Goal: Task Accomplishment & Management: Use online tool/utility

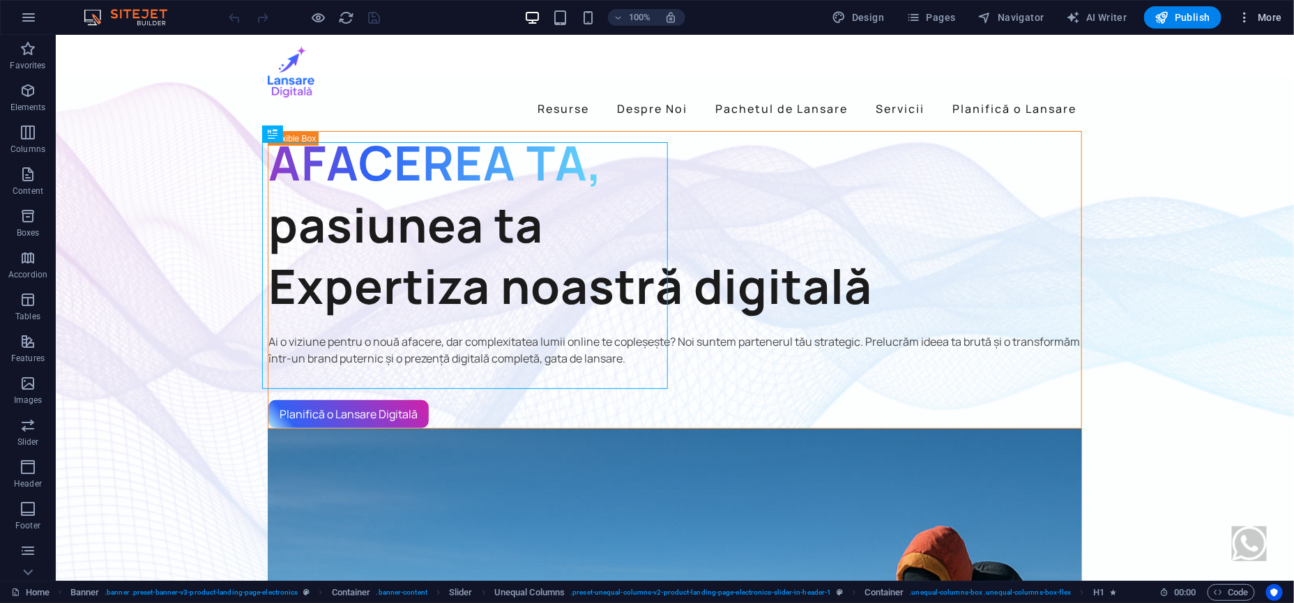
click at [1244, 16] on icon "button" at bounding box center [1245, 17] width 14 height 14
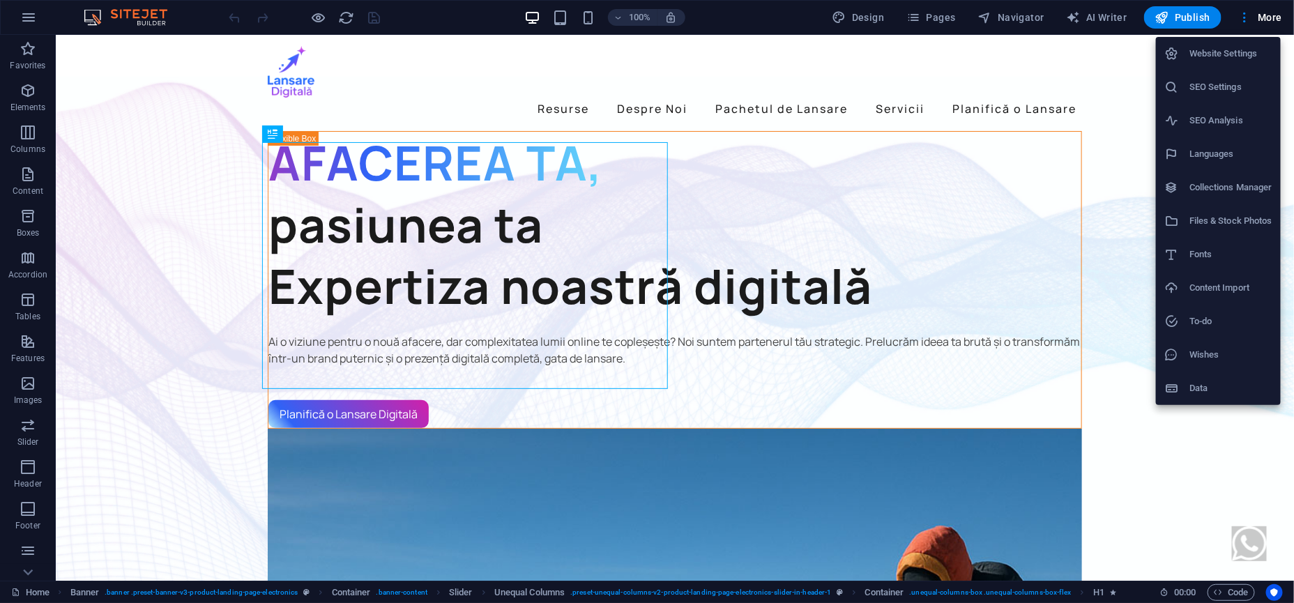
click at [1207, 183] on h6 "Collections Manager" at bounding box center [1230, 187] width 83 height 17
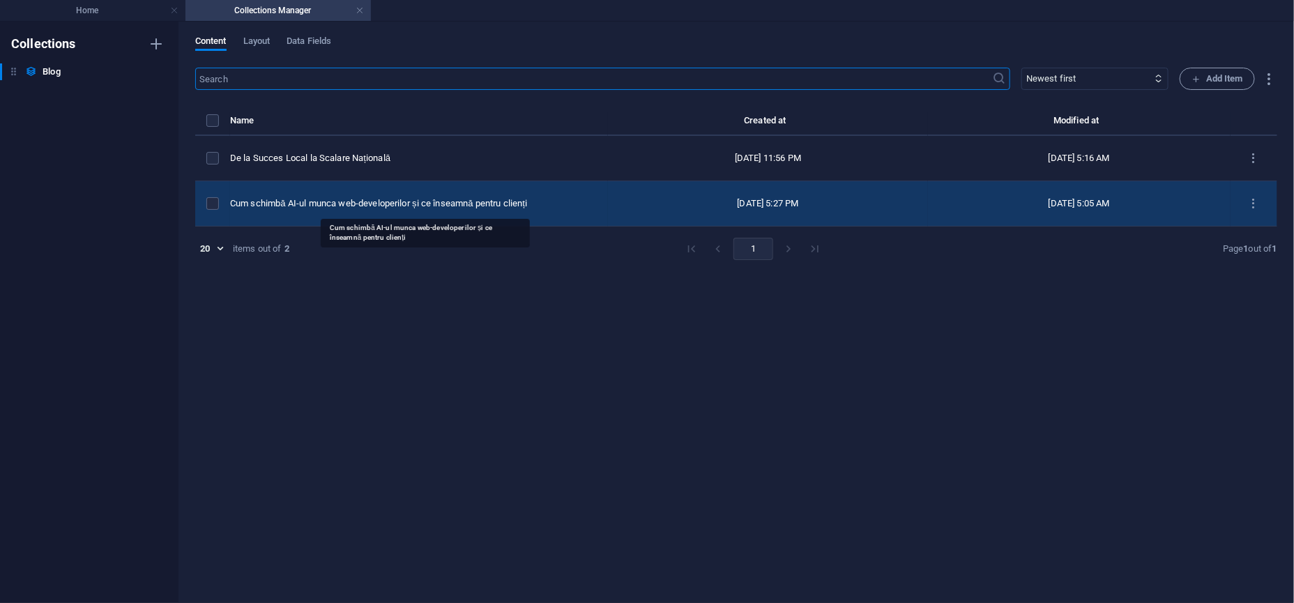
click at [541, 197] on div "Cum schimbă AI-ul munca web-developerilor și ce înseamnă pentru clienți" at bounding box center [413, 203] width 367 height 13
select select "AI"
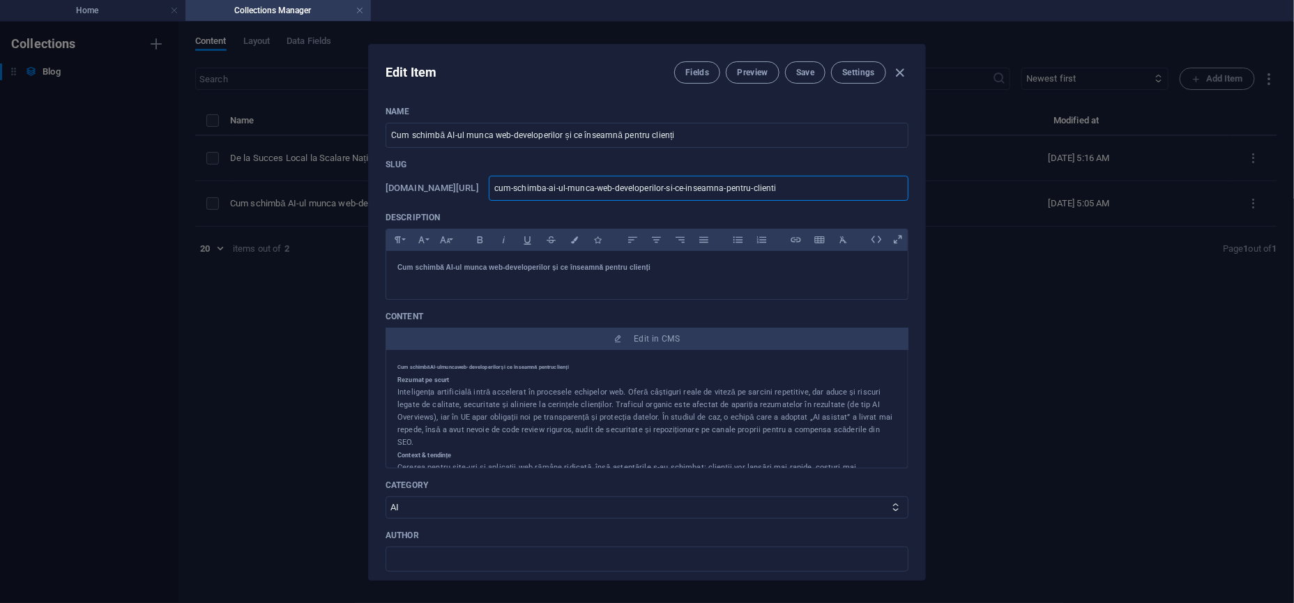
click at [642, 191] on input "cum-schimba-ai-ul-munca-web-developerilor-si-ce-inseamna-pentru-clienti" at bounding box center [699, 188] width 420 height 25
click at [647, 168] on p "Slug" at bounding box center [646, 164] width 523 height 11
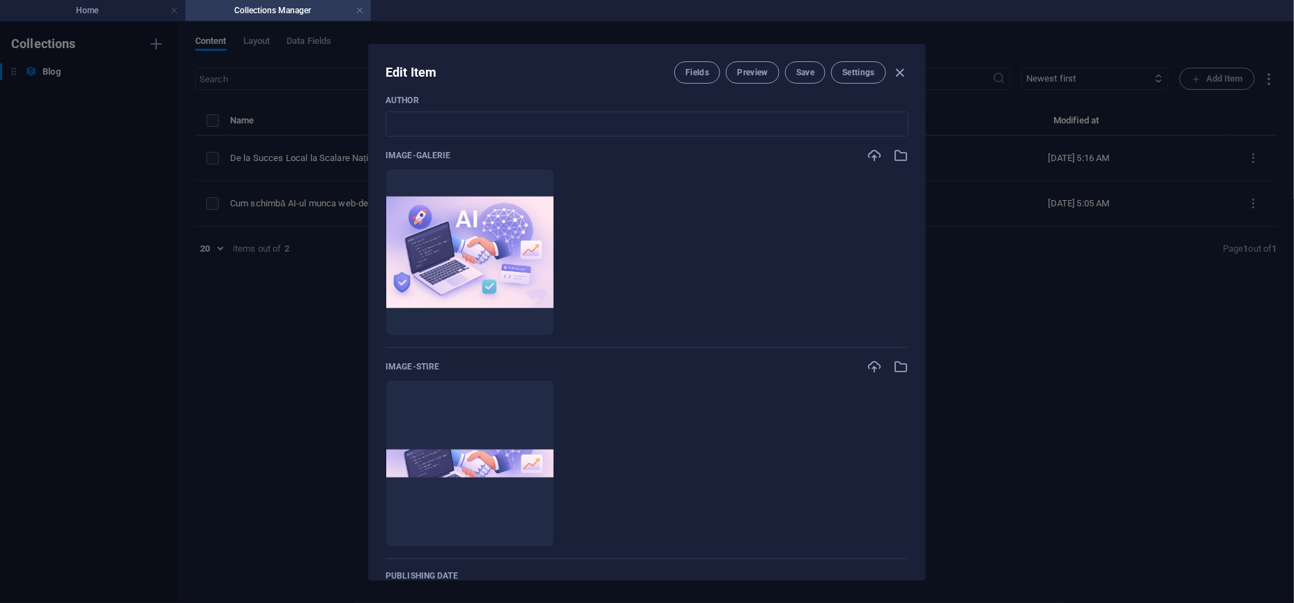
scroll to position [349, 0]
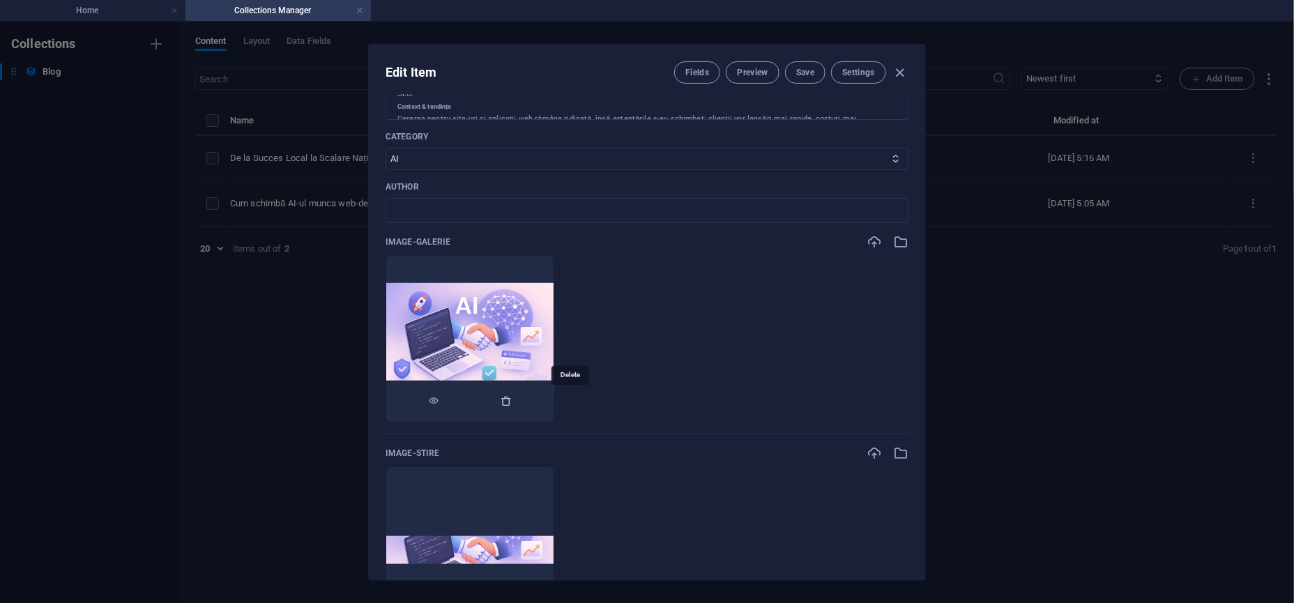
click at [512, 397] on icon "button" at bounding box center [505, 400] width 11 height 11
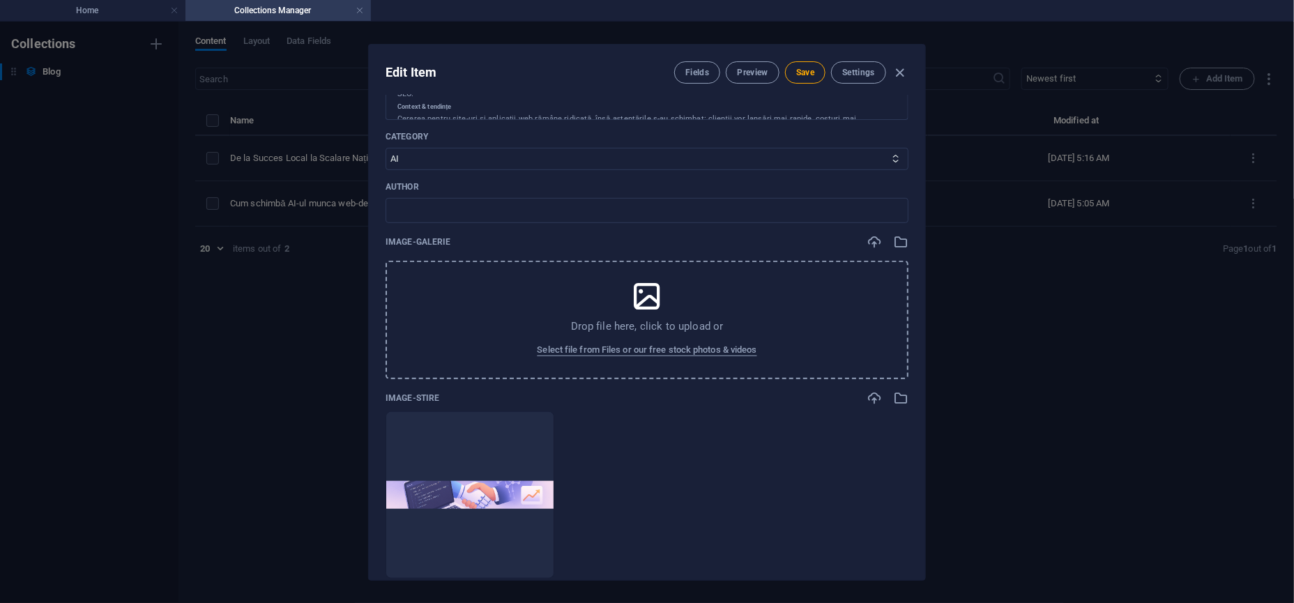
click at [516, 311] on div "Drop file here, click to upload or Select file from Files or our free stock pho…" at bounding box center [646, 320] width 523 height 118
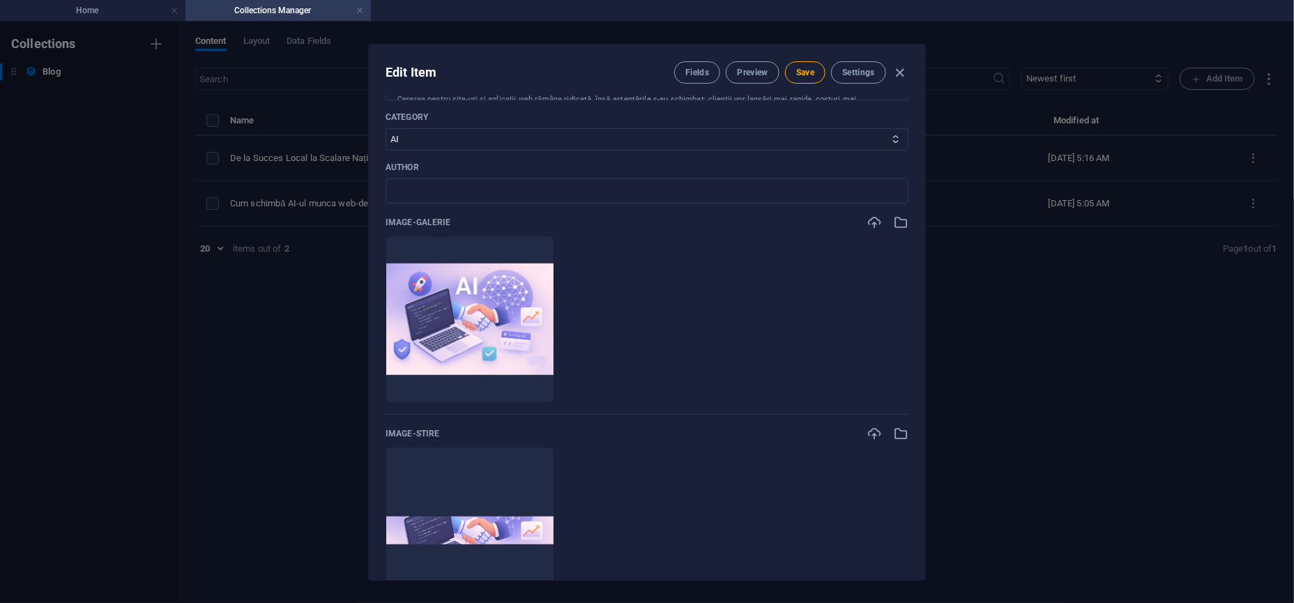
scroll to position [174, 0]
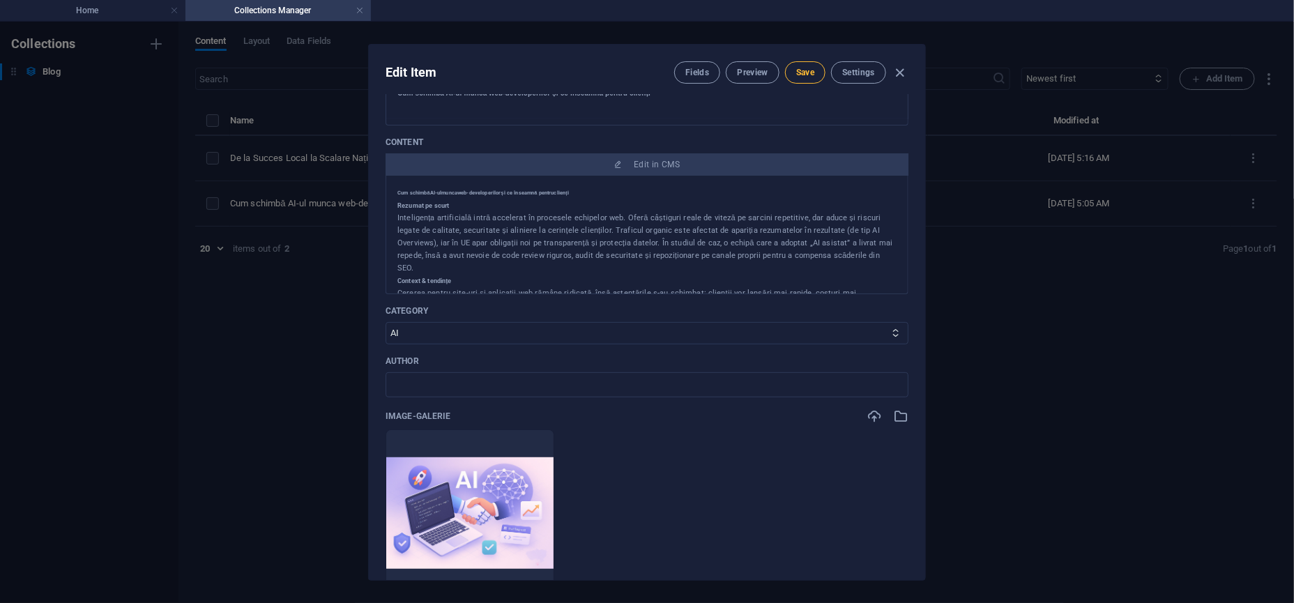
click at [811, 75] on span "Save" at bounding box center [805, 72] width 18 height 11
click at [901, 68] on icon "button" at bounding box center [900, 73] width 16 height 16
type input "2025-10-06"
type input "cum-schimba-ai-ul-munca-web-developerilor-si-ce-inseamna-pentru-clienti"
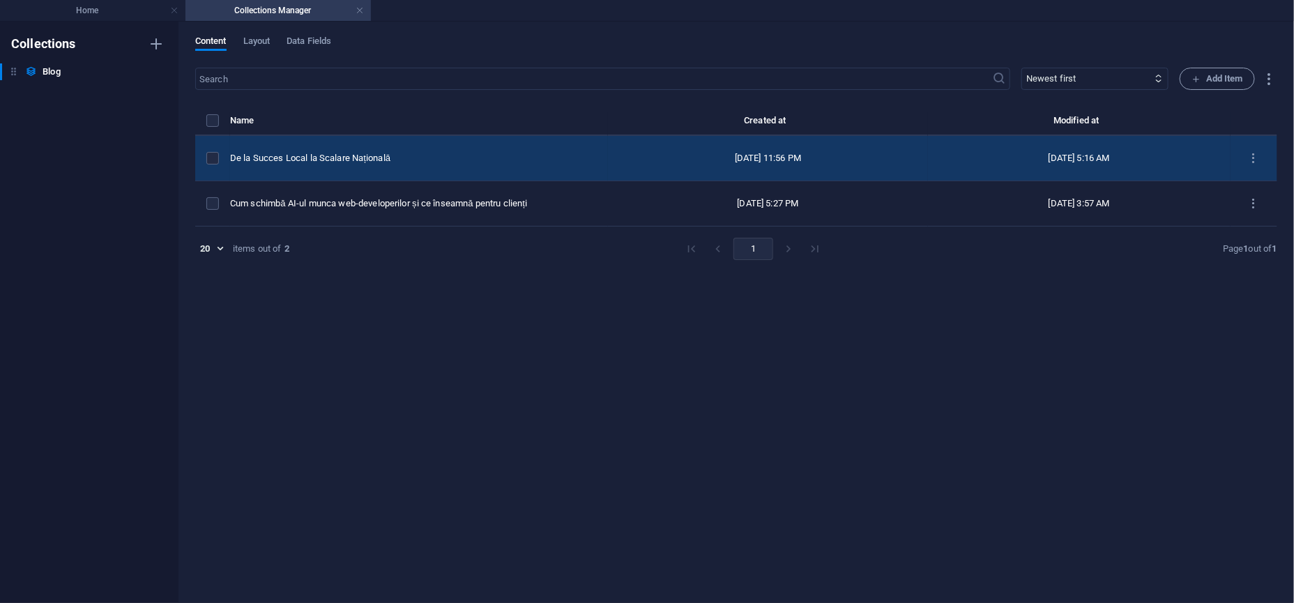
click at [619, 158] on div "Oct 4, 2025 11:56 PM" at bounding box center [768, 158] width 298 height 13
select select "IMM-uri"
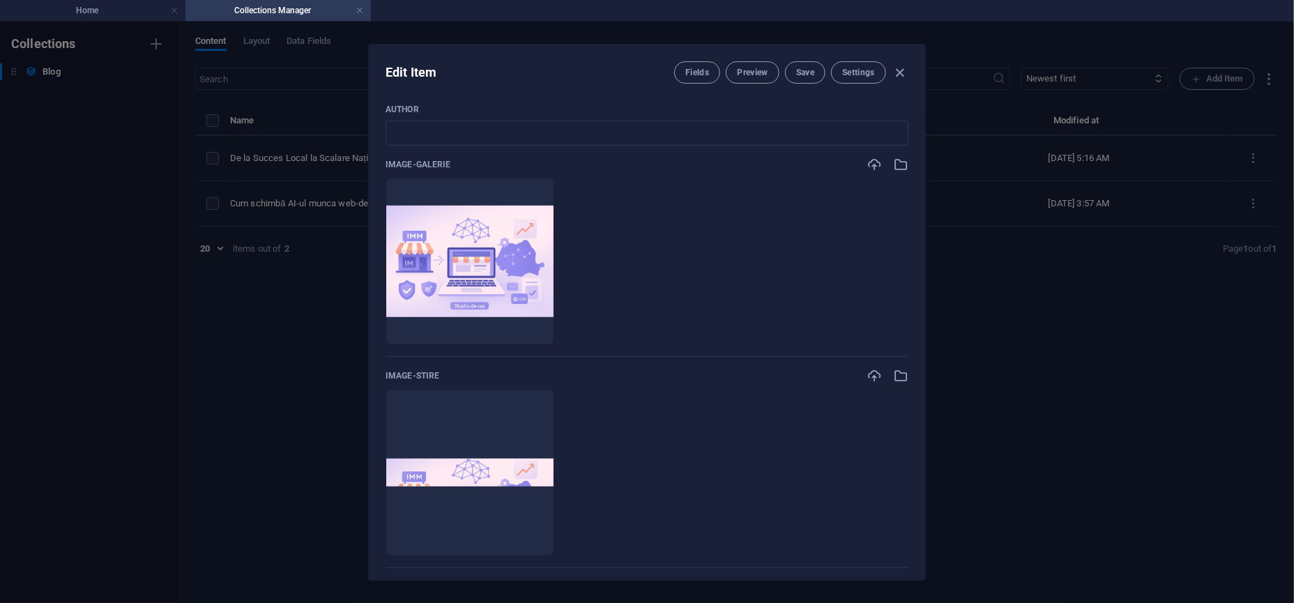
scroll to position [436, 0]
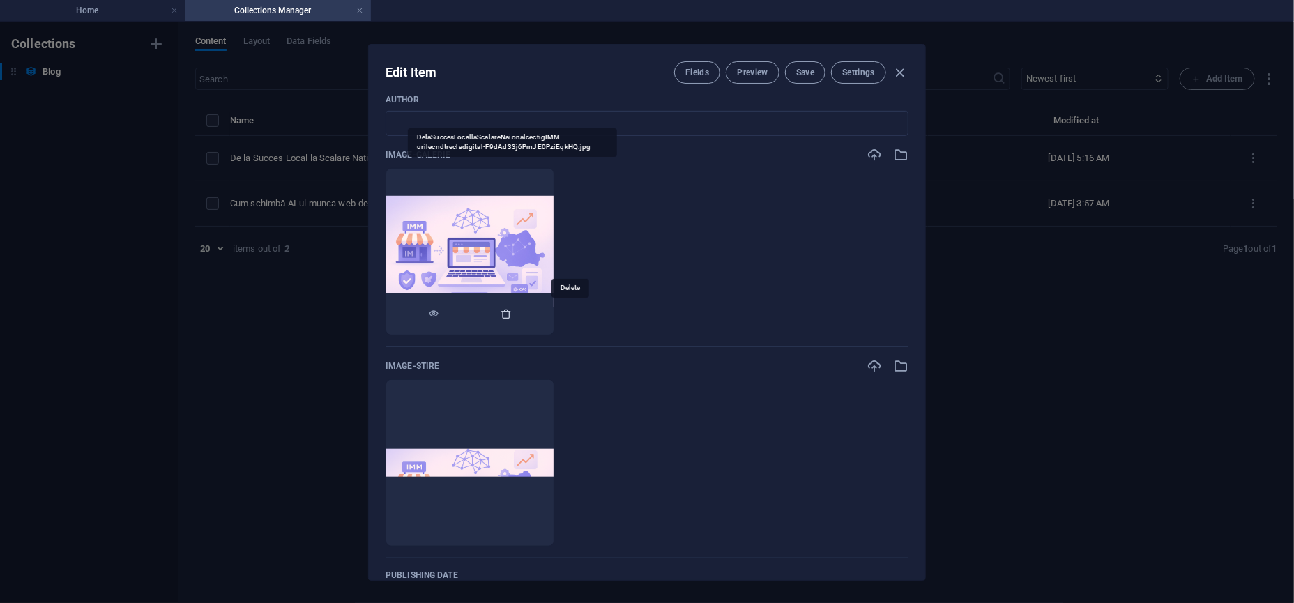
click at [512, 312] on icon "button" at bounding box center [505, 313] width 11 height 11
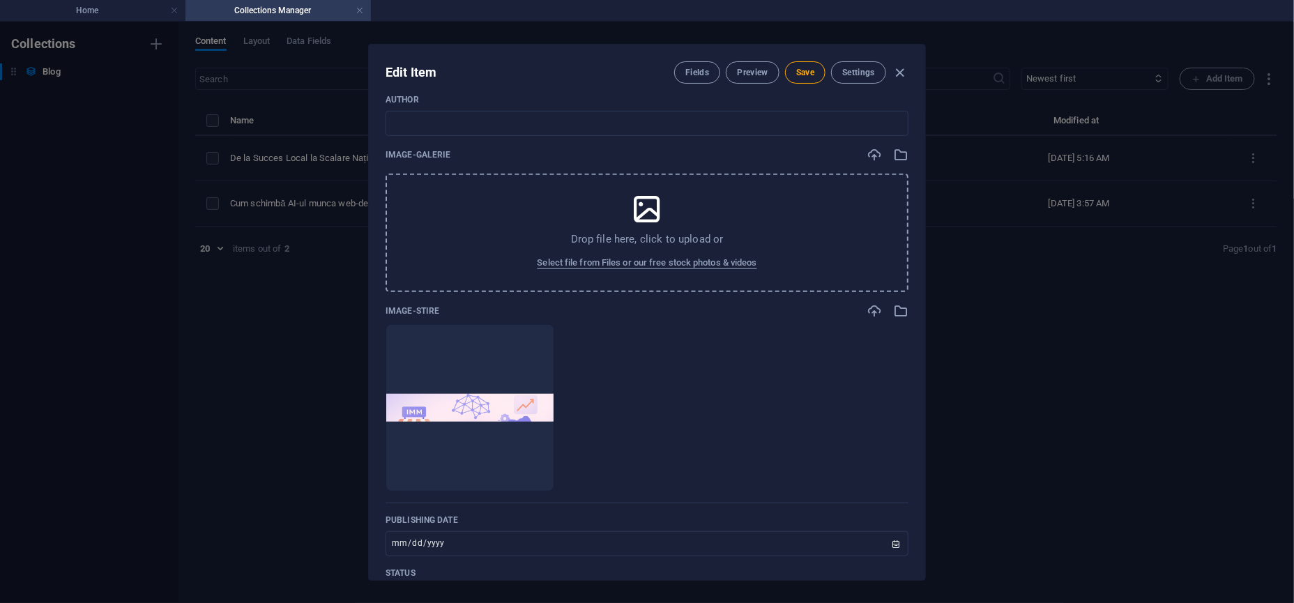
click at [559, 215] on div "Drop file here, click to upload or Select file from Files or our free stock pho…" at bounding box center [646, 233] width 523 height 118
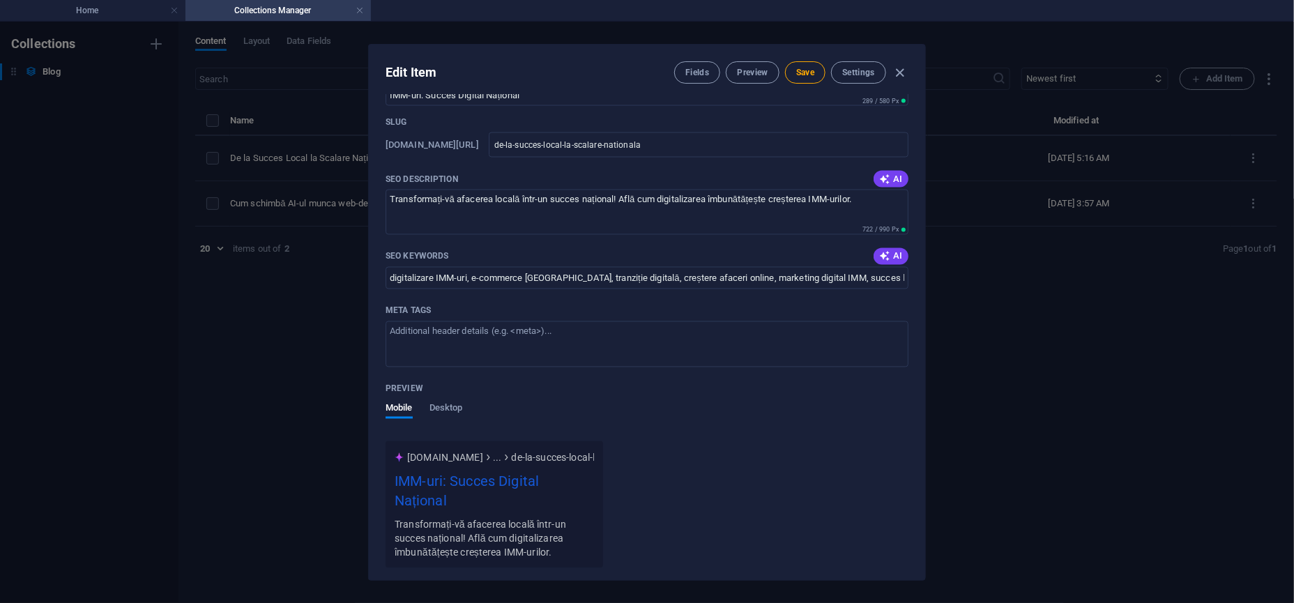
scroll to position [1046, 0]
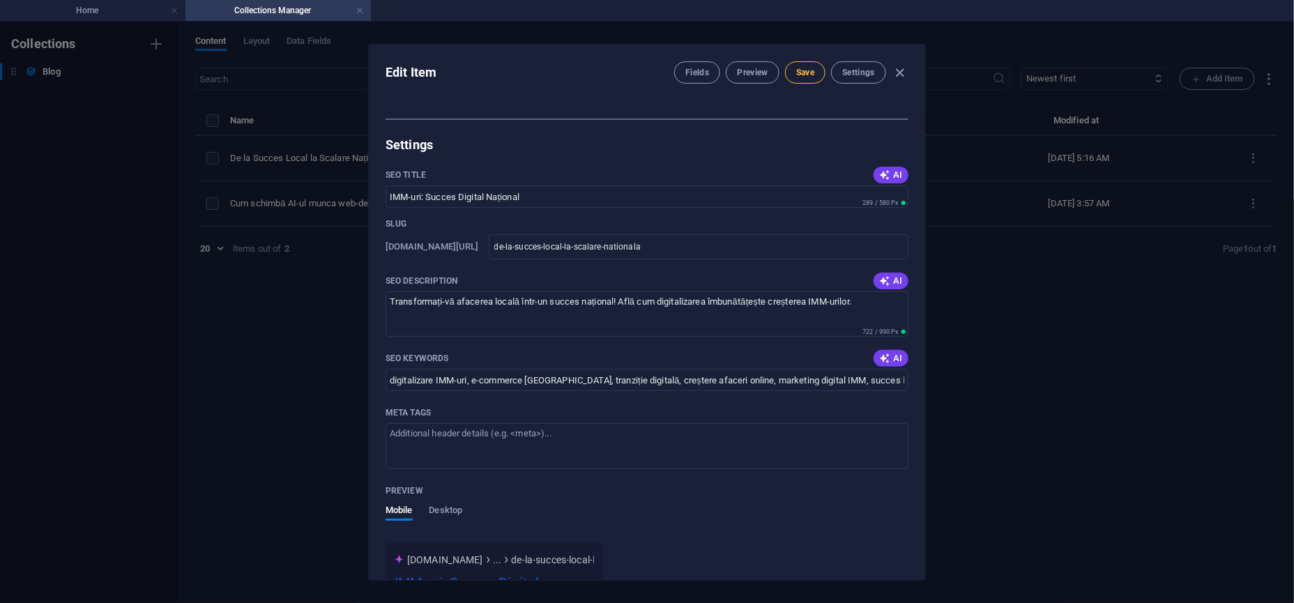
click at [799, 77] on span "Save" at bounding box center [805, 72] width 18 height 11
click at [899, 68] on icon "button" at bounding box center [900, 73] width 16 height 16
type input "2025-10-06"
type input "de-la-succes-local-la-scalare-nationala"
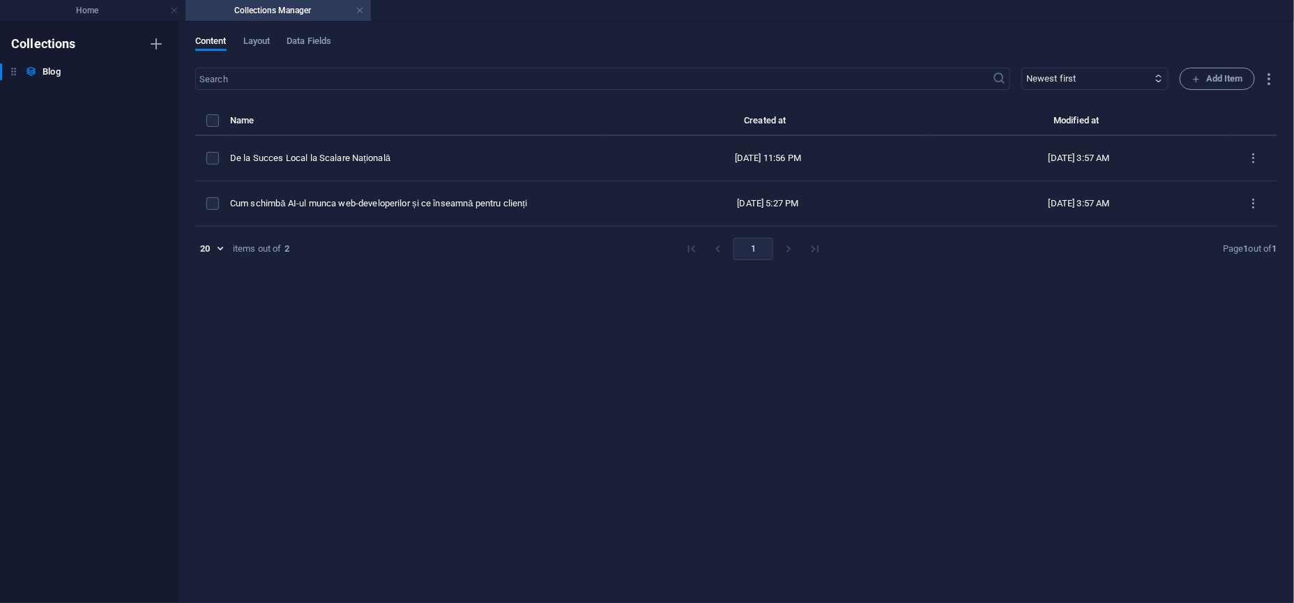
scroll to position [852, 0]
click at [129, 13] on h4 "Home" at bounding box center [92, 10] width 185 height 15
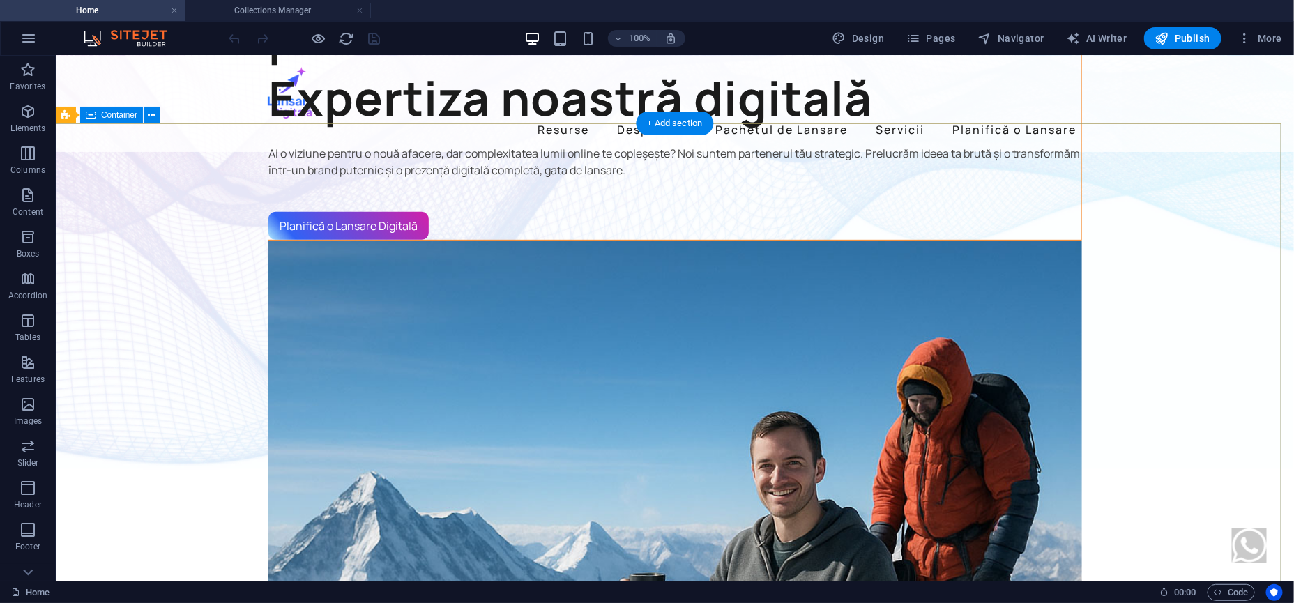
scroll to position [436, 0]
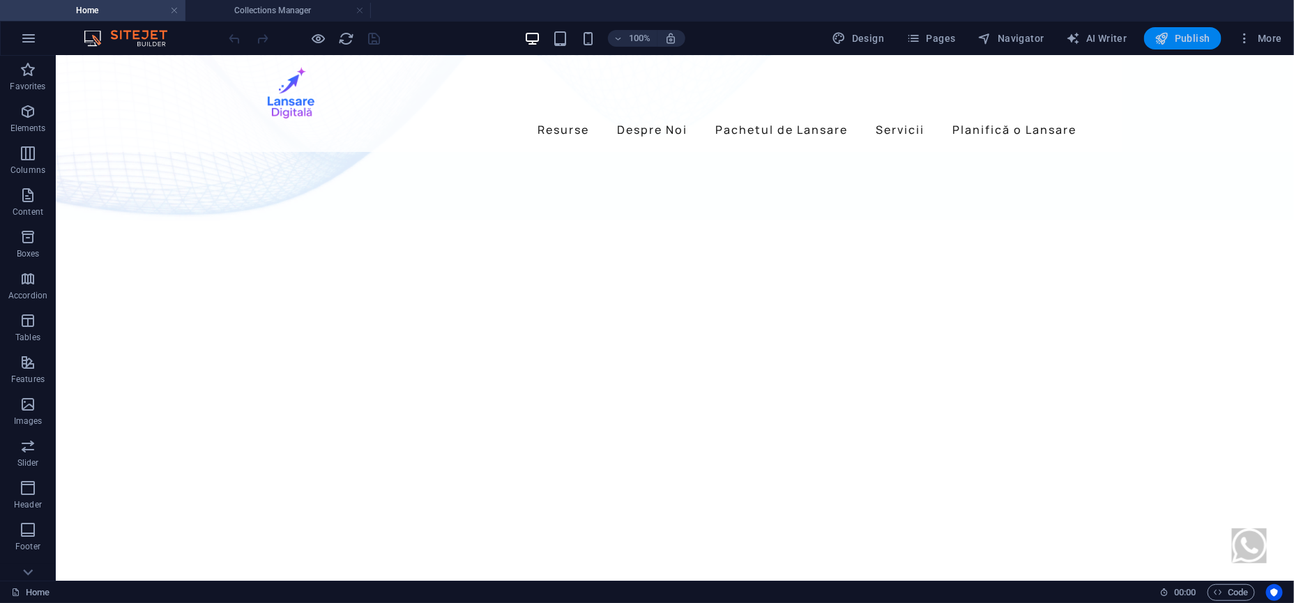
click at [1168, 37] on icon "button" at bounding box center [1162, 38] width 14 height 14
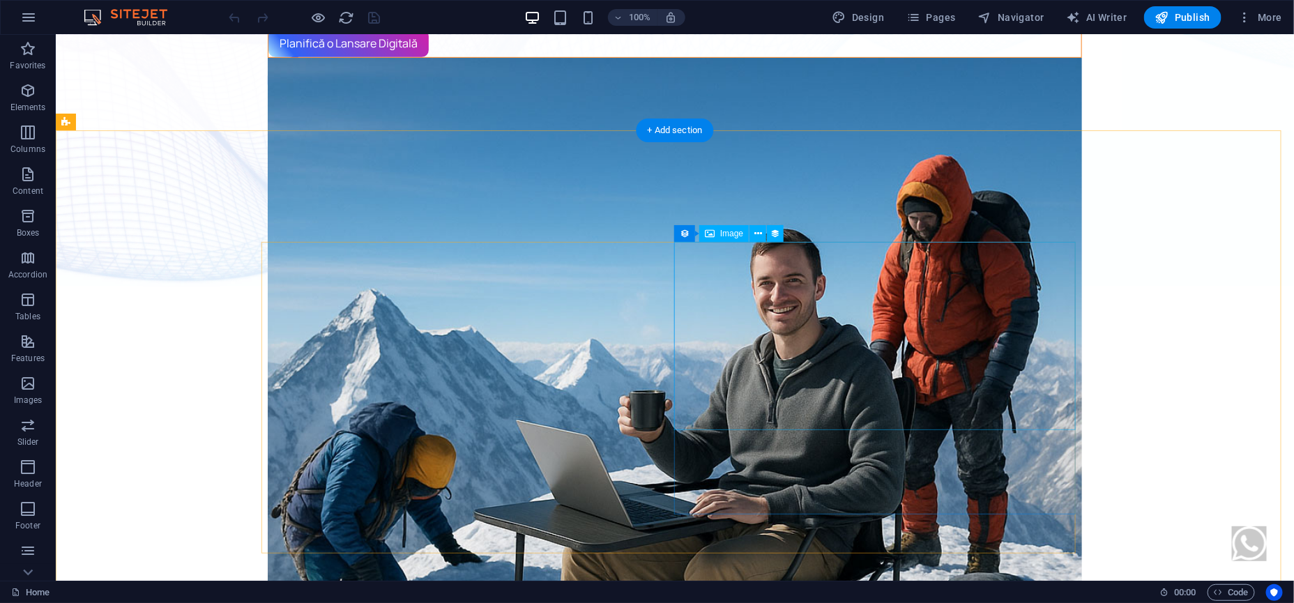
scroll to position [784, 0]
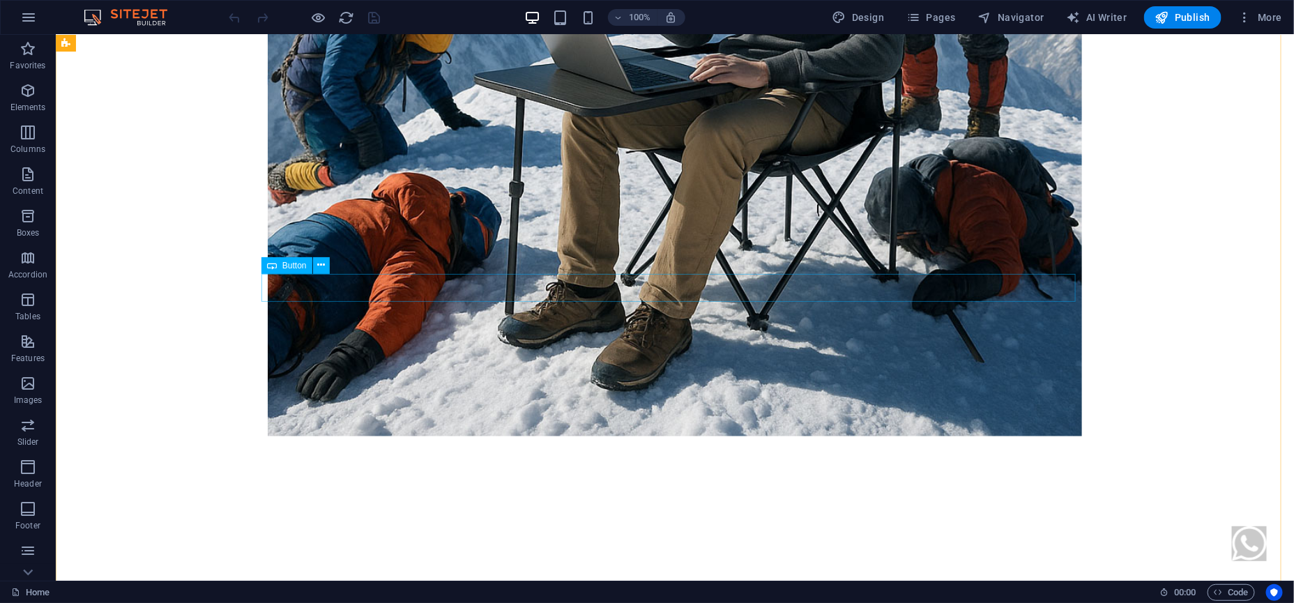
select select "6"
select select
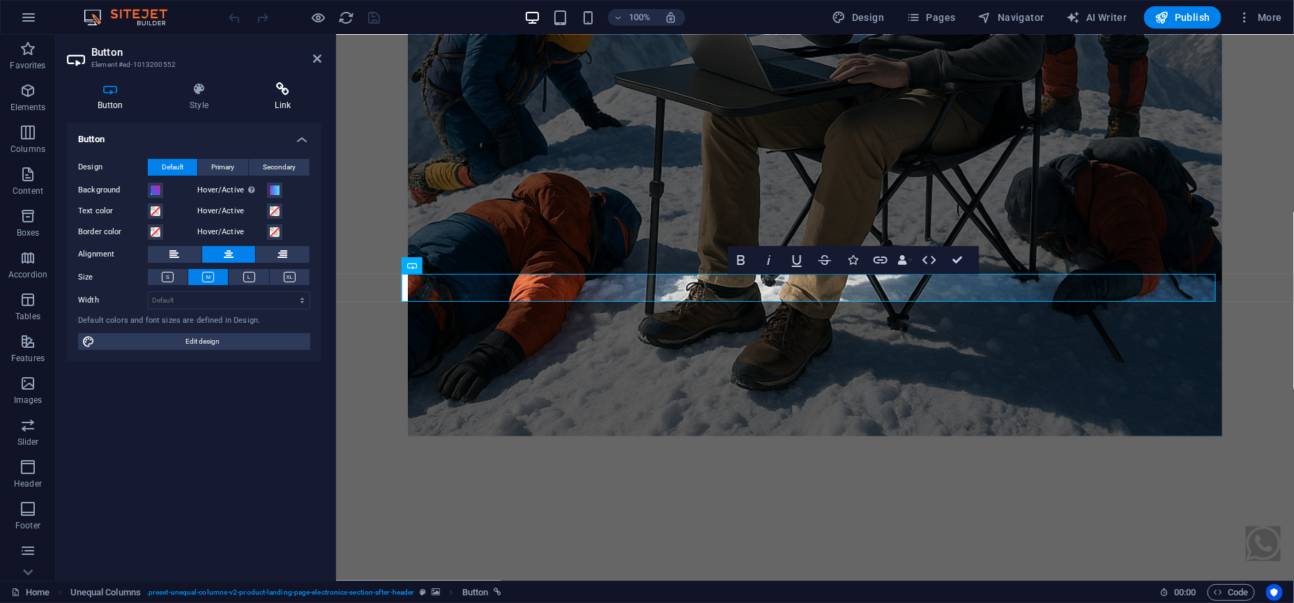
click at [282, 85] on icon at bounding box center [283, 89] width 77 height 14
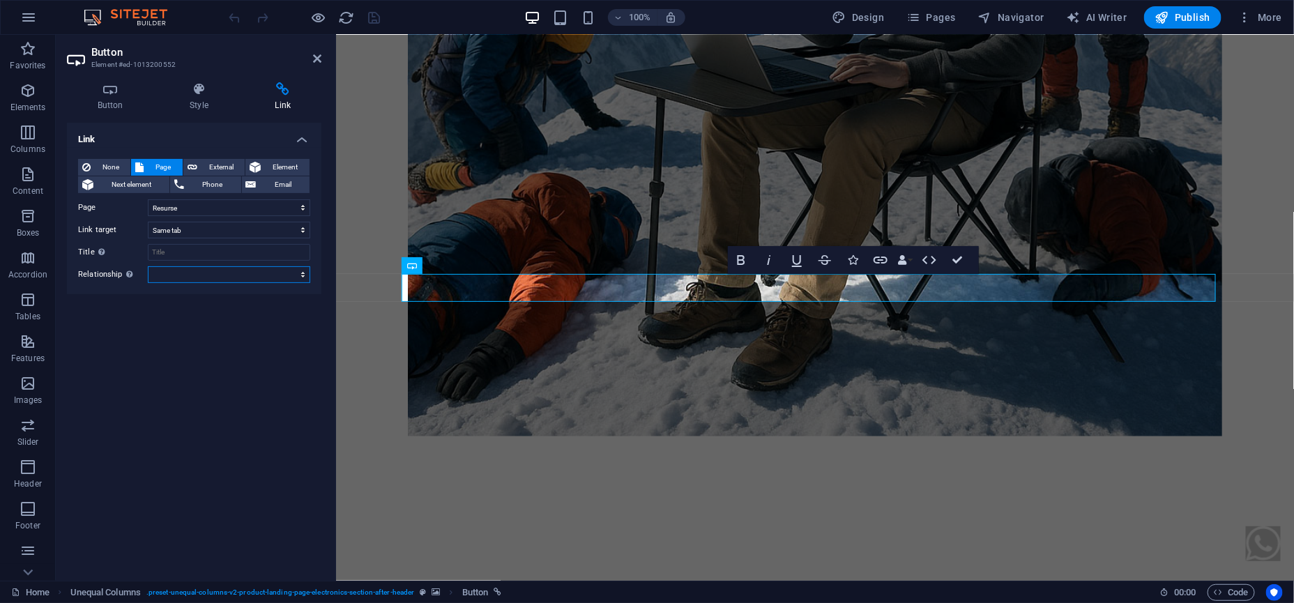
click at [165, 273] on select "alternate author bookmark external help license next nofollow noreferrer noopen…" at bounding box center [229, 274] width 162 height 17
click at [166, 273] on select "alternate author bookmark external help license next nofollow noreferrer noopen…" at bounding box center [229, 274] width 162 height 17
click at [176, 228] on select "New tab Same tab Overlay" at bounding box center [229, 230] width 162 height 17
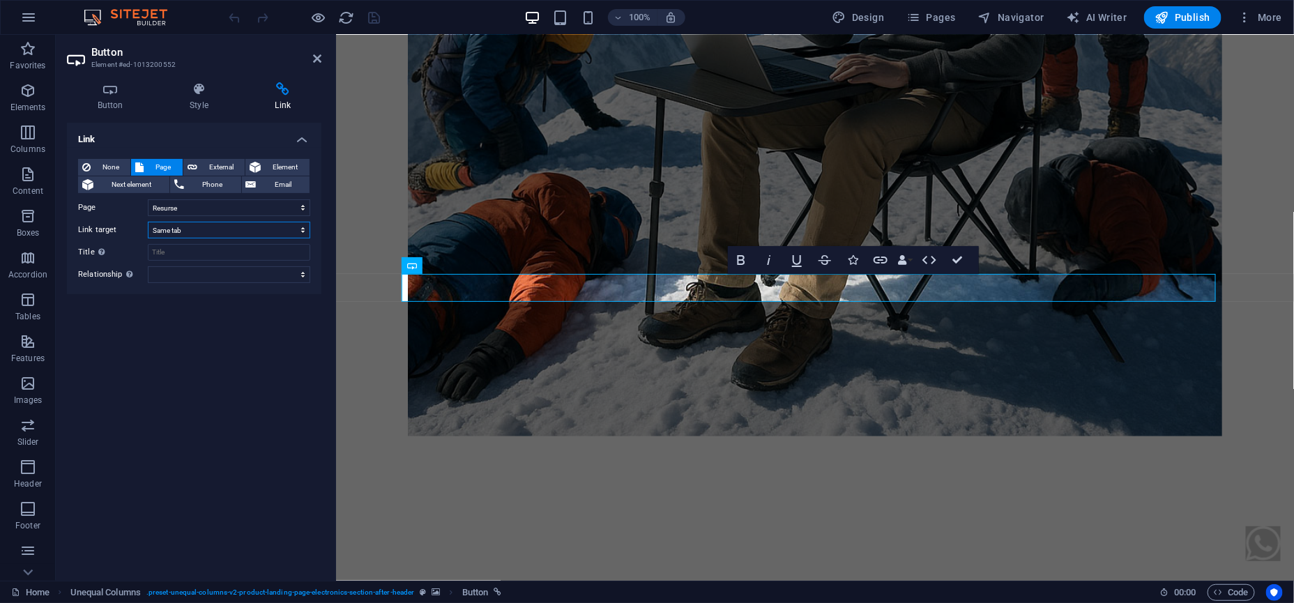
click at [176, 228] on select "New tab Same tab Overlay" at bounding box center [229, 230] width 162 height 17
click at [183, 247] on input "Title Additional link description, should not be the same as the link text. The…" at bounding box center [229, 252] width 162 height 17
click at [315, 63] on icon at bounding box center [317, 58] width 8 height 11
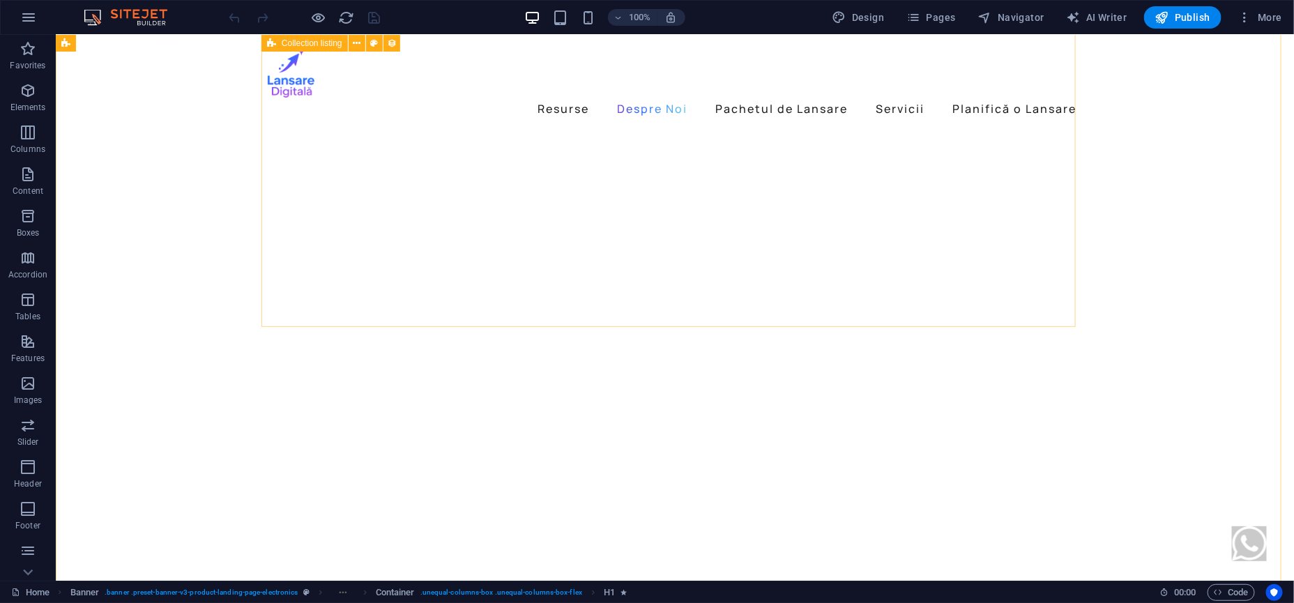
scroll to position [697, 0]
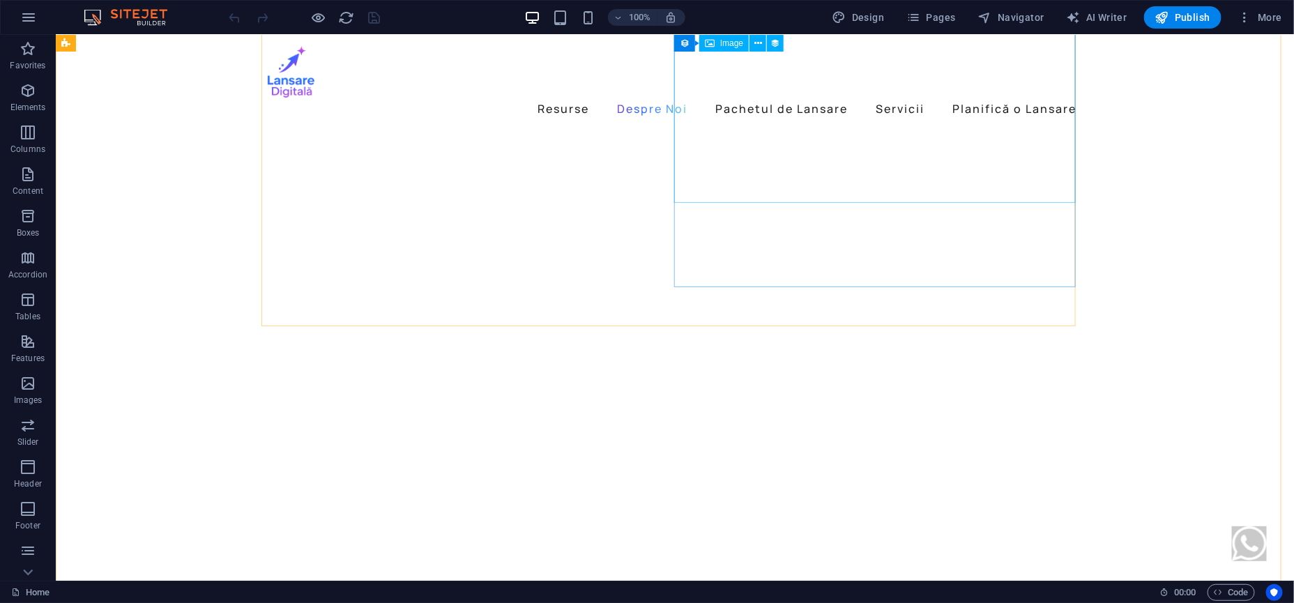
select select "px"
select select
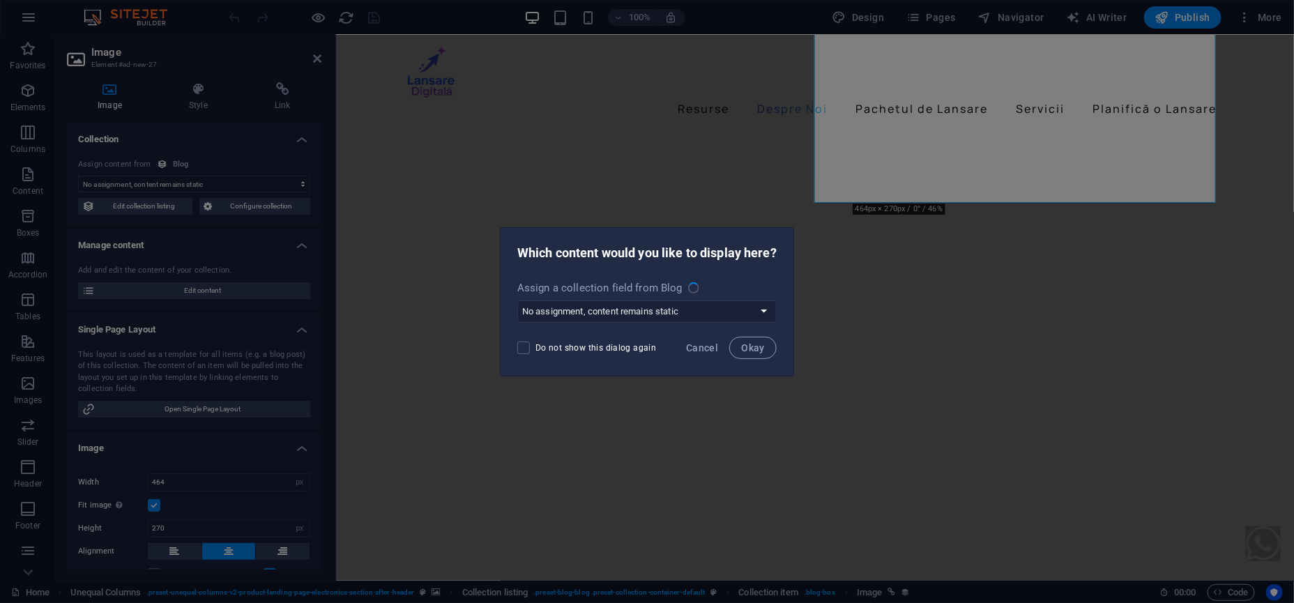
select select "image"
click at [710, 340] on button "Cancel" at bounding box center [701, 348] width 43 height 22
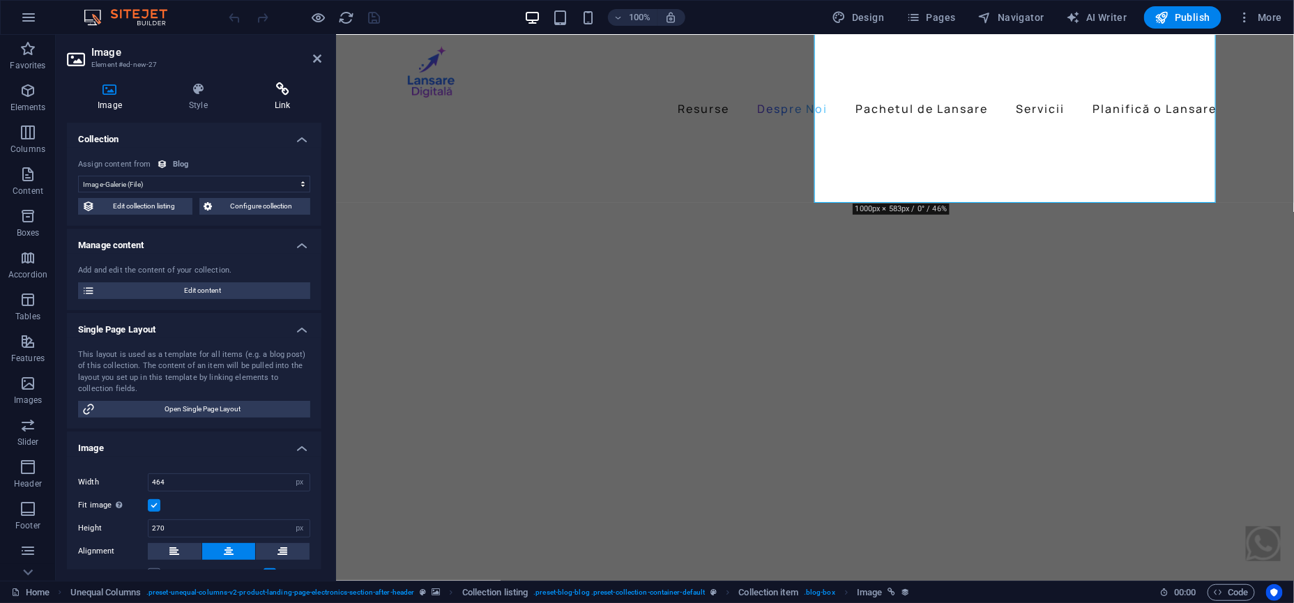
click at [301, 90] on icon at bounding box center [282, 89] width 77 height 14
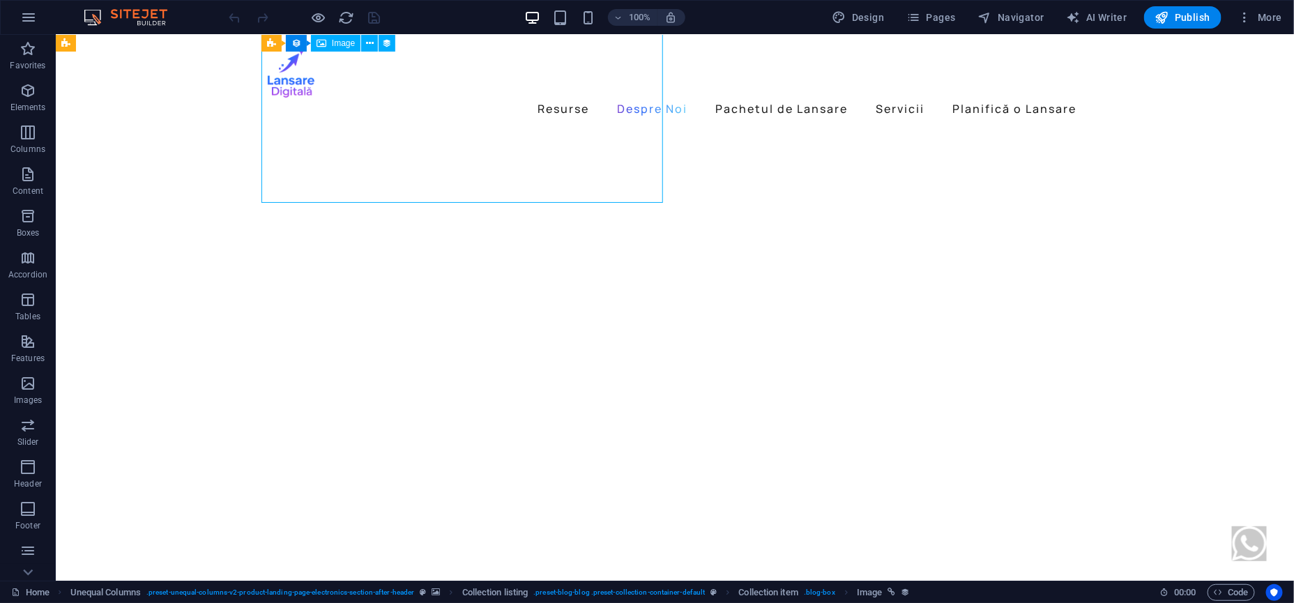
select select "image"
select select "px"
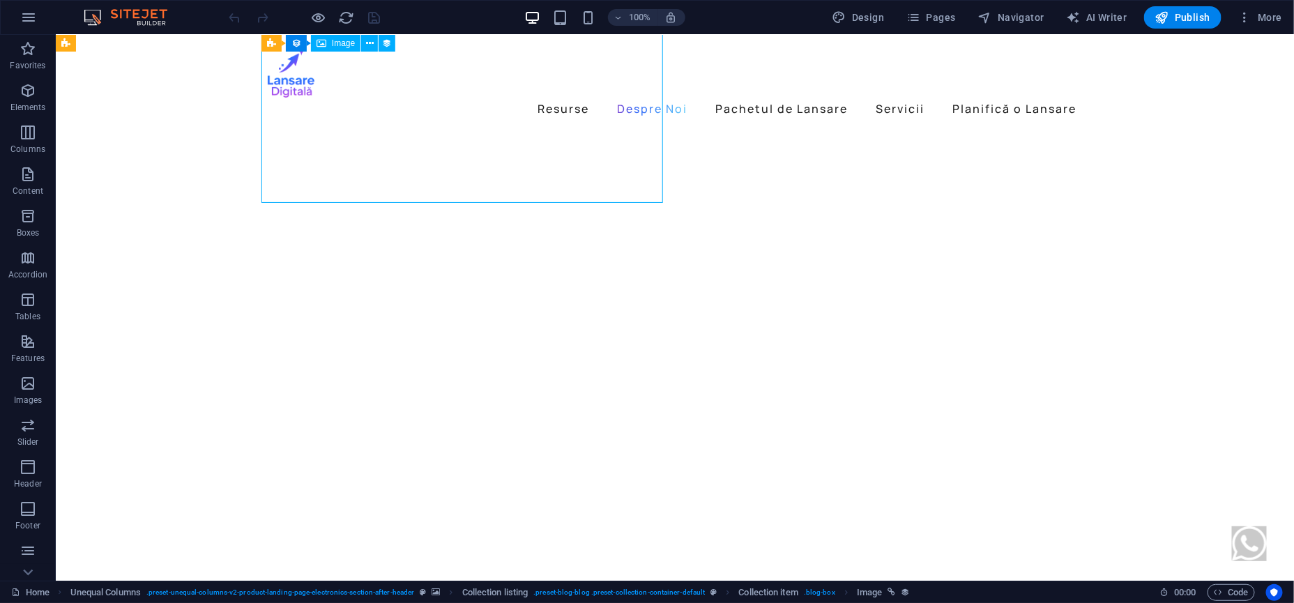
select select
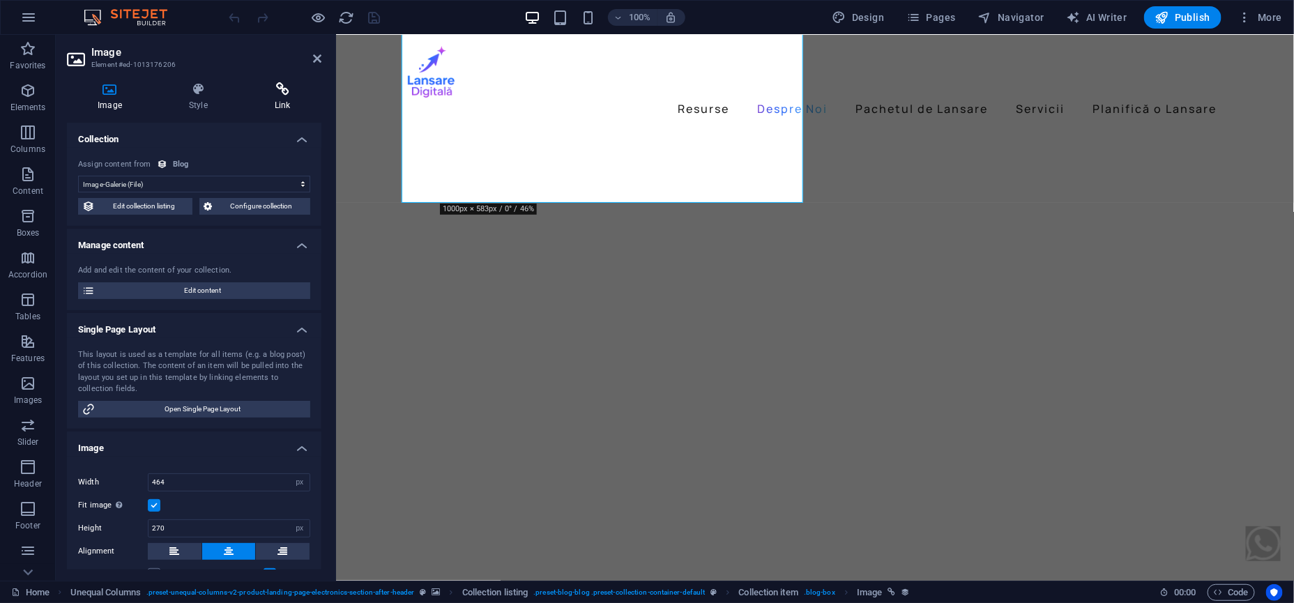
click at [305, 84] on icon at bounding box center [282, 89] width 77 height 14
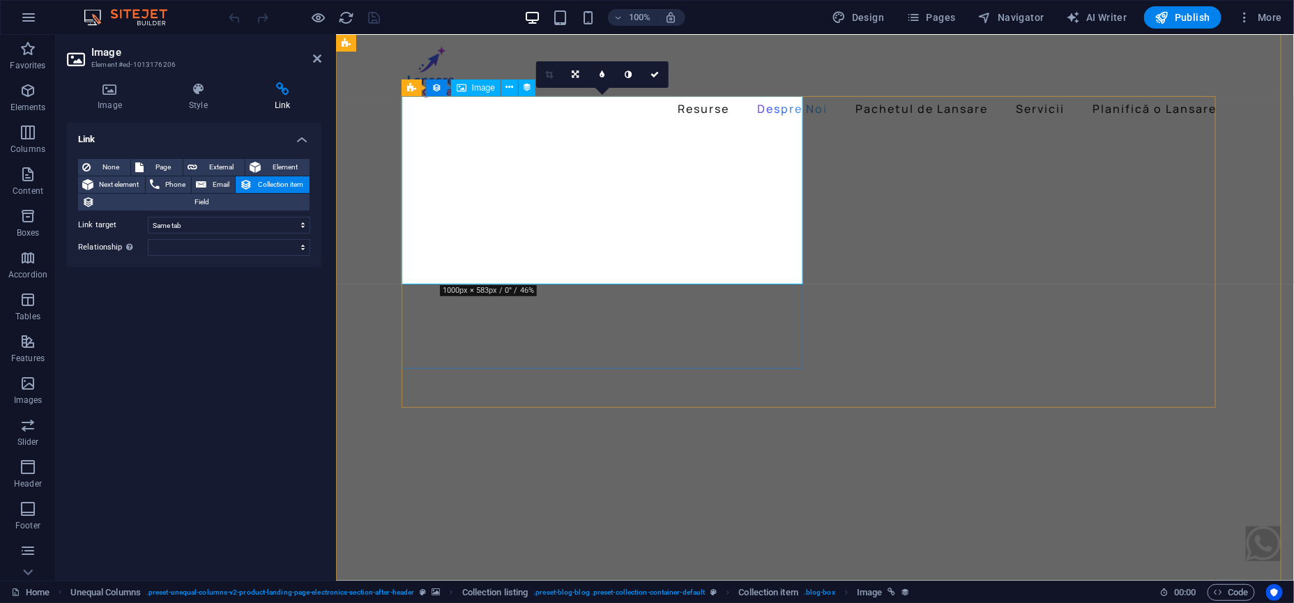
scroll to position [610, 0]
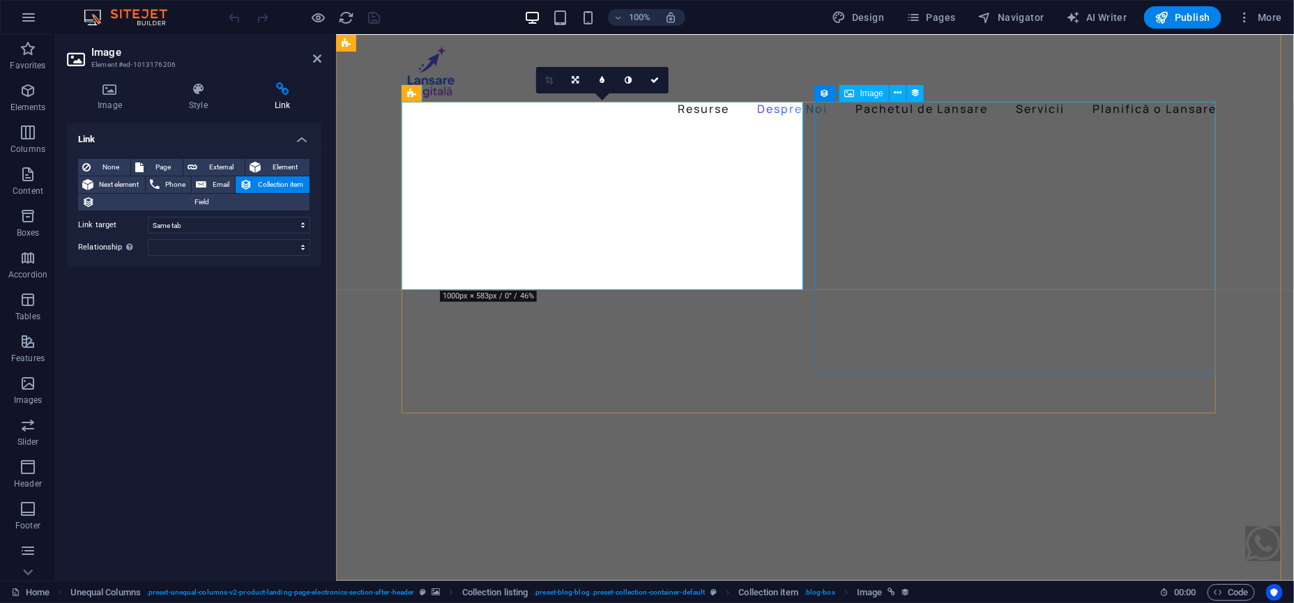
select select
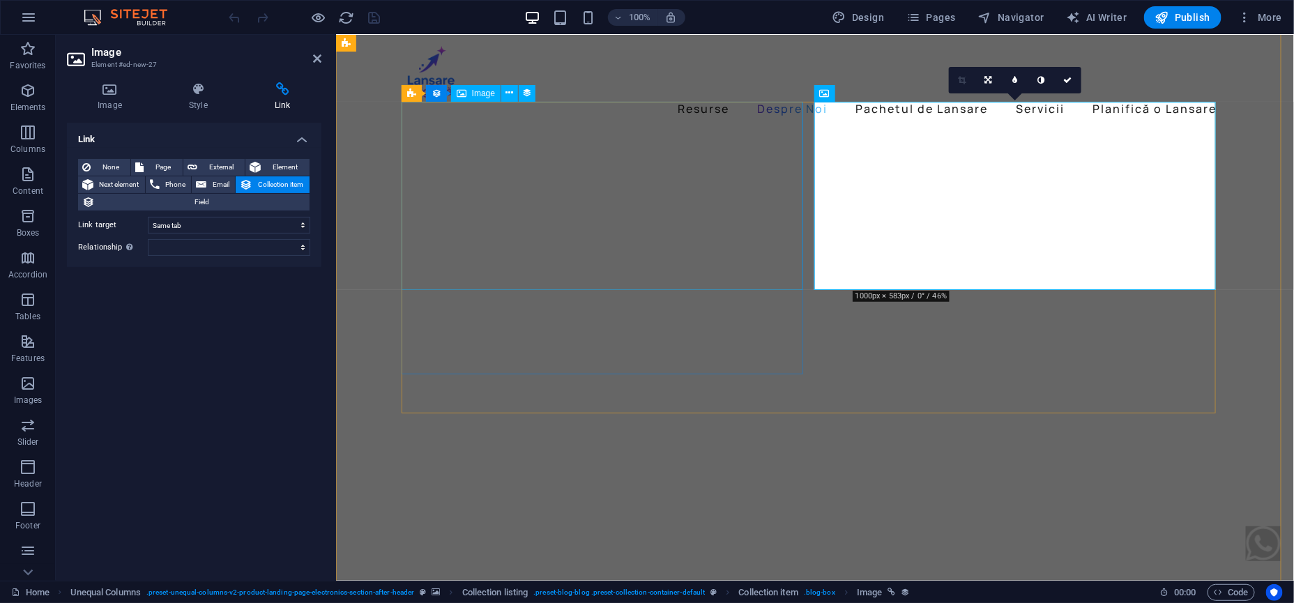
select select
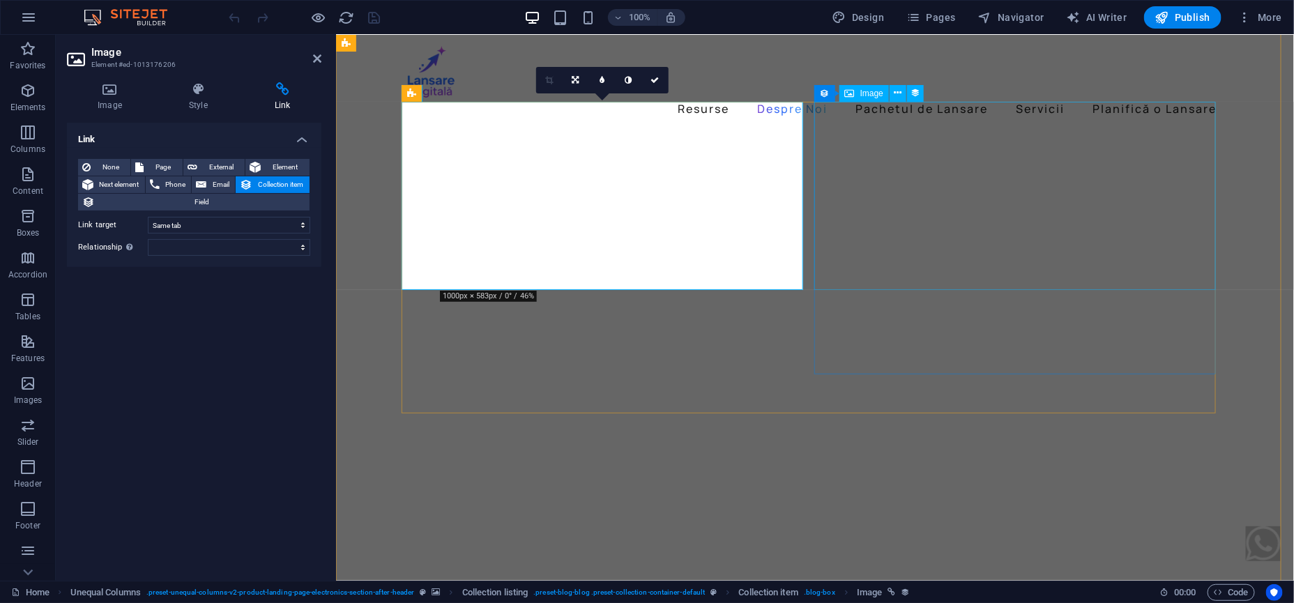
select select
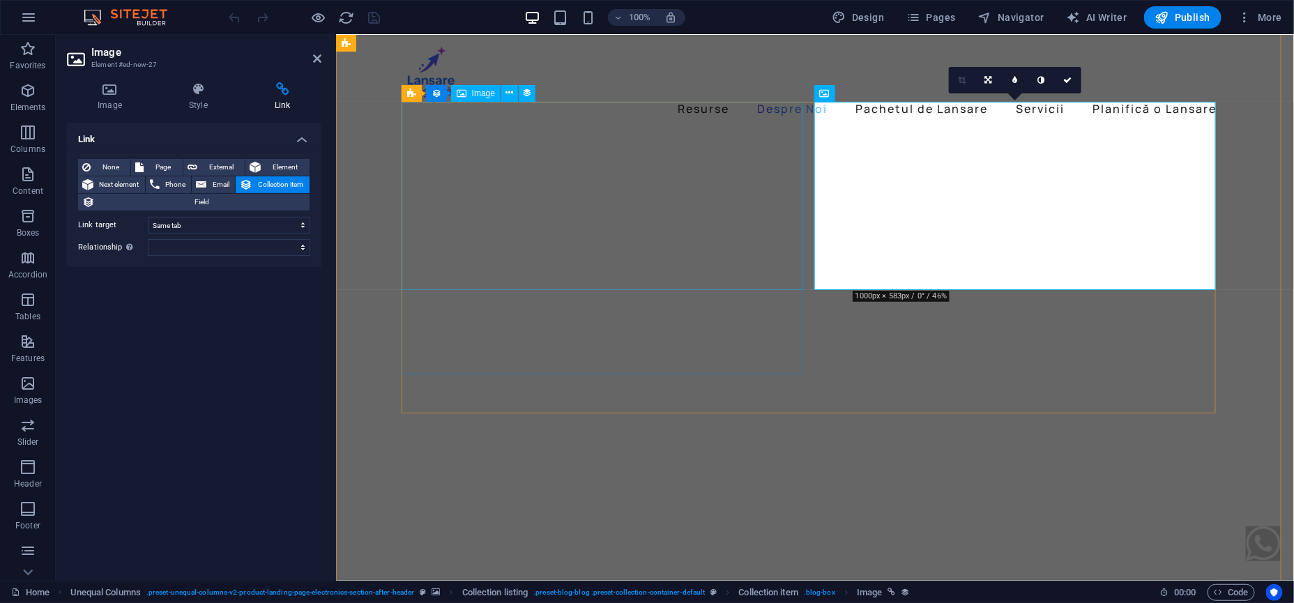
select select
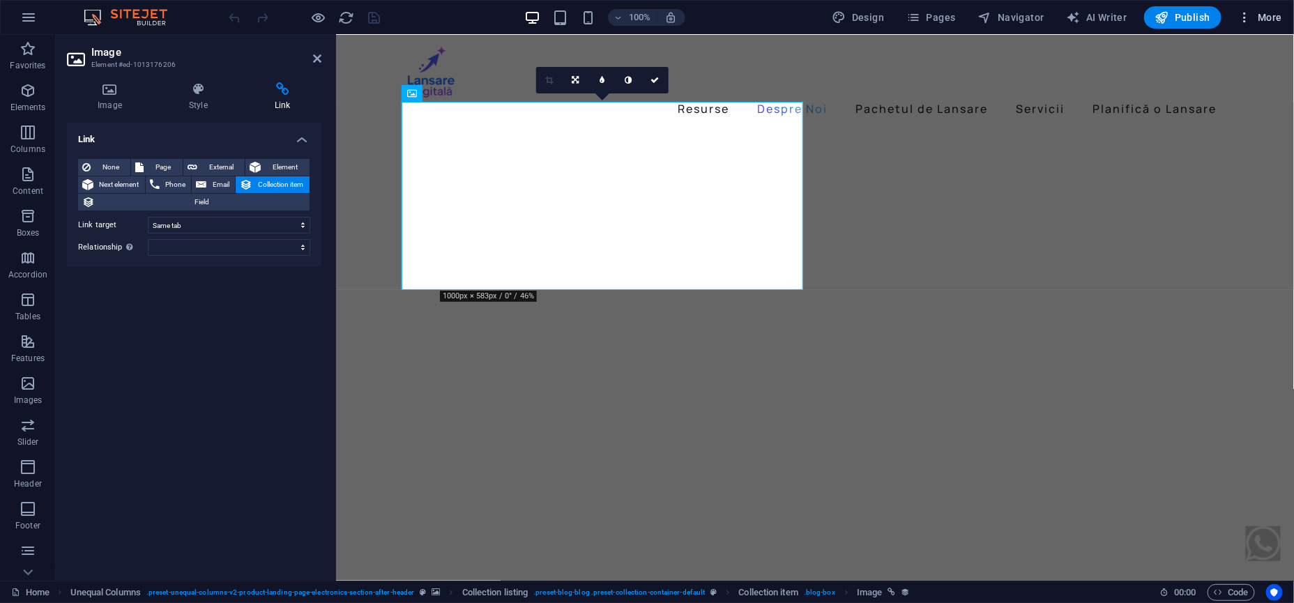
click at [1034, 22] on icon "button" at bounding box center [1245, 17] width 14 height 14
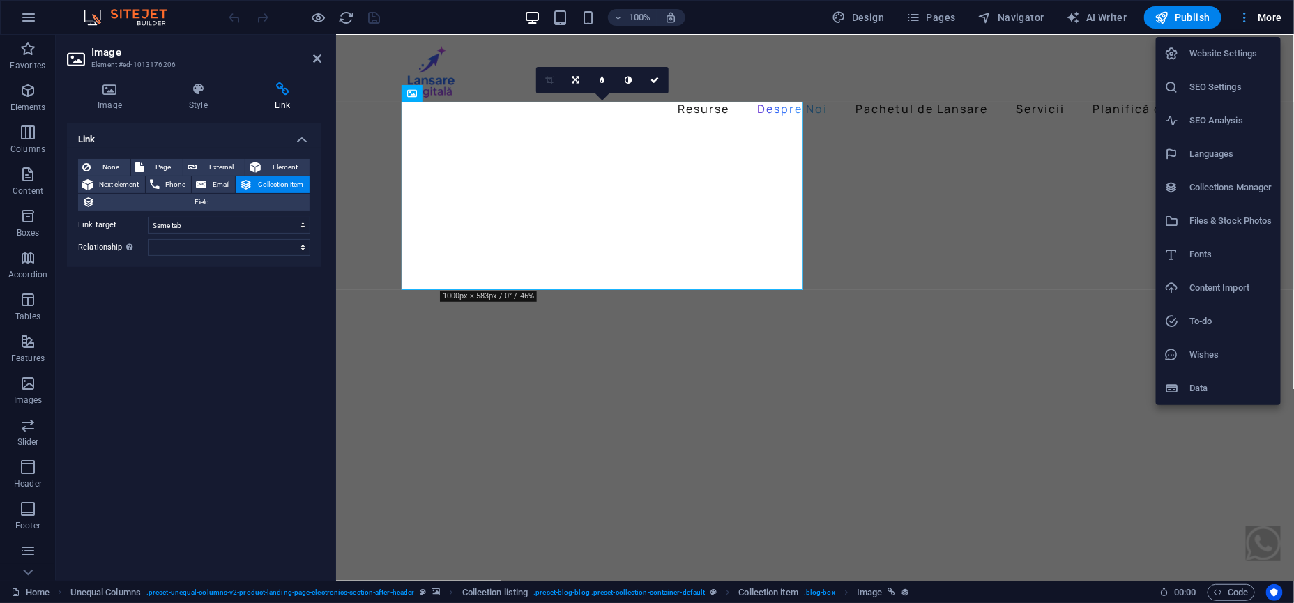
click at [1034, 22] on div at bounding box center [647, 301] width 1294 height 603
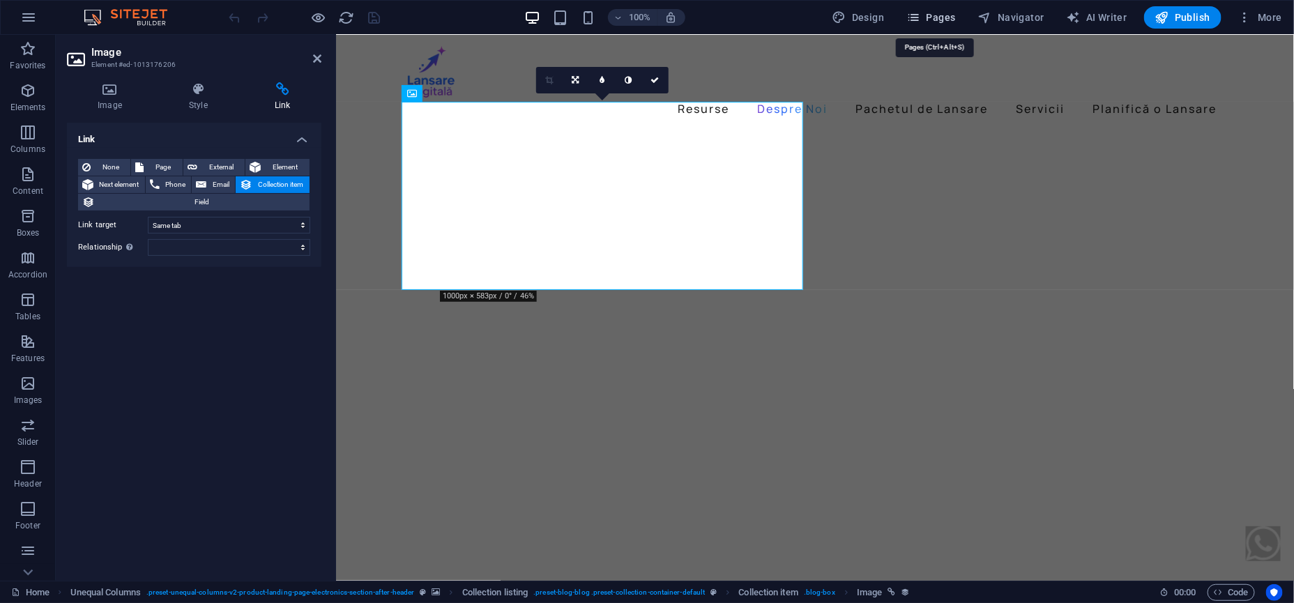
click at [933, 26] on button "Pages" at bounding box center [931, 17] width 60 height 22
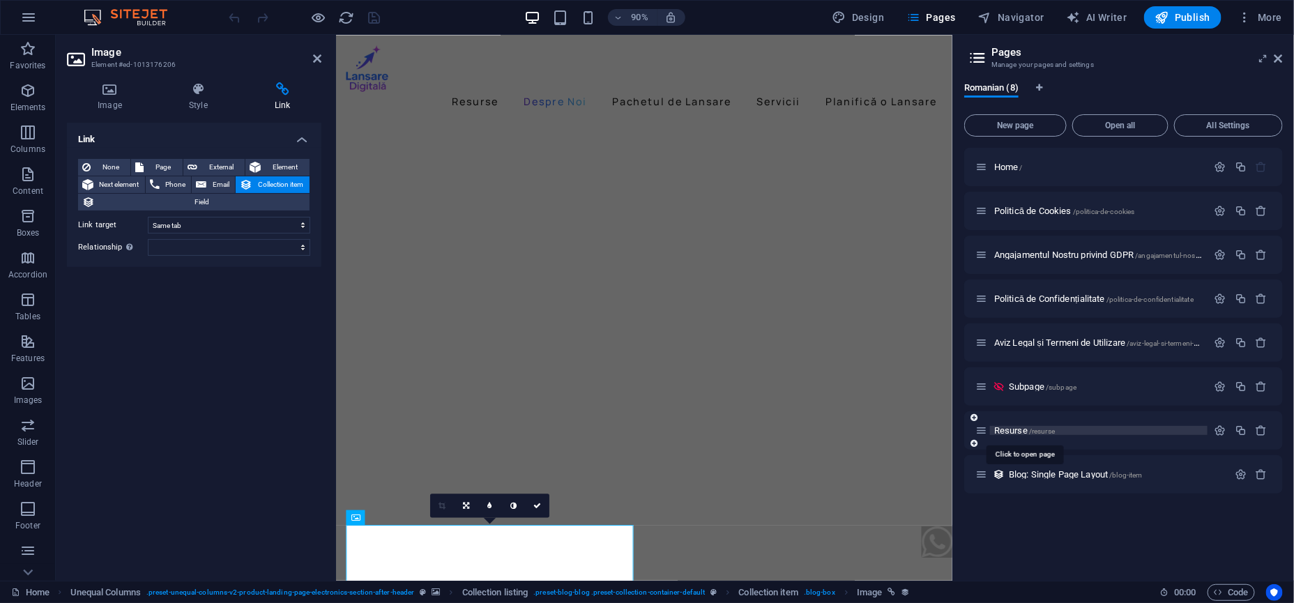
click at [1013, 428] on span "Resurse /resurse" at bounding box center [1024, 430] width 61 height 10
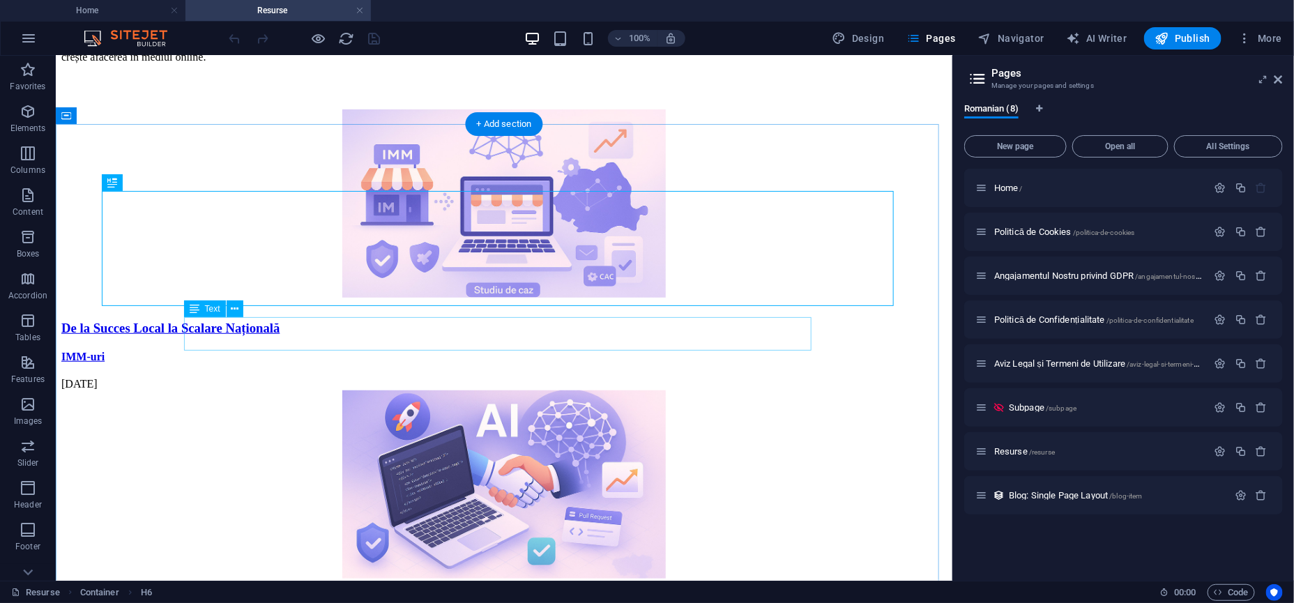
scroll to position [261, 0]
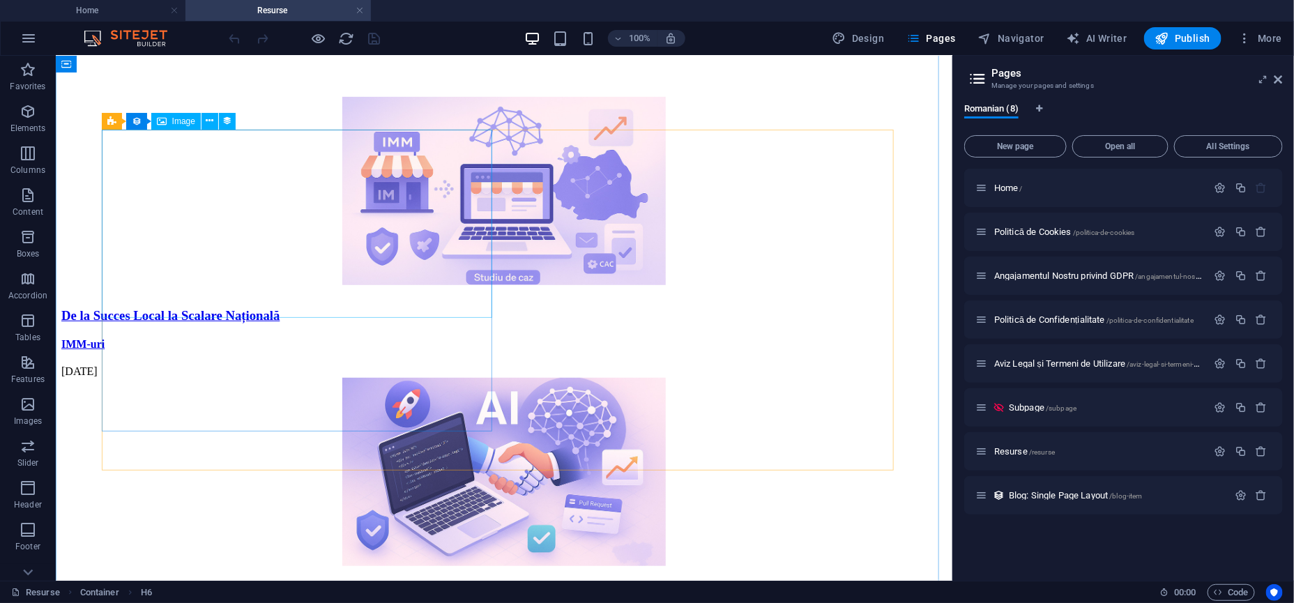
click at [273, 211] on figure at bounding box center [503, 191] width 885 height 191
select select "image"
select select "px"
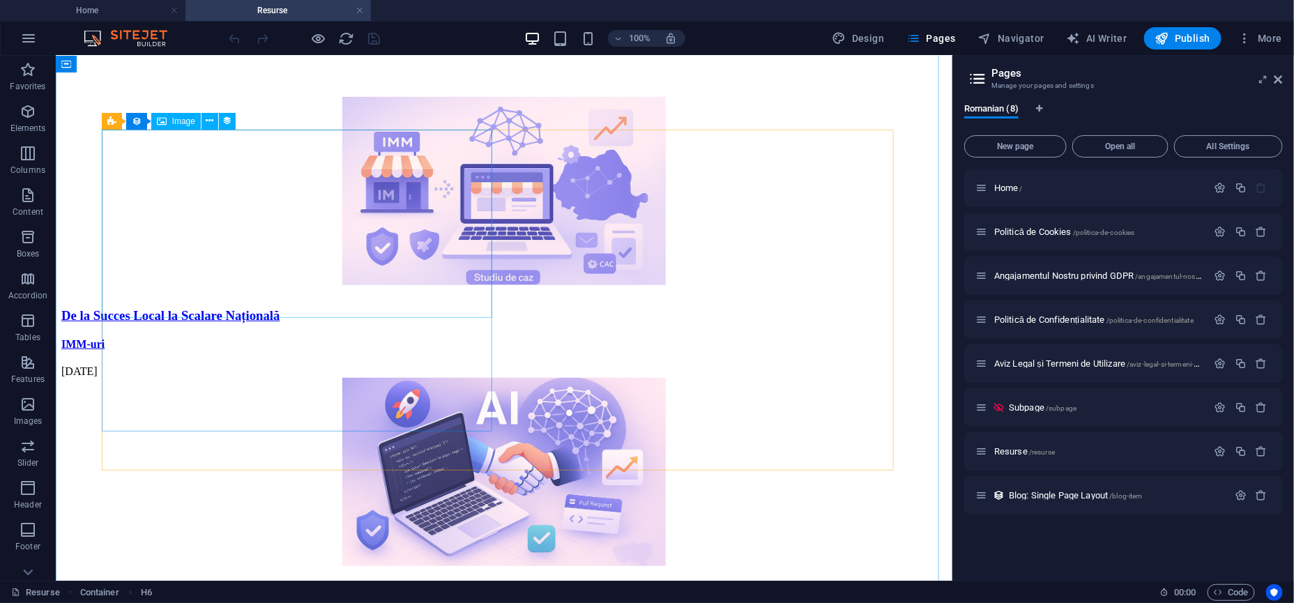
select select
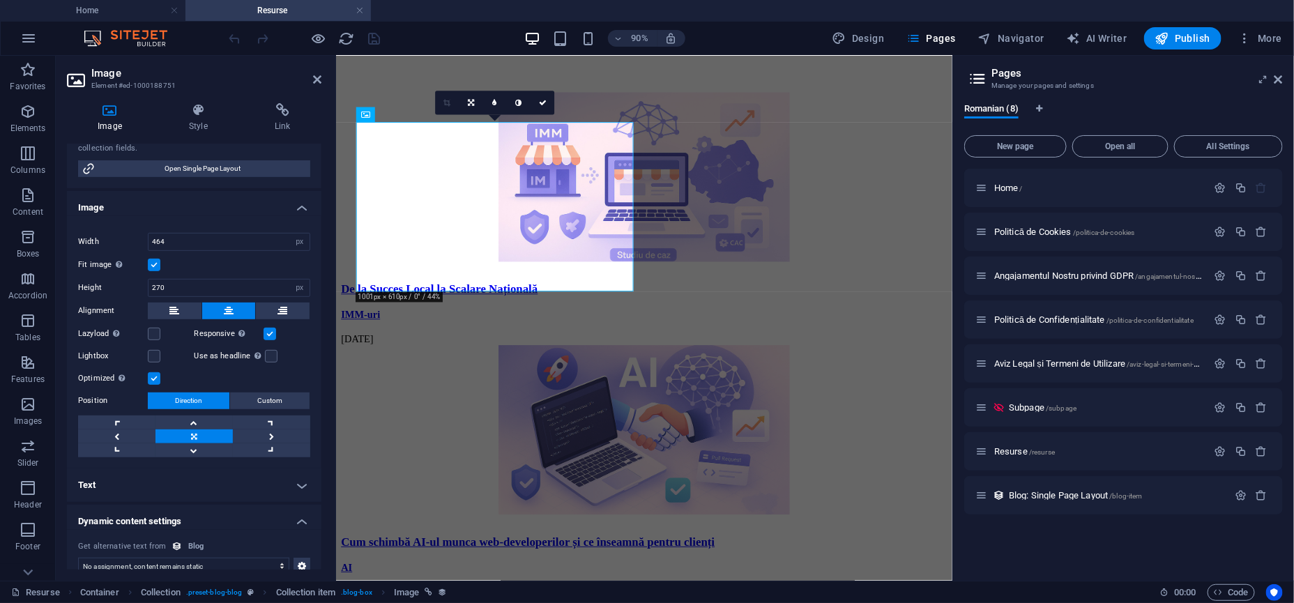
scroll to position [0, 0]
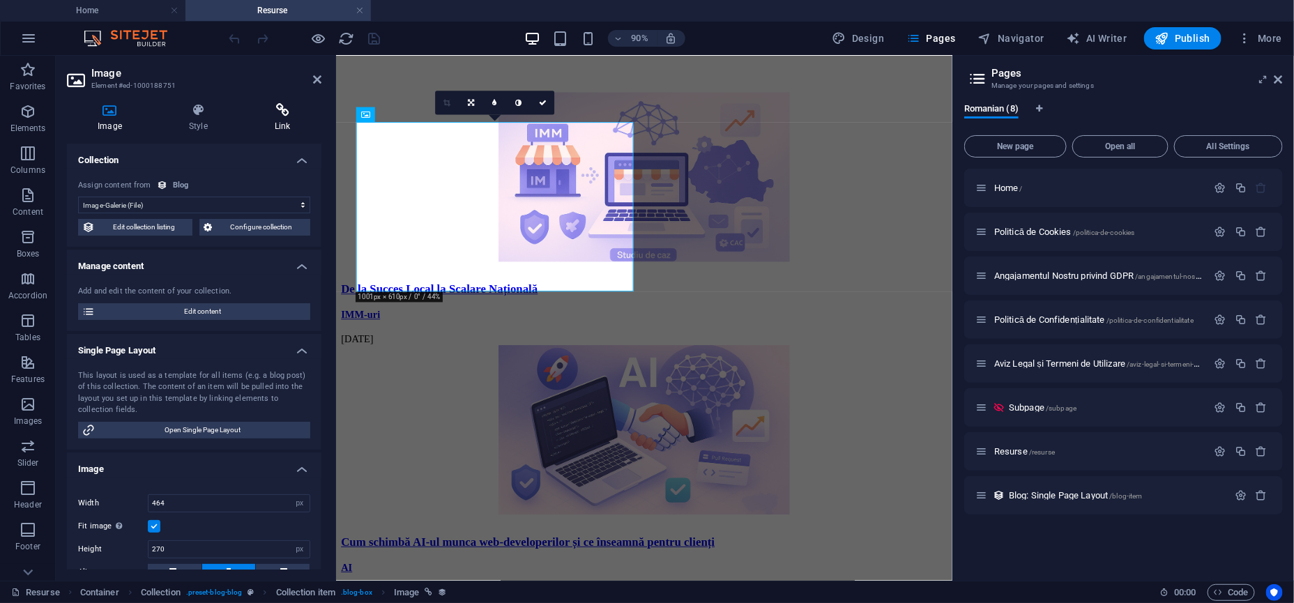
click at [289, 121] on h4 "Link" at bounding box center [282, 117] width 77 height 29
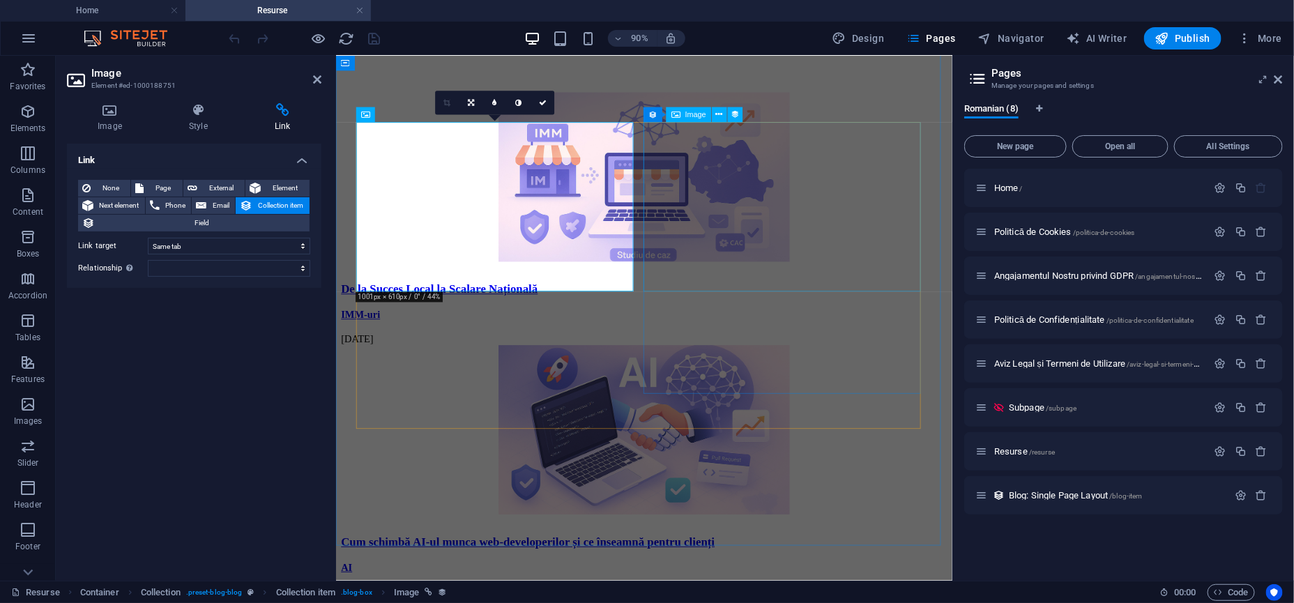
click at [778, 377] on figure at bounding box center [677, 472] width 673 height 191
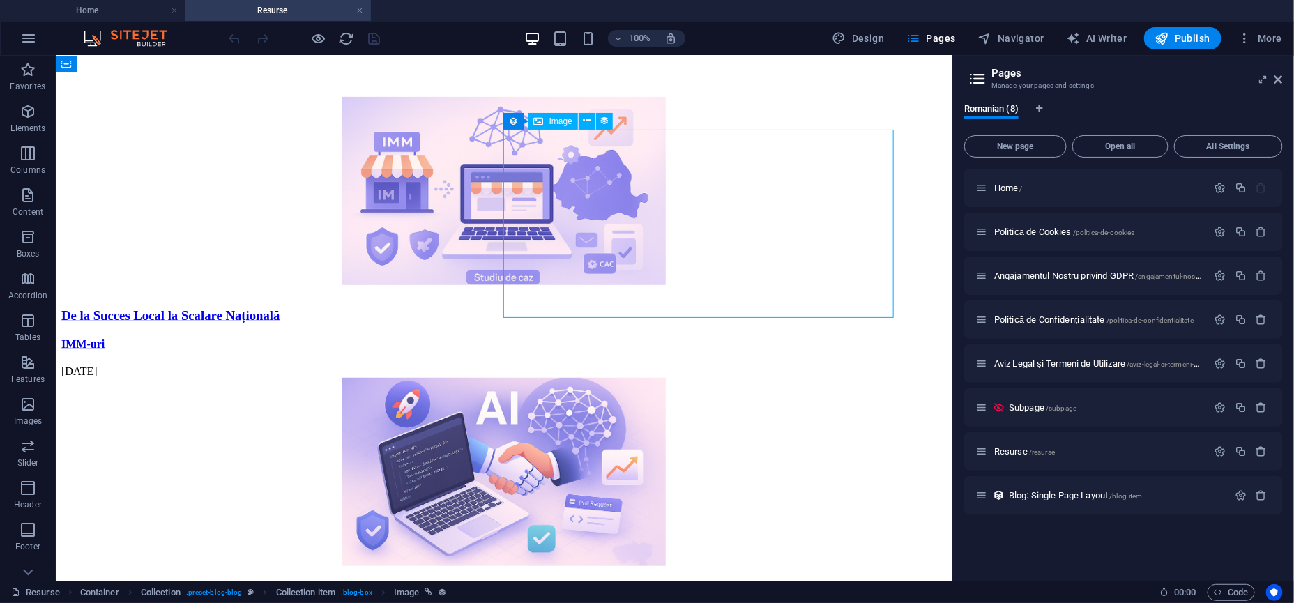
click at [719, 377] on figure at bounding box center [503, 472] width 885 height 191
select select "image"
select select "px"
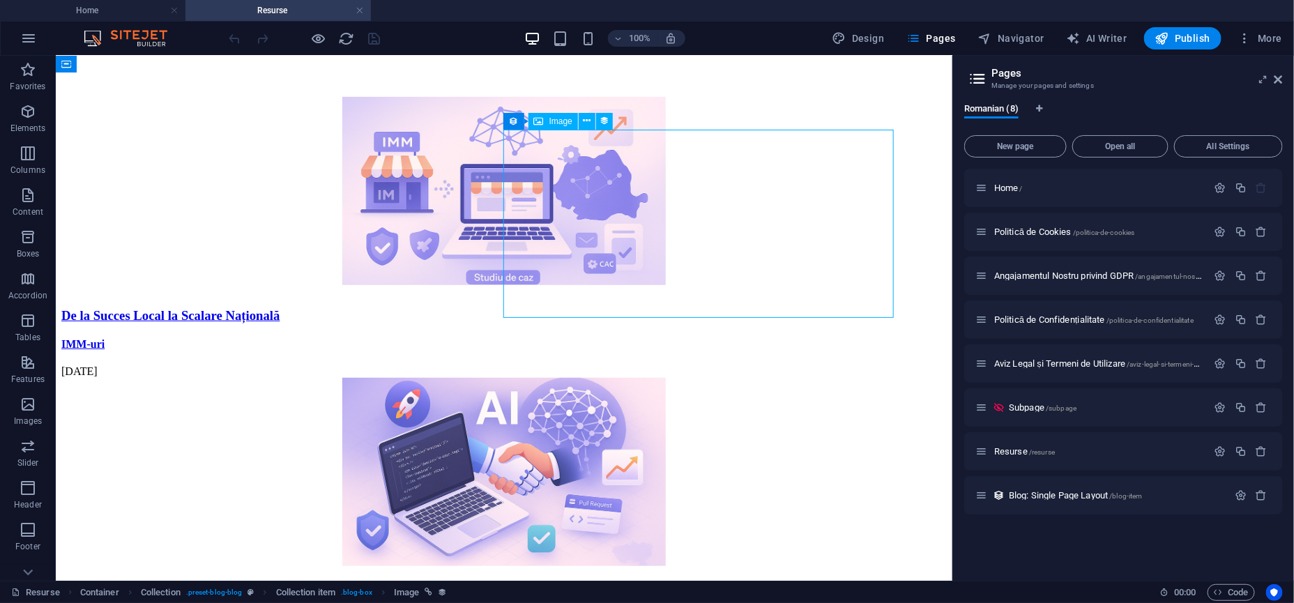
select select
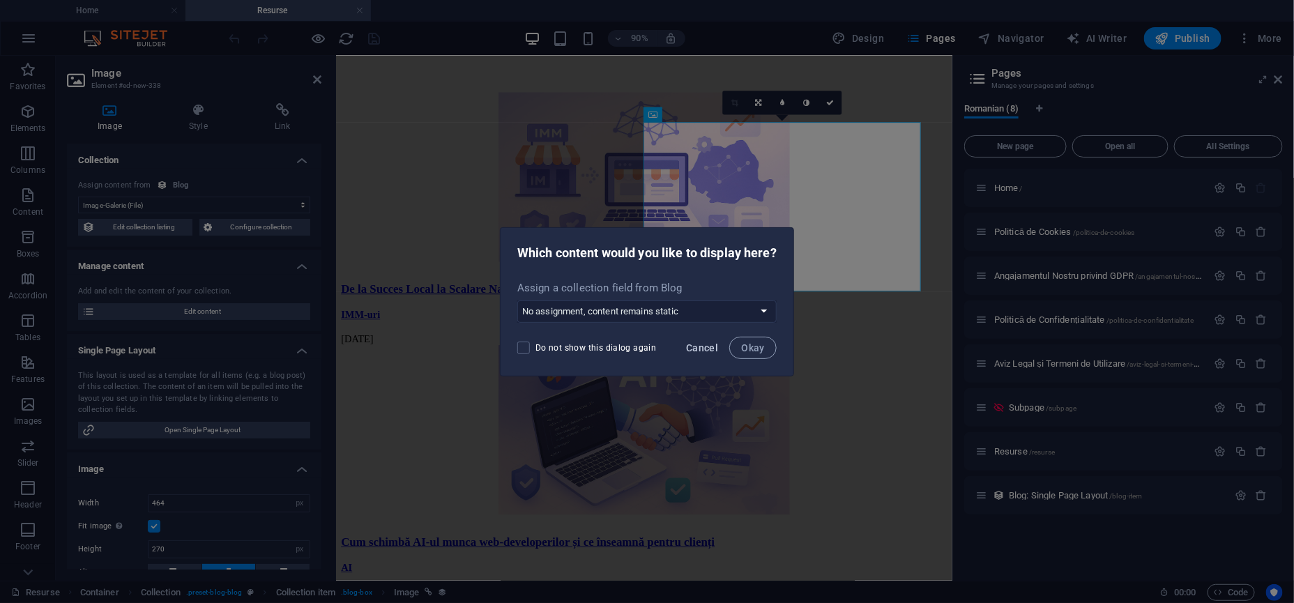
click at [710, 351] on span "Cancel" at bounding box center [702, 347] width 32 height 11
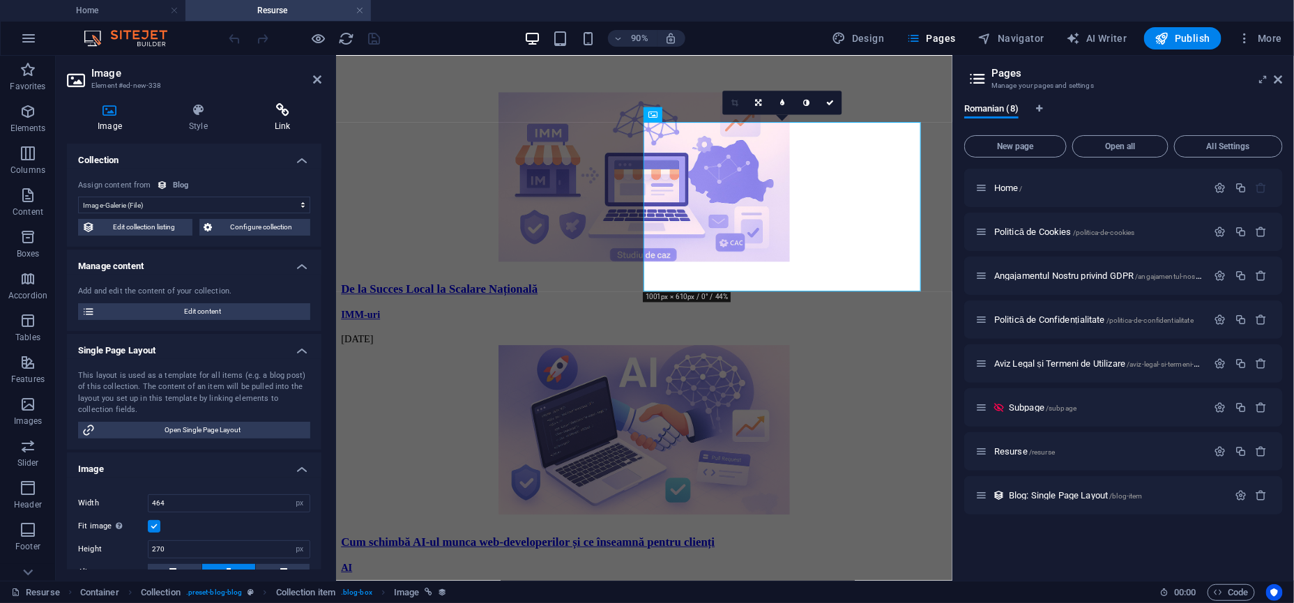
click at [283, 127] on h4 "Link" at bounding box center [282, 117] width 77 height 29
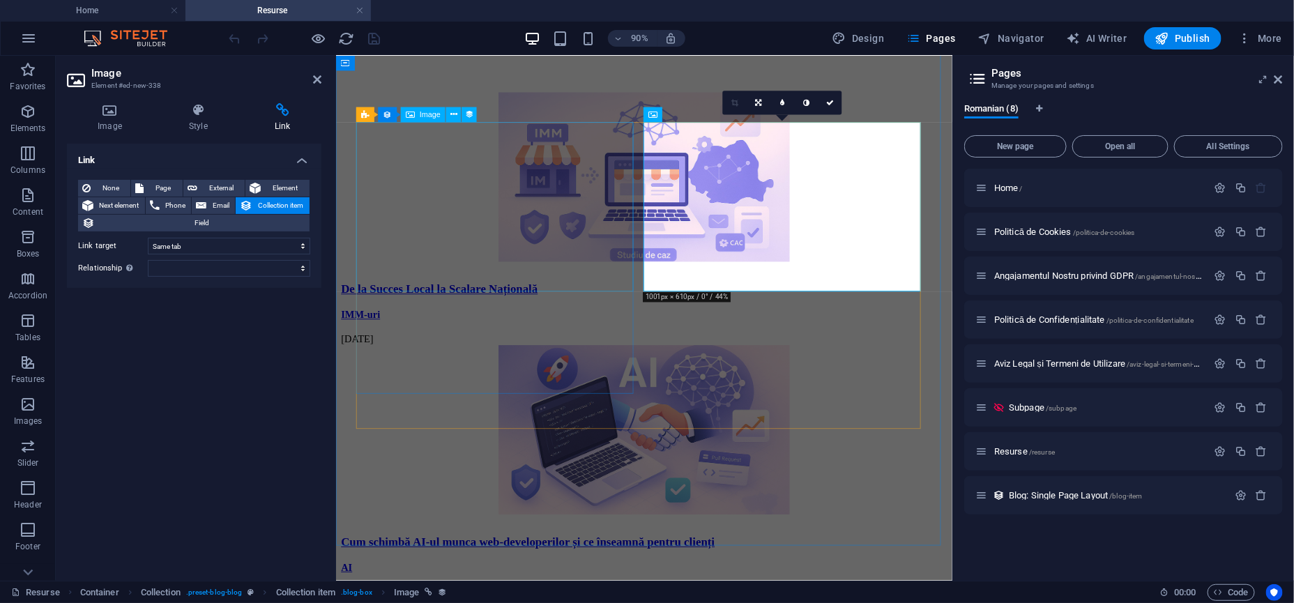
click at [528, 192] on figure at bounding box center [677, 191] width 673 height 191
select select
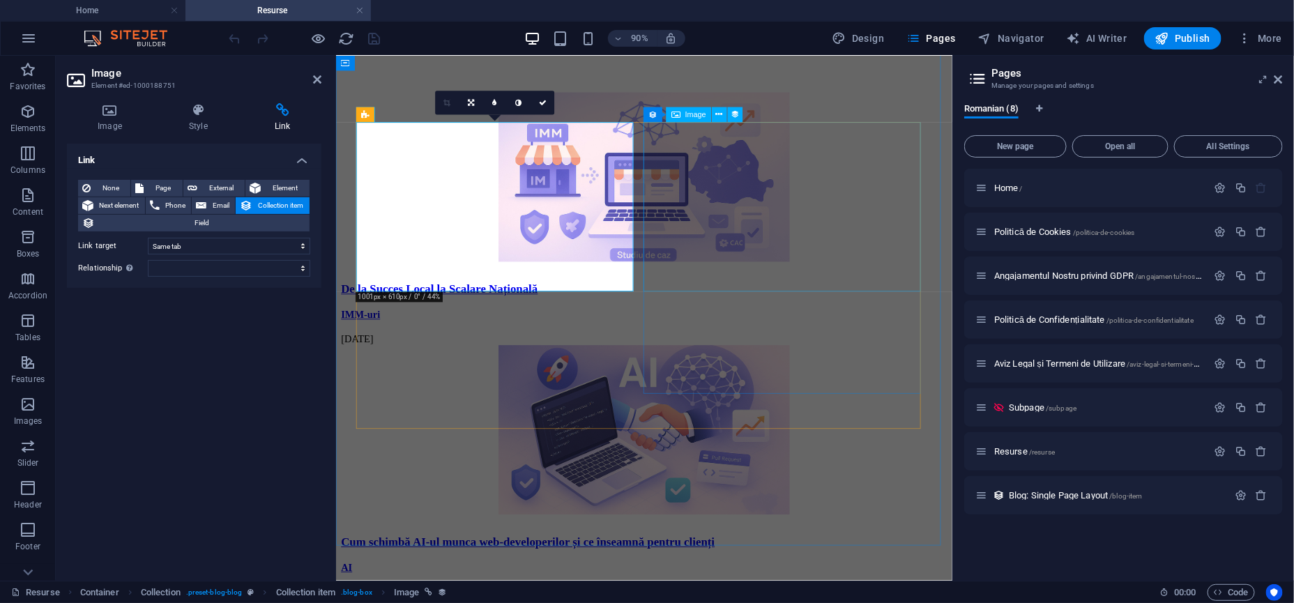
click at [757, 377] on figure at bounding box center [677, 472] width 673 height 191
select select
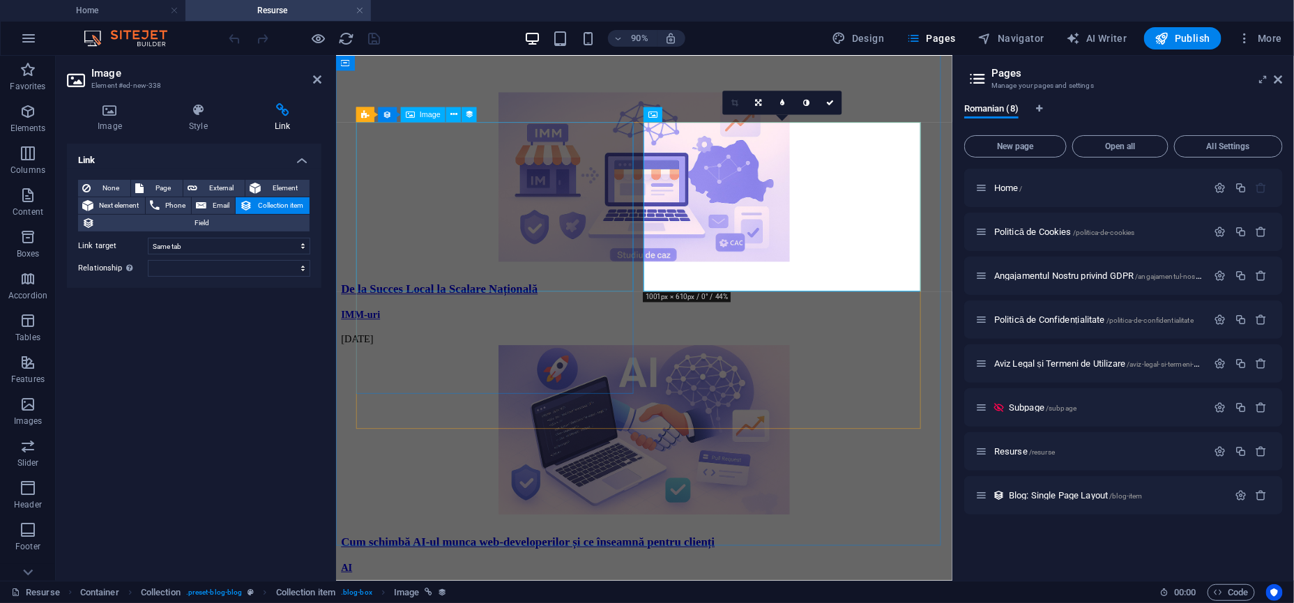
click at [558, 184] on figure at bounding box center [677, 191] width 673 height 191
select select
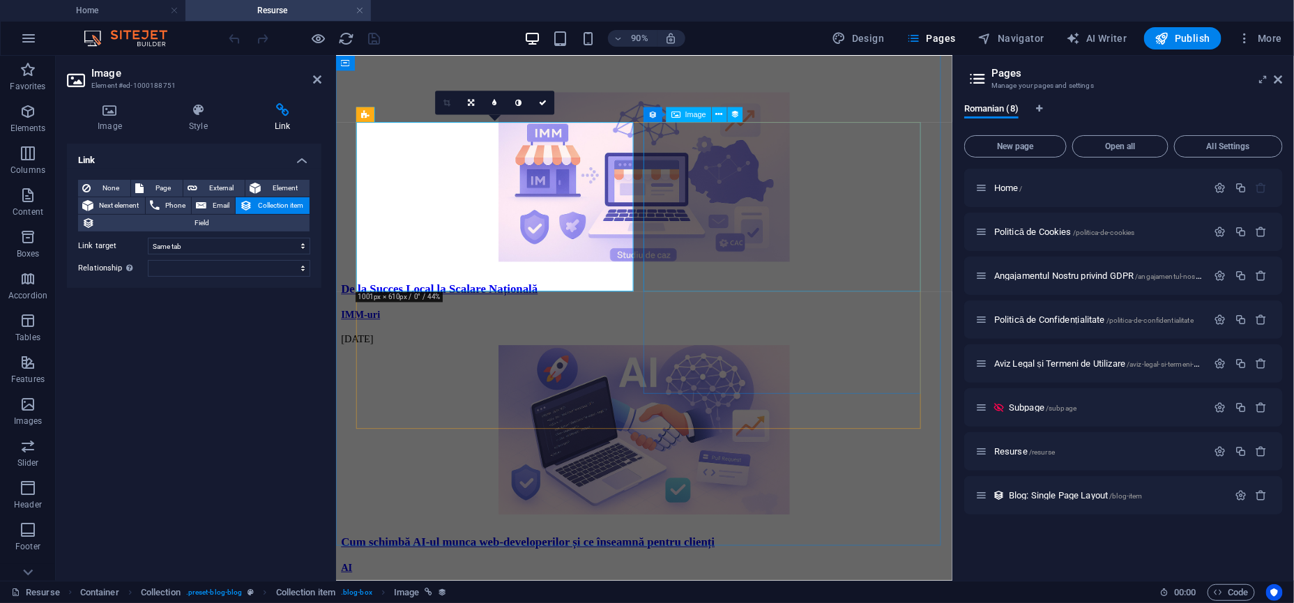
click at [712, 377] on figure at bounding box center [677, 472] width 673 height 191
select select
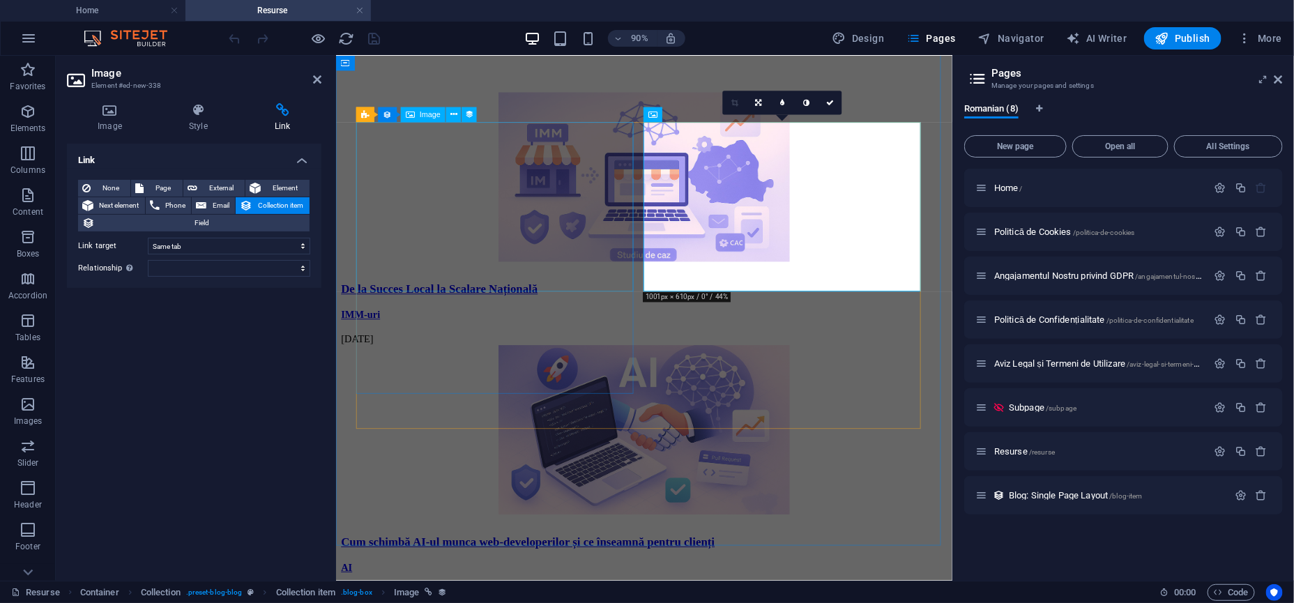
click at [557, 190] on figure at bounding box center [677, 191] width 673 height 191
select select
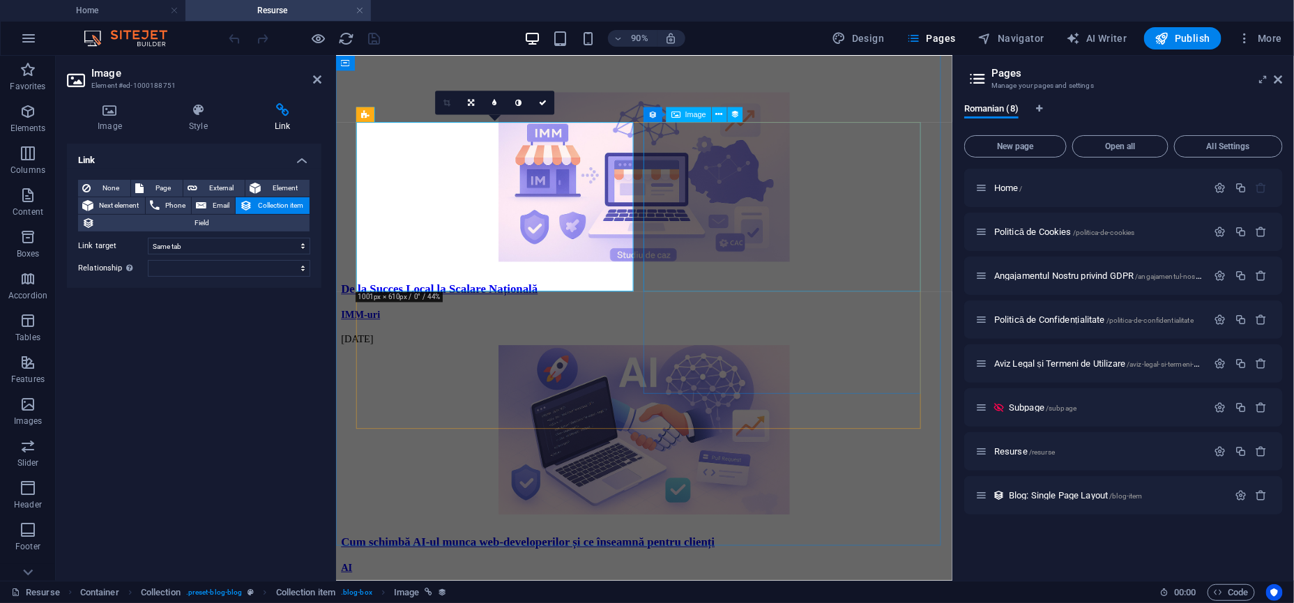
click at [771, 377] on figure at bounding box center [677, 472] width 673 height 191
select select
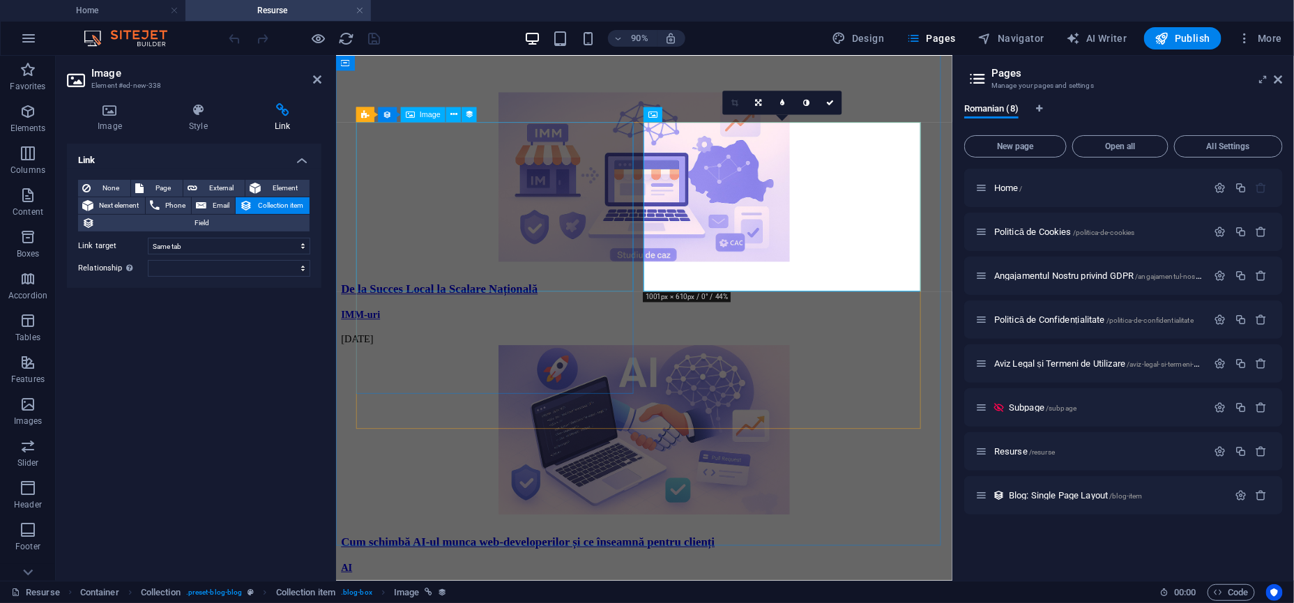
click at [548, 265] on figure at bounding box center [677, 191] width 673 height 191
select select
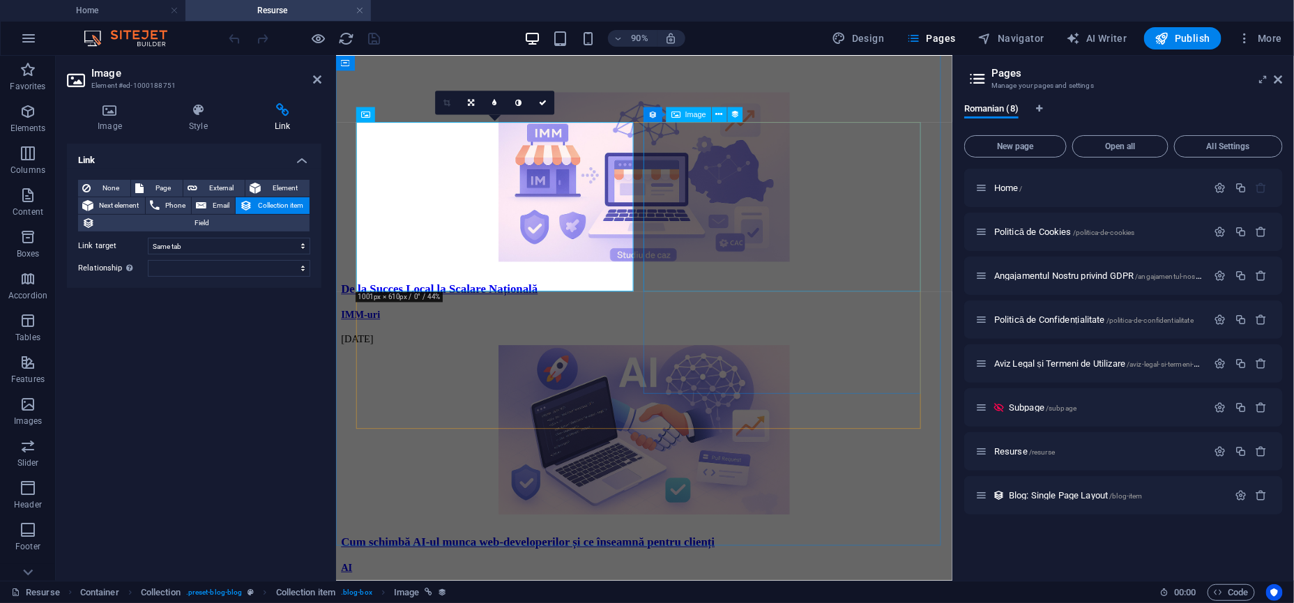
click at [790, 377] on figure at bounding box center [677, 472] width 673 height 191
select select
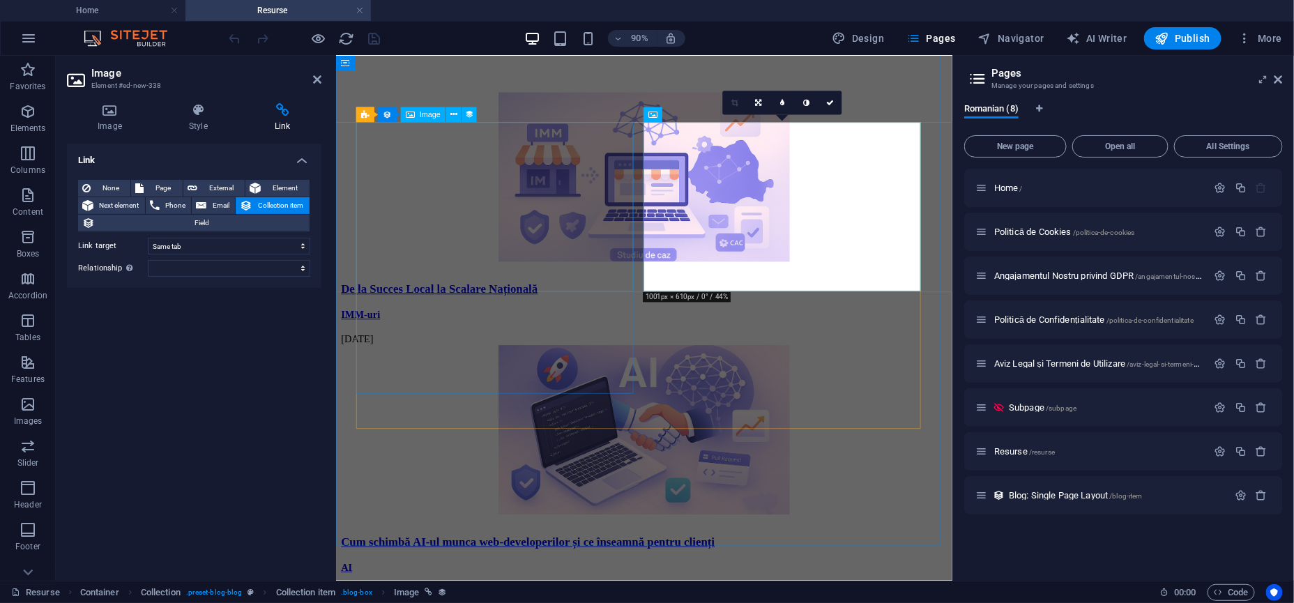
click at [430, 219] on figure at bounding box center [677, 191] width 673 height 191
select select
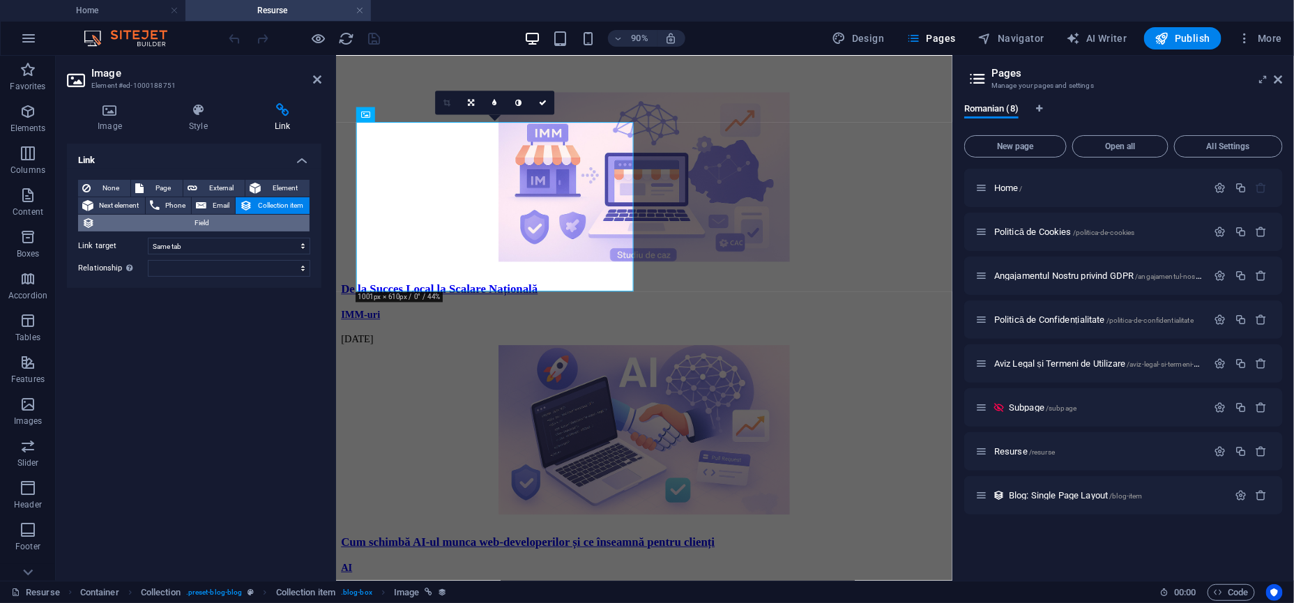
click at [254, 221] on span "Field" at bounding box center [202, 223] width 206 height 17
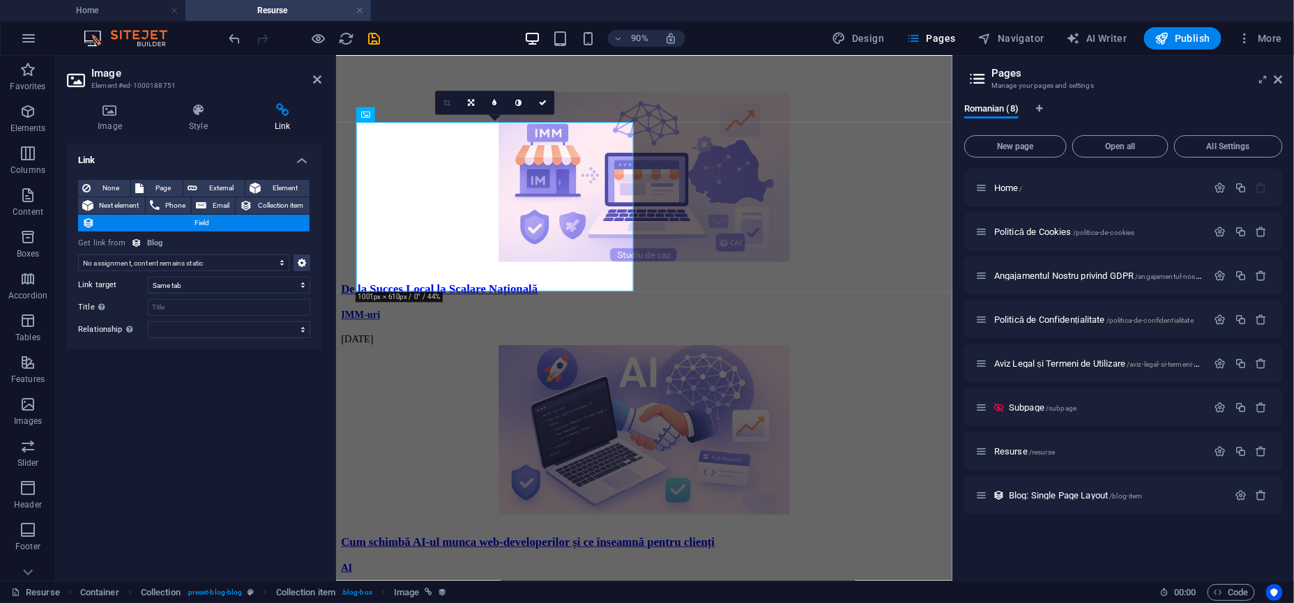
click at [254, 221] on span "Field" at bounding box center [202, 223] width 206 height 17
click at [216, 246] on div "Get link from Blog" at bounding box center [194, 244] width 232 height 12
click at [199, 261] on select "No assignment, content remains static Created at (Date) Updated at (Date) Name …" at bounding box center [183, 262] width 211 height 17
click at [257, 204] on span "Collection item" at bounding box center [281, 205] width 49 height 17
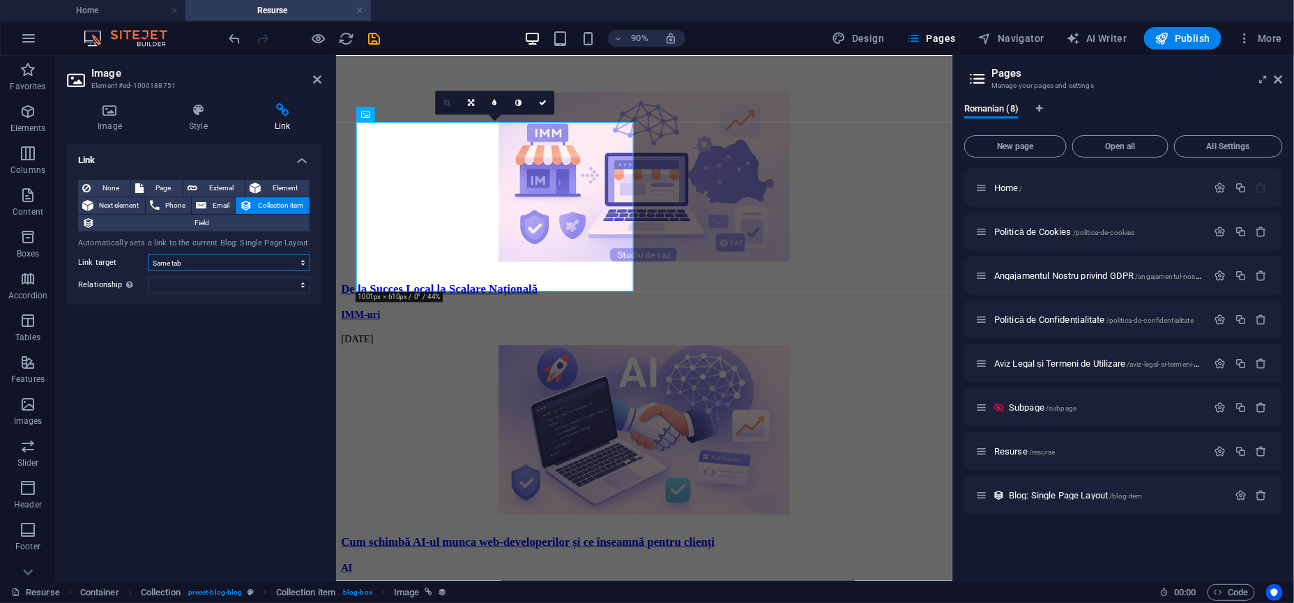
click at [165, 259] on select "New tab Same tab Overlay" at bounding box center [229, 262] width 162 height 17
click at [375, 33] on icon "save" at bounding box center [375, 39] width 16 height 16
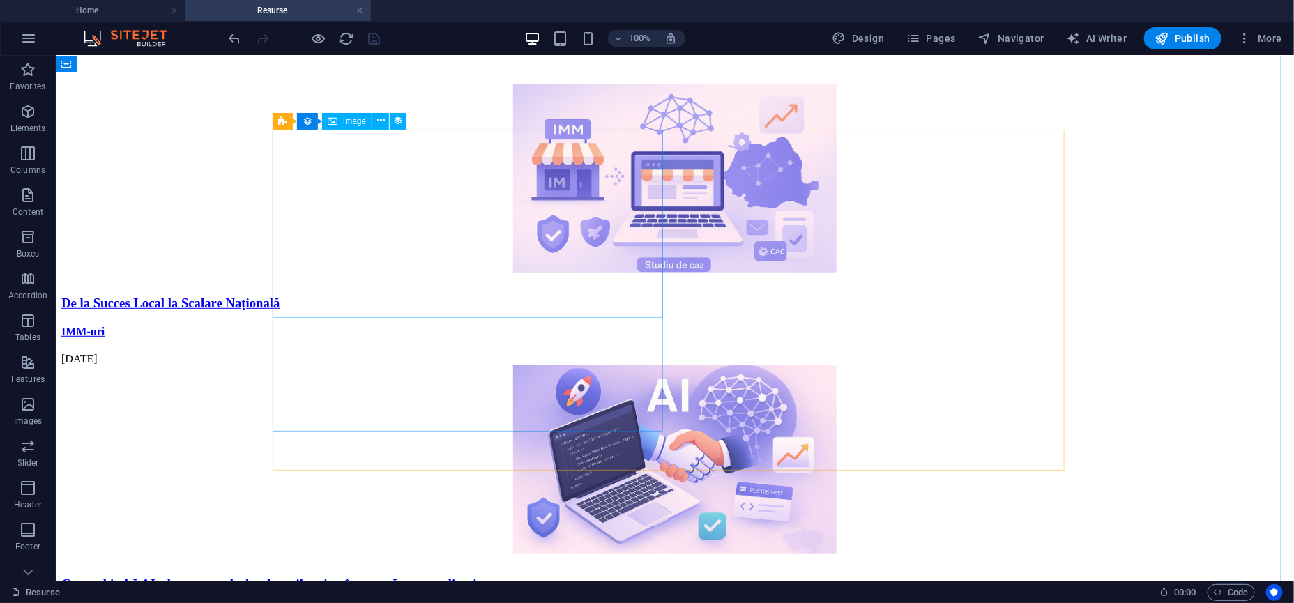
click at [422, 185] on figure at bounding box center [674, 179] width 1227 height 191
select select
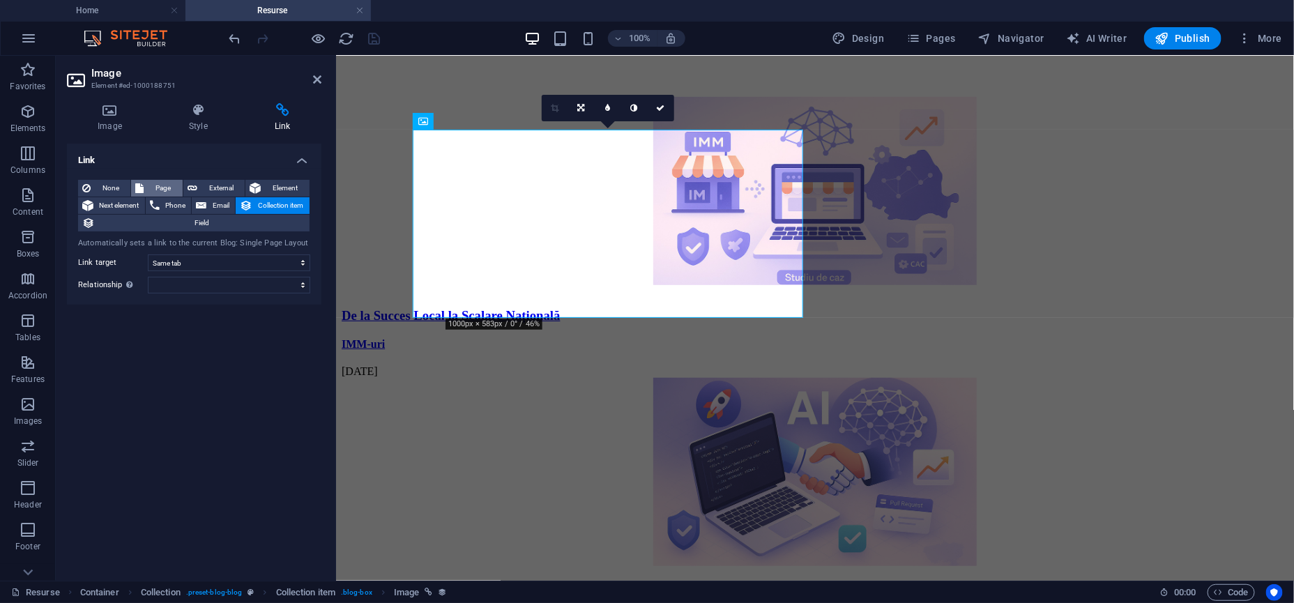
click at [164, 190] on span "Page" at bounding box center [163, 188] width 30 height 17
select select
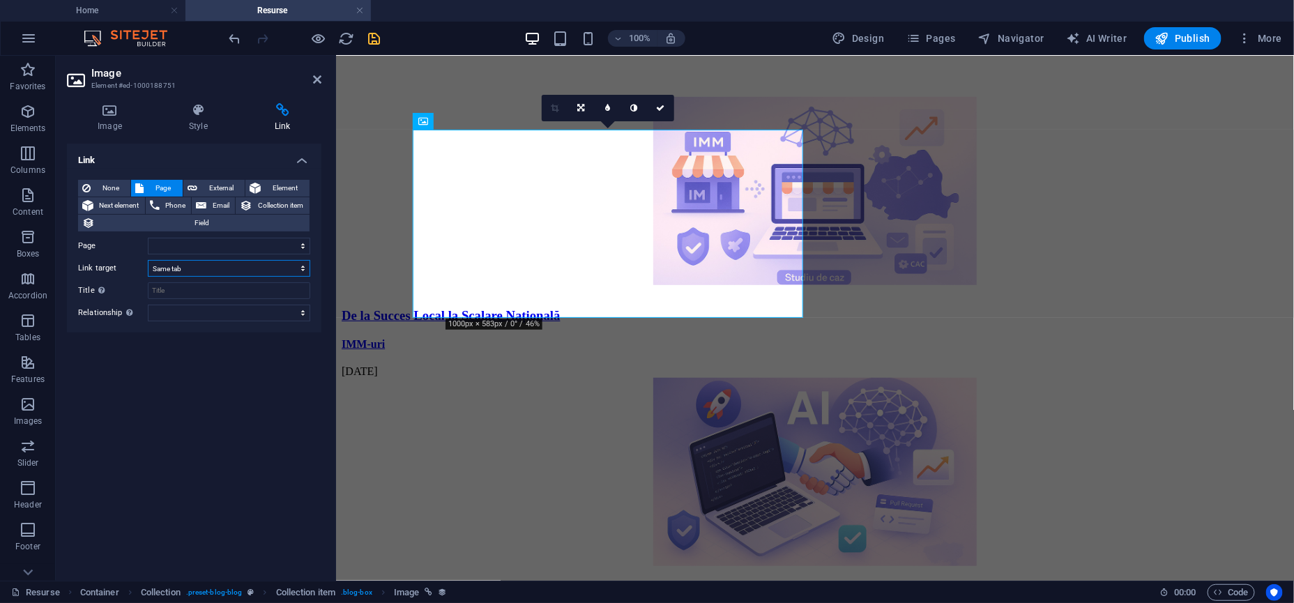
click at [196, 263] on select "New tab Same tab Overlay" at bounding box center [229, 268] width 162 height 17
click at [201, 252] on select "Home Politică de Cookies Angajamentul Nostru privind GDPR Politică de Confidenț…" at bounding box center [229, 246] width 162 height 17
click at [207, 188] on span "External" at bounding box center [220, 188] width 39 height 17
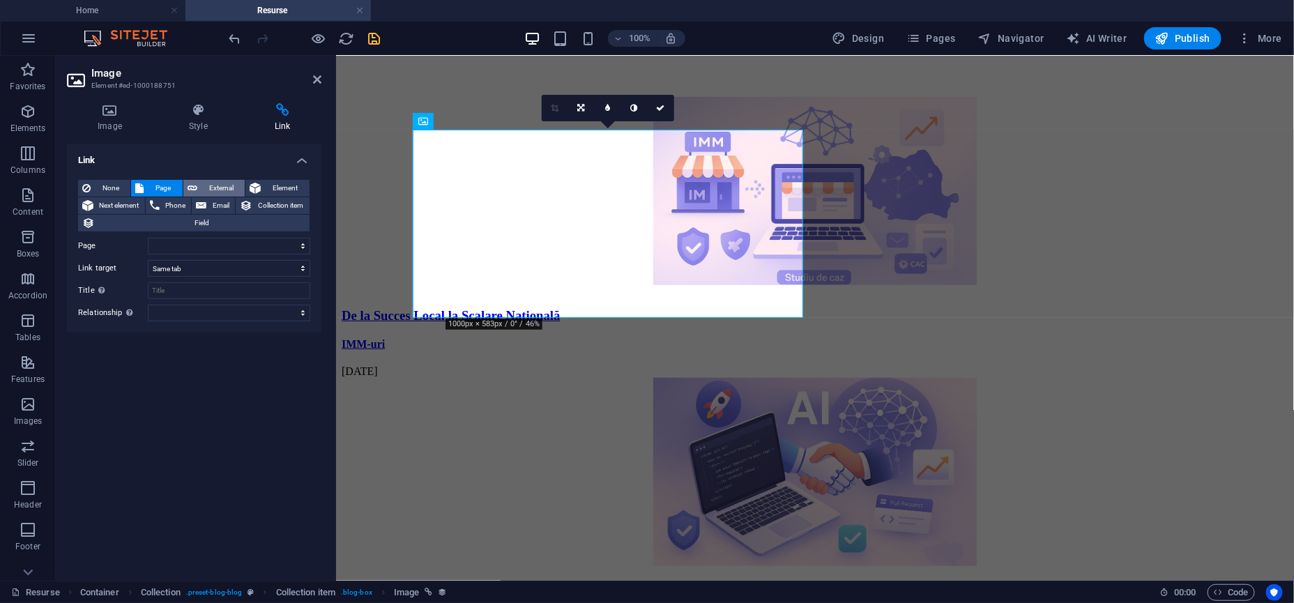
select select "blank"
click at [189, 266] on select "New tab Same tab Overlay" at bounding box center [229, 268] width 162 height 17
select select
click at [148, 260] on select "New tab Same tab Overlay" at bounding box center [229, 268] width 162 height 17
click at [194, 243] on input "URL" at bounding box center [229, 246] width 162 height 17
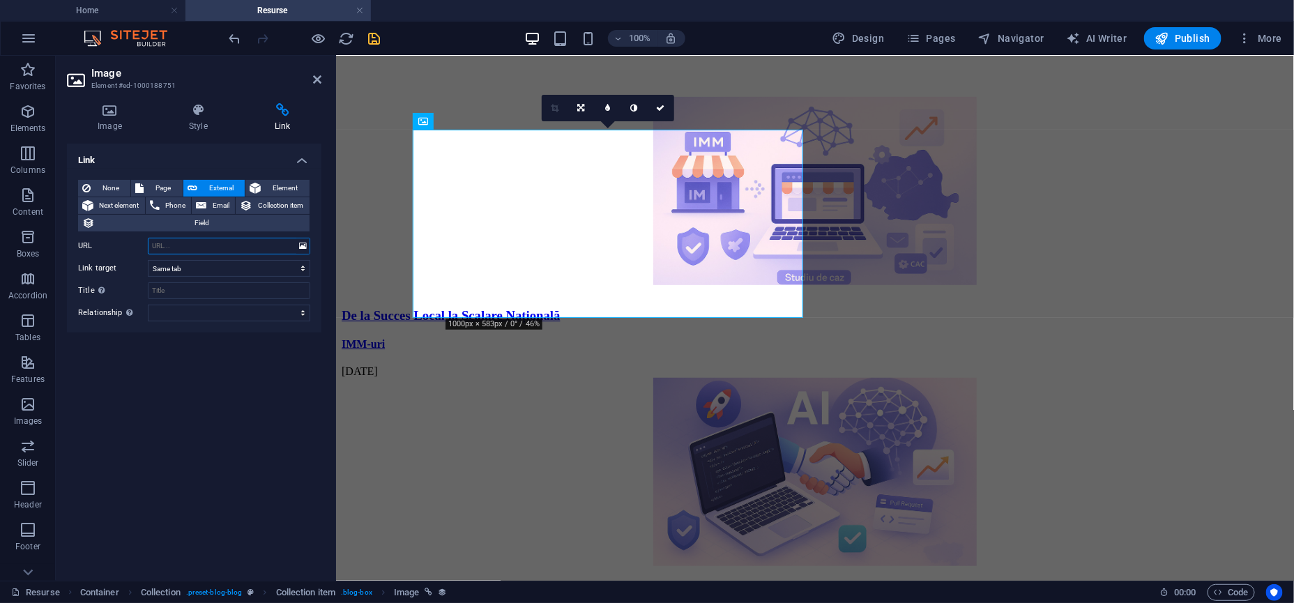
paste input "[URL][DOMAIN_NAME]"
type input "[URL][DOMAIN_NAME]"
click at [854, 377] on figure at bounding box center [814, 472] width 947 height 191
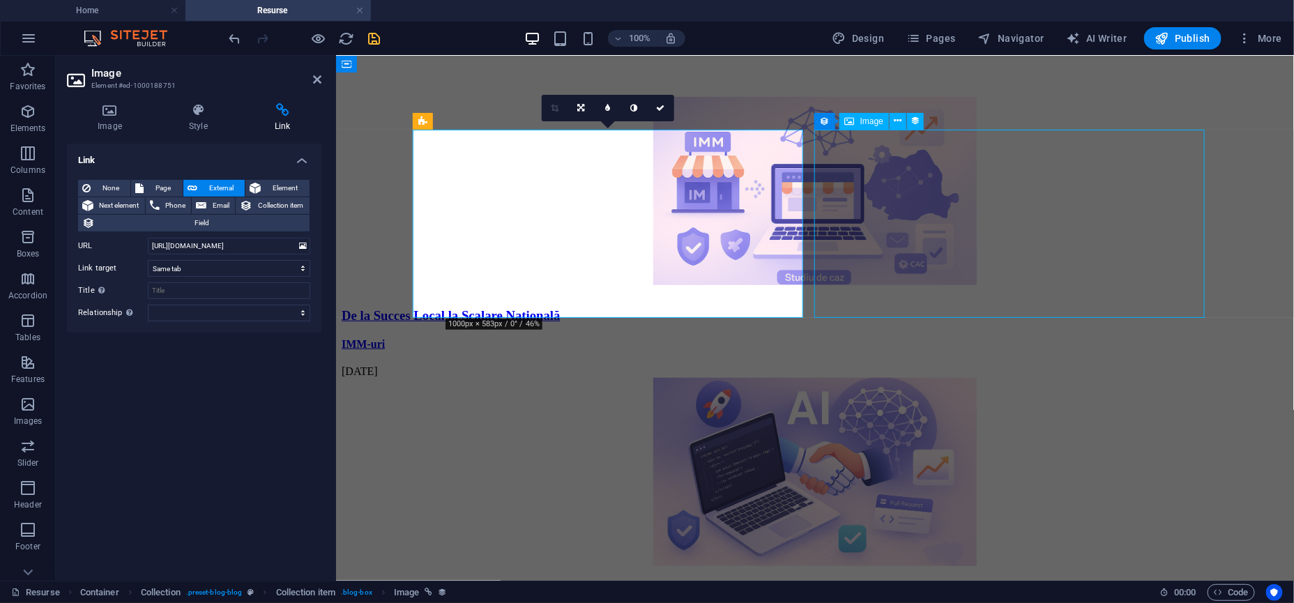
click at [854, 377] on figure at bounding box center [814, 472] width 947 height 191
select select "image"
select select "px"
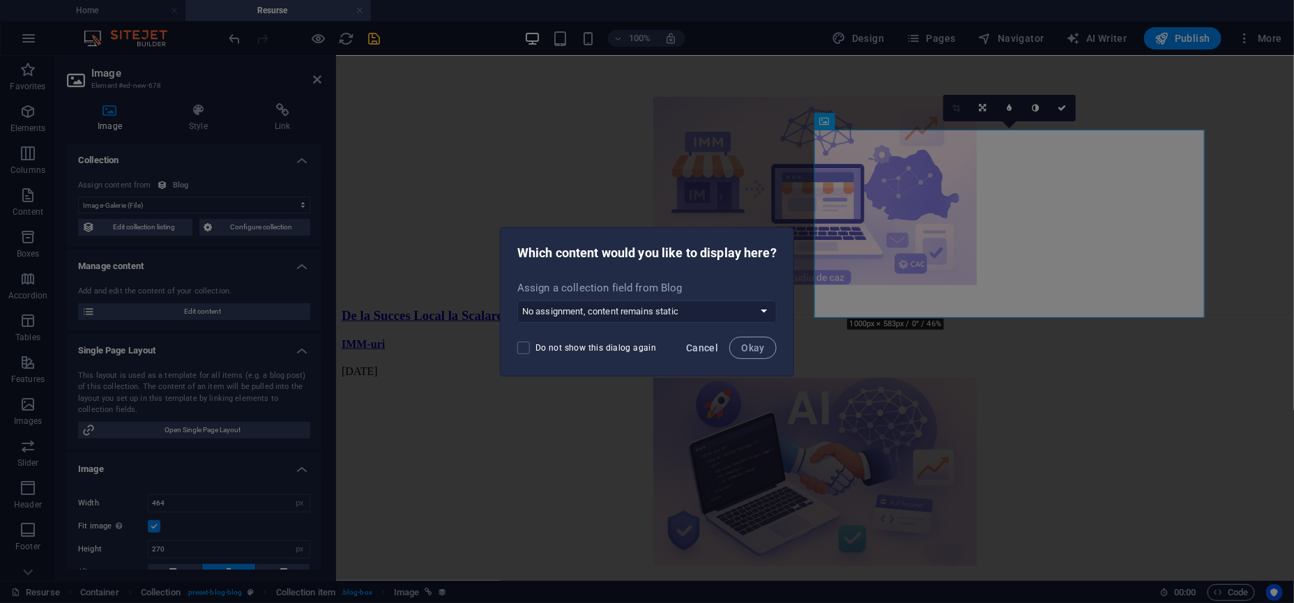
click at [685, 347] on button "Cancel" at bounding box center [701, 348] width 43 height 22
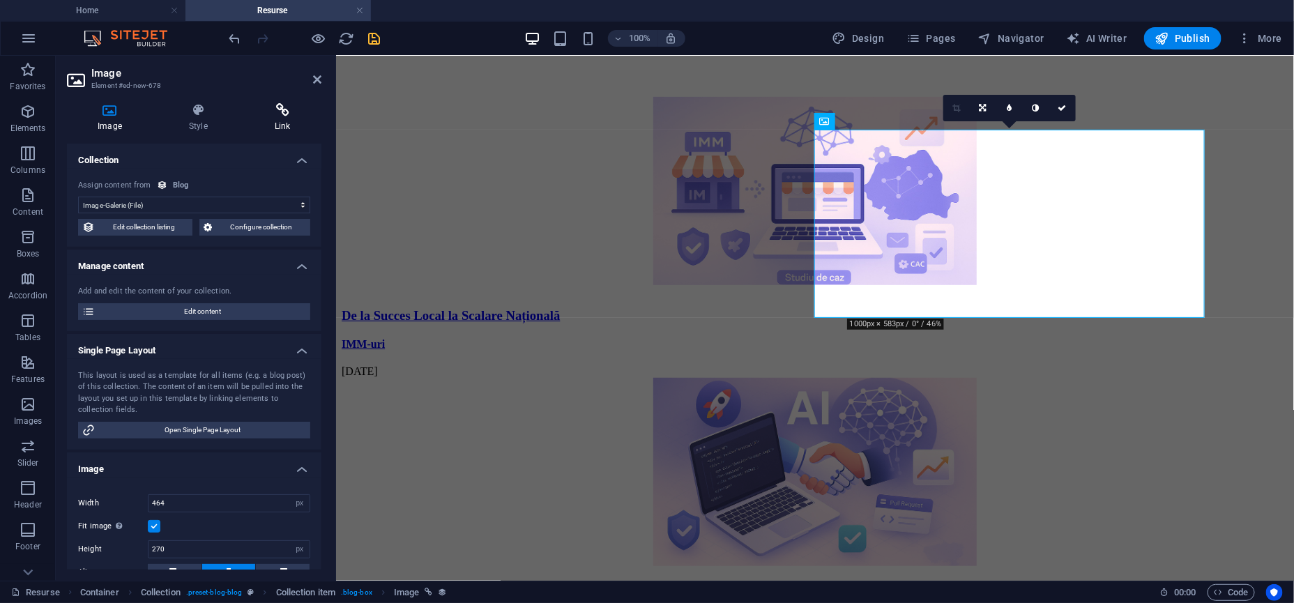
click at [268, 112] on icon at bounding box center [282, 110] width 77 height 14
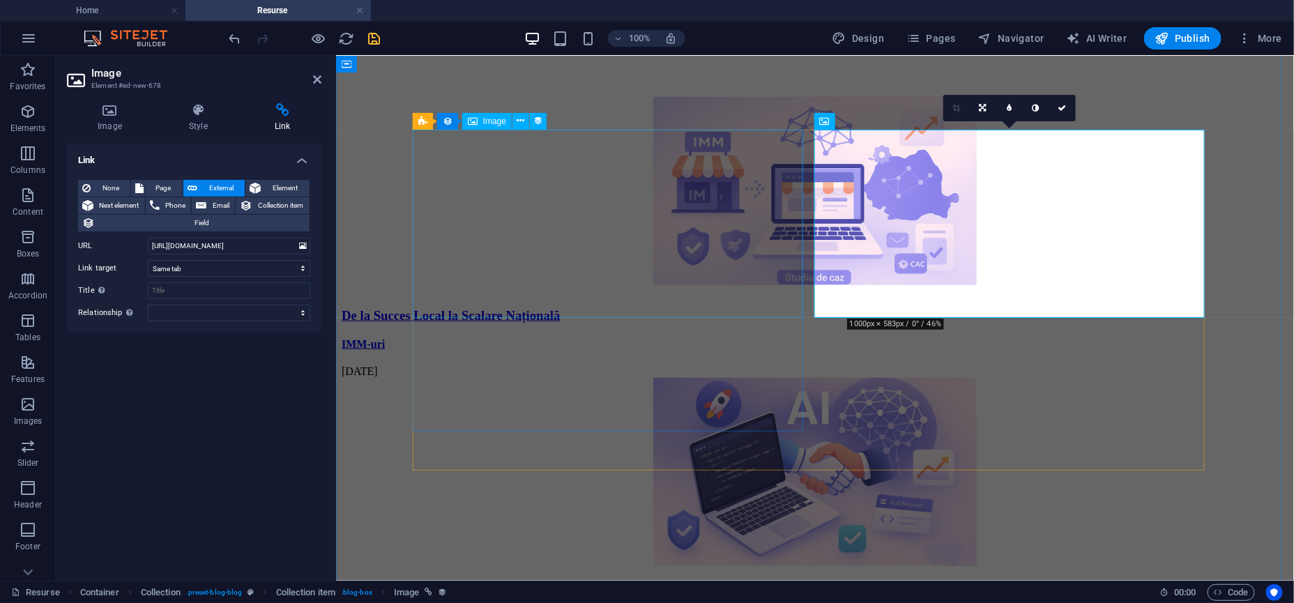
click at [510, 201] on figure at bounding box center [814, 191] width 947 height 191
select select
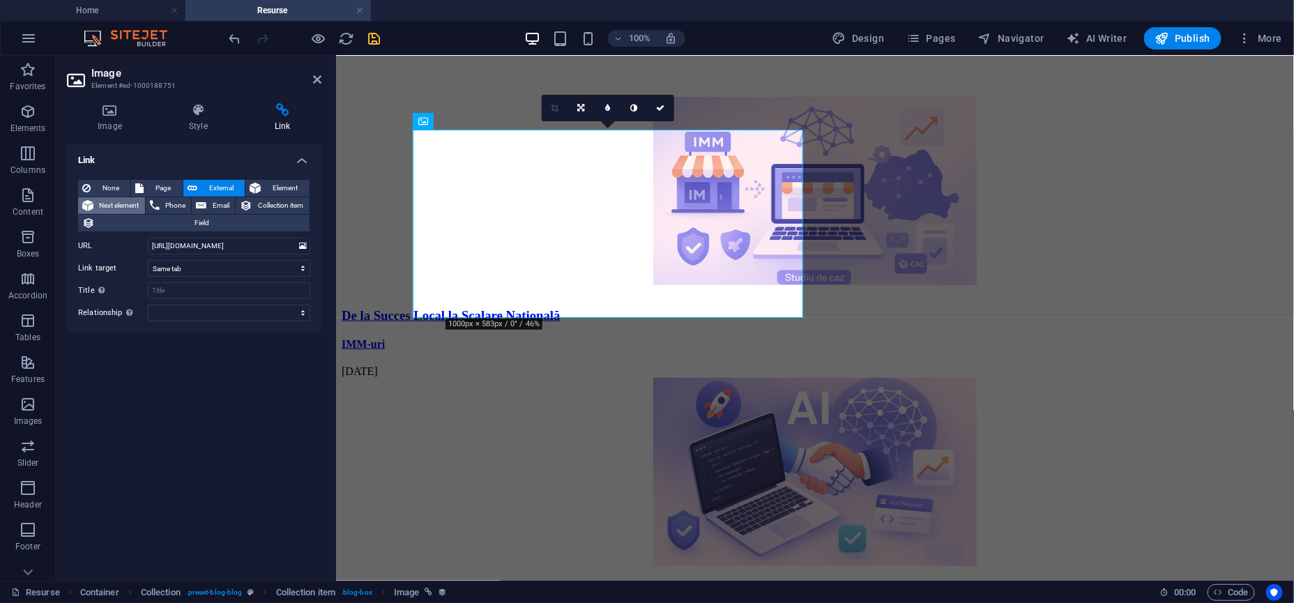
click at [139, 207] on span "Next element" at bounding box center [119, 205] width 43 height 17
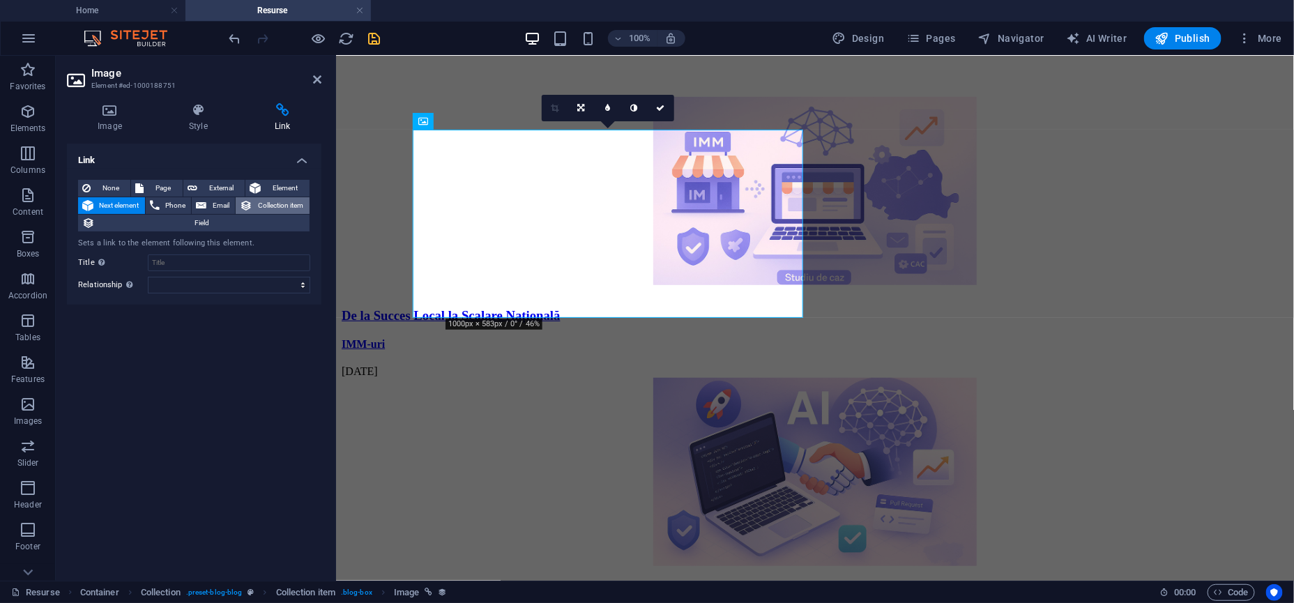
click at [250, 200] on icon at bounding box center [246, 205] width 13 height 17
click at [204, 240] on div "Automatically sets a link to the current Blog: Single Page Layout" at bounding box center [194, 244] width 232 height 12
click at [199, 259] on select "New tab Same tab Overlay" at bounding box center [229, 262] width 162 height 17
click at [378, 38] on icon "save" at bounding box center [375, 39] width 16 height 16
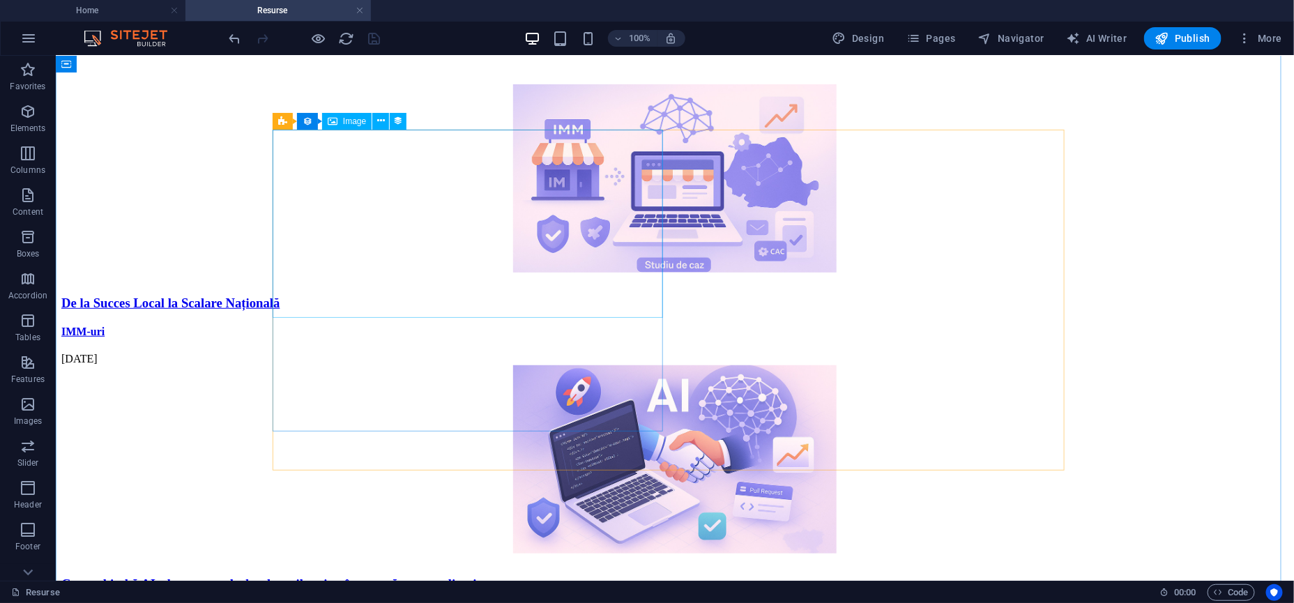
click at [370, 185] on figure at bounding box center [674, 179] width 1227 height 191
select select
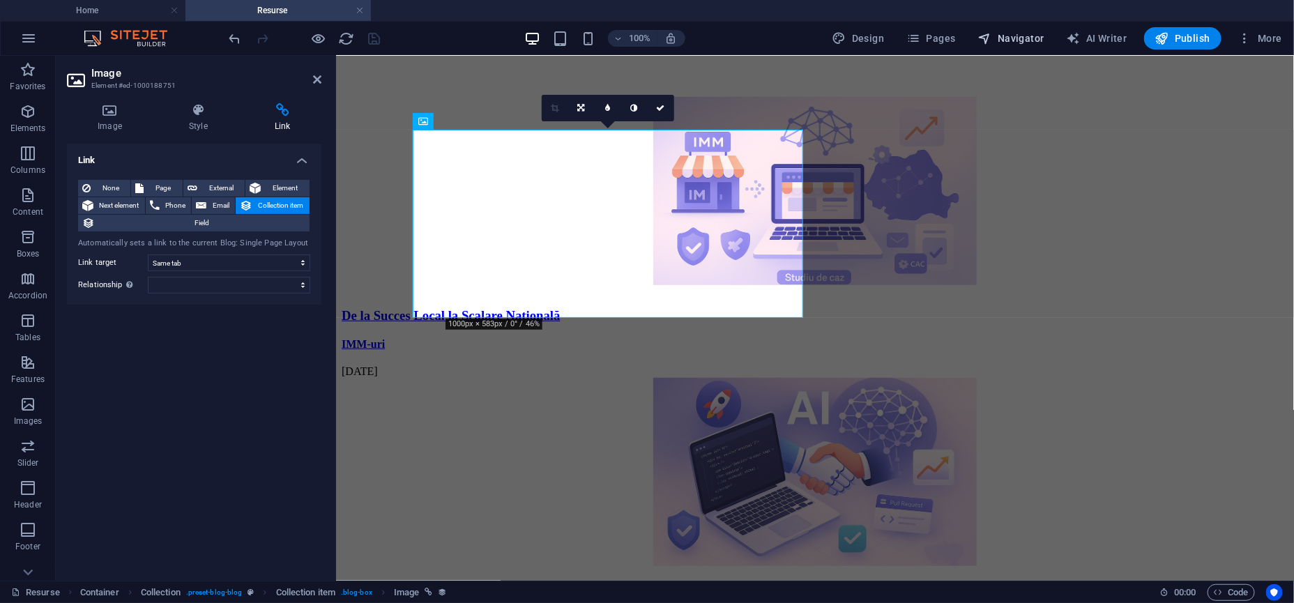
click at [1034, 33] on span "Navigator" at bounding box center [1011, 38] width 66 height 14
select select "16012135-ro"
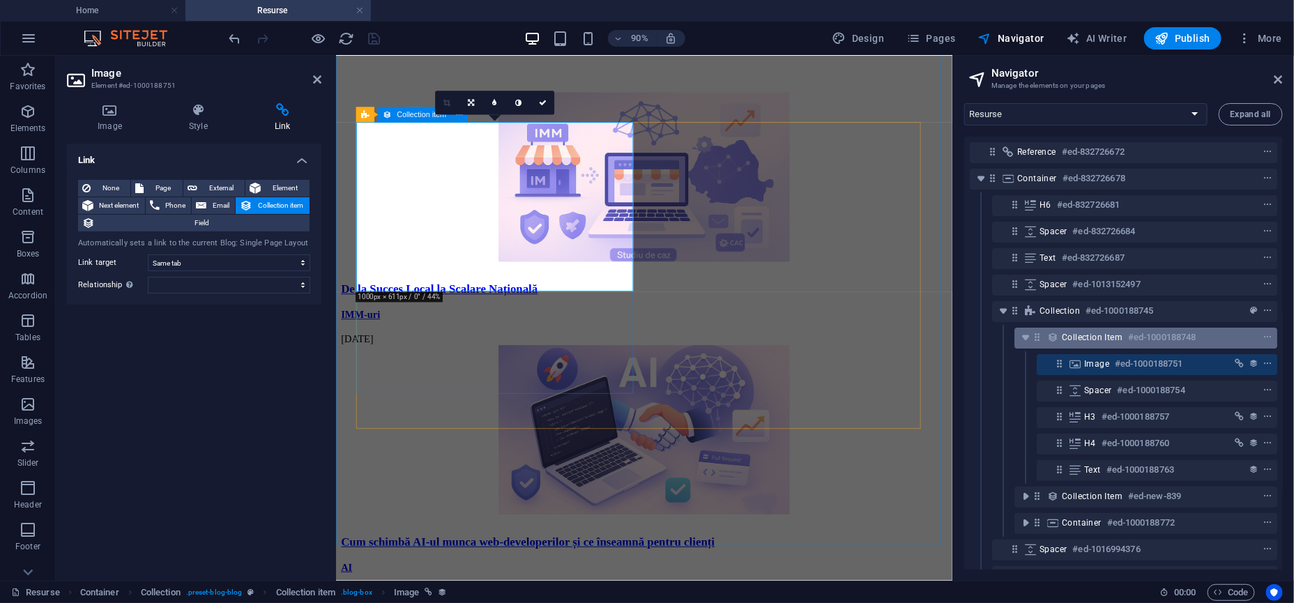
click at [1034, 330] on div "Collection item #ed-1000188748" at bounding box center [1135, 337] width 146 height 17
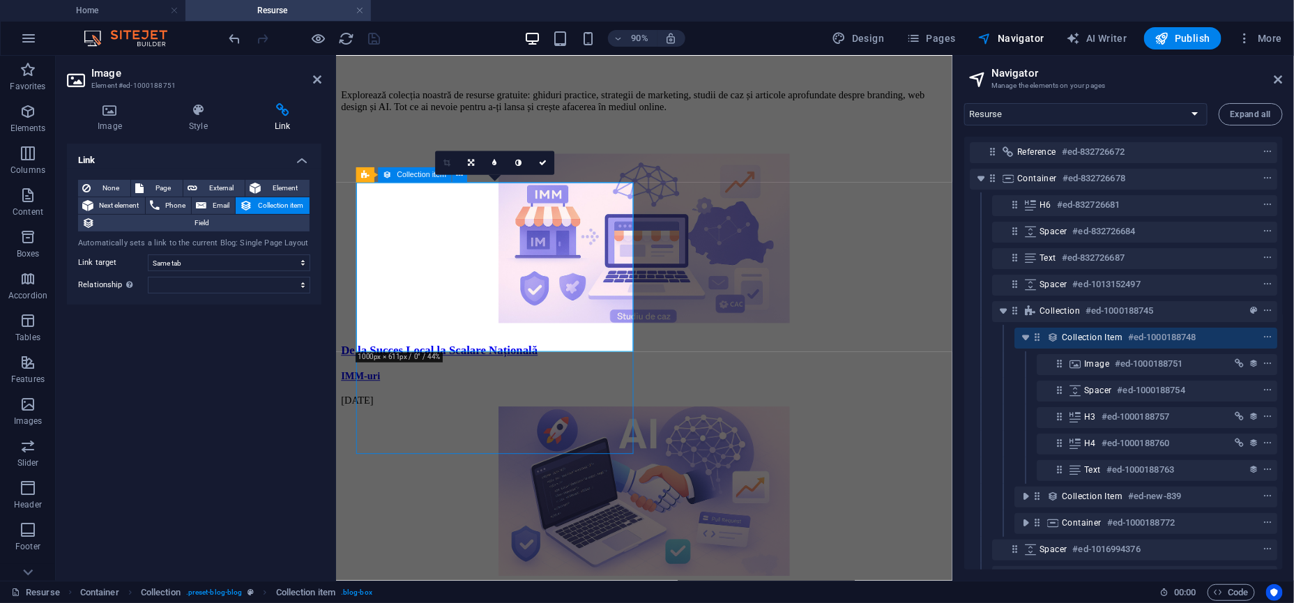
click at [1034, 330] on div "Collection item #ed-1000188748" at bounding box center [1135, 337] width 146 height 17
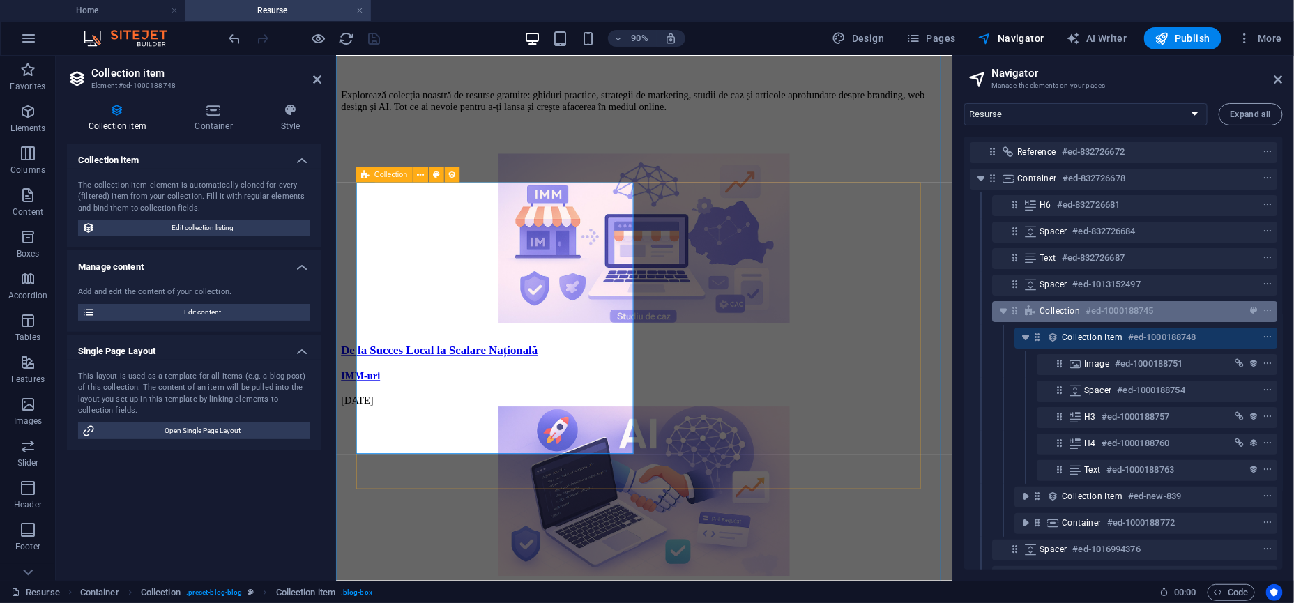
click at [1034, 309] on div "Collection #ed-1000188745" at bounding box center [1123, 311] width 168 height 17
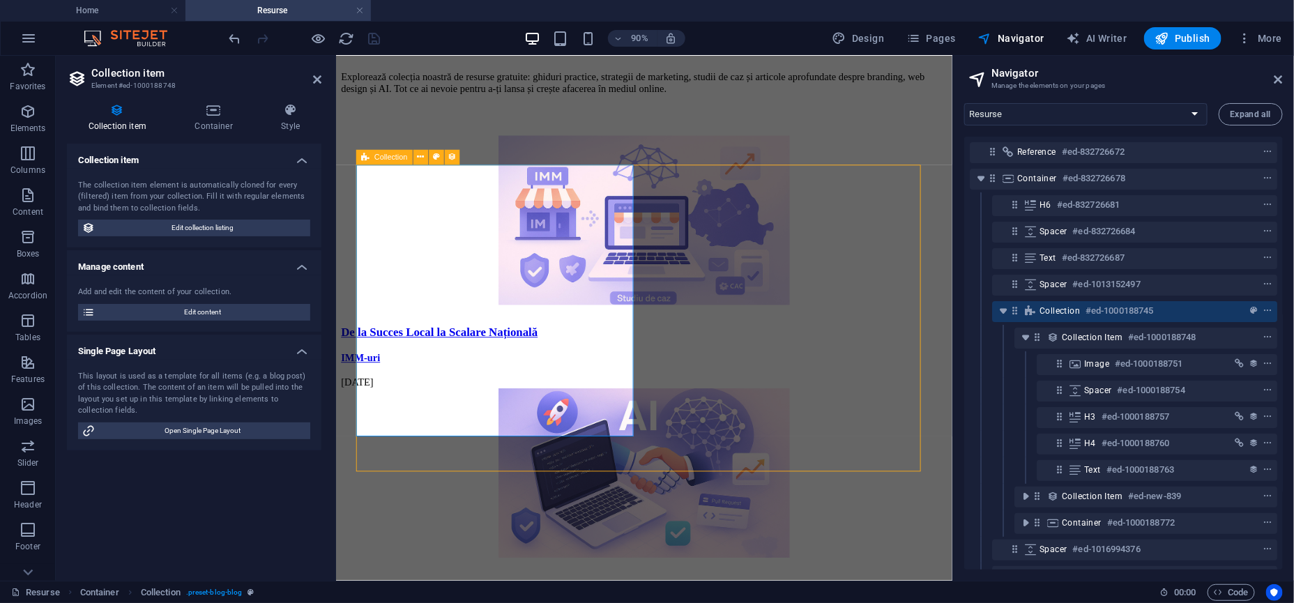
click at [1034, 309] on div "Collection #ed-1000188745" at bounding box center [1123, 311] width 168 height 17
select select "createdAt_DESC"
select select "columns.status"
select select "columns.publishing_date"
select select "past"
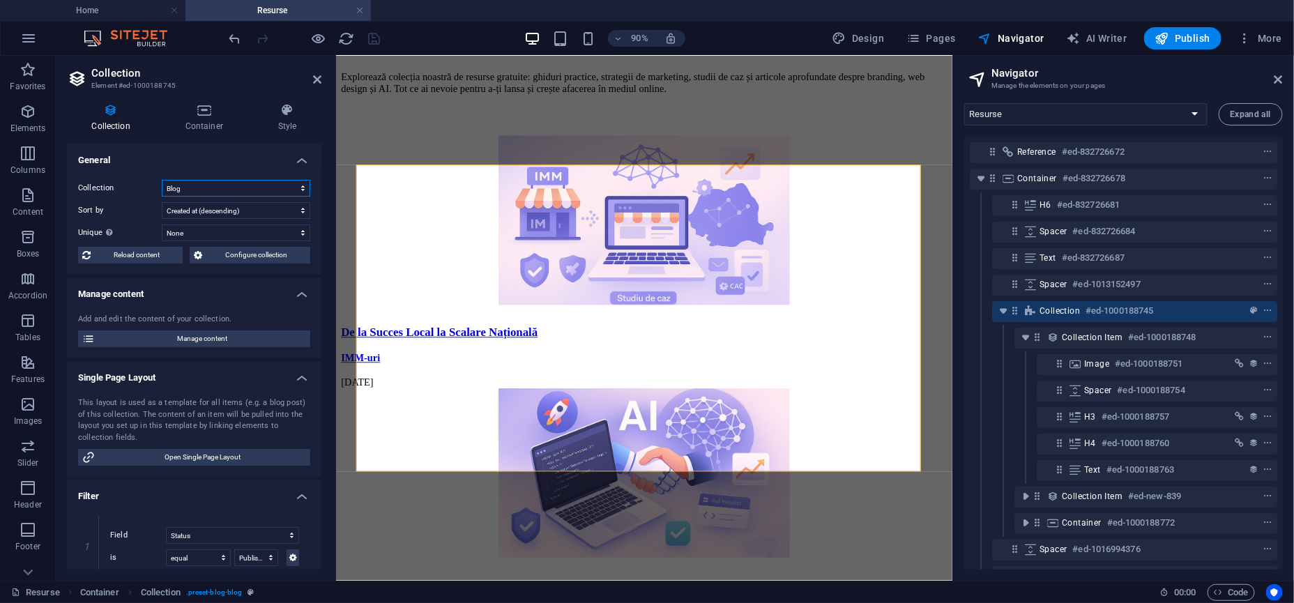
click at [213, 183] on select "Blog" at bounding box center [236, 188] width 148 height 17
click at [212, 209] on select "Created at (ascending) Created at (descending) Updated at (ascending) Updated a…" at bounding box center [236, 210] width 148 height 17
click at [185, 238] on select "None Name Slug Description Content Category Author Image-Galerie Image-[PERSON_…" at bounding box center [236, 232] width 148 height 17
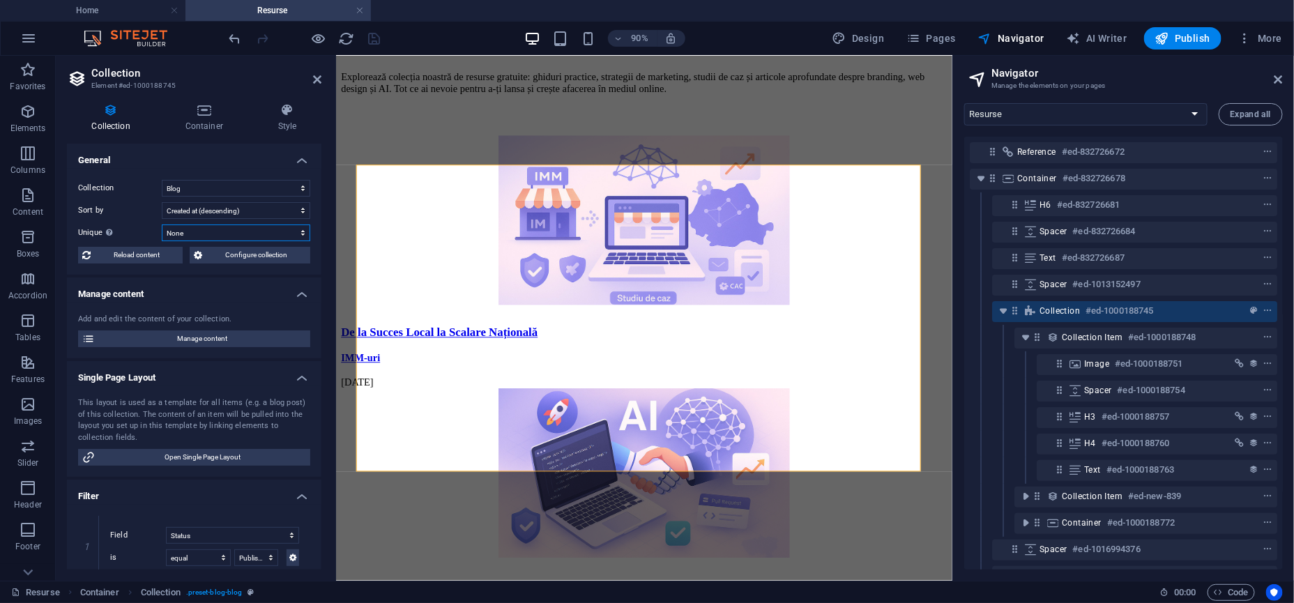
click at [185, 238] on select "None Name Slug Description Content Category Author Image-Galerie Image-[PERSON_…" at bounding box center [236, 232] width 148 height 17
click at [138, 229] on label "Unique Display only unique values. Leave disabled if unclear." at bounding box center [120, 232] width 84 height 17
click at [162, 229] on select "None Name Slug Description Content Category Author Image-Galerie Image-[PERSON_…" at bounding box center [236, 232] width 148 height 17
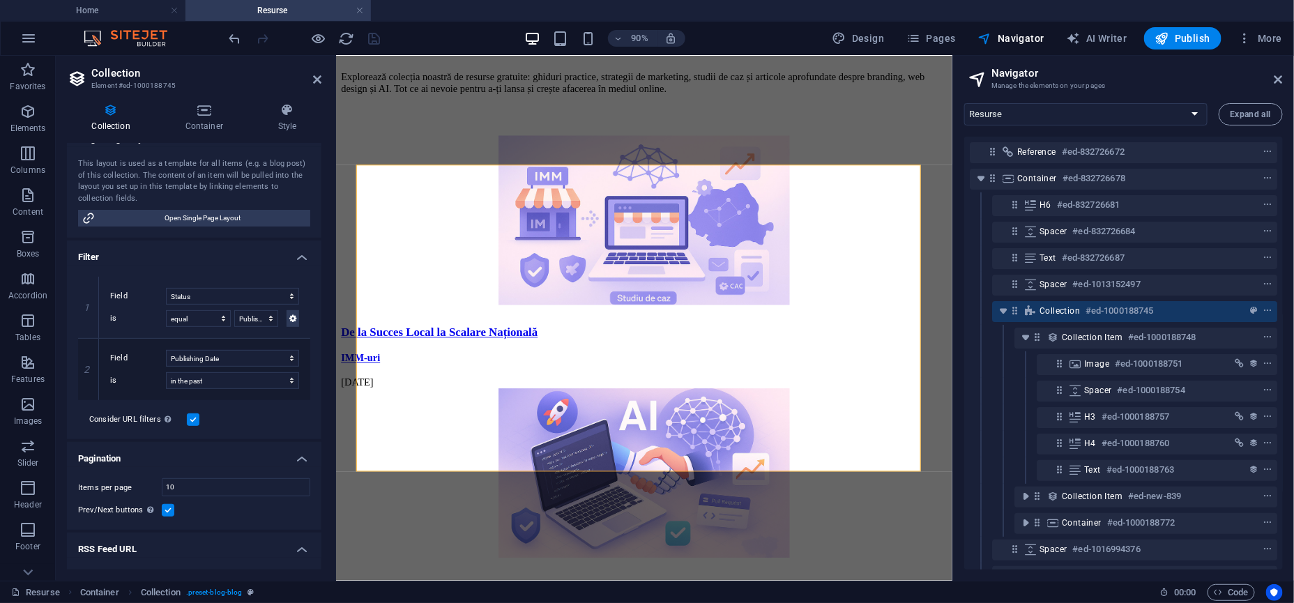
scroll to position [293, 0]
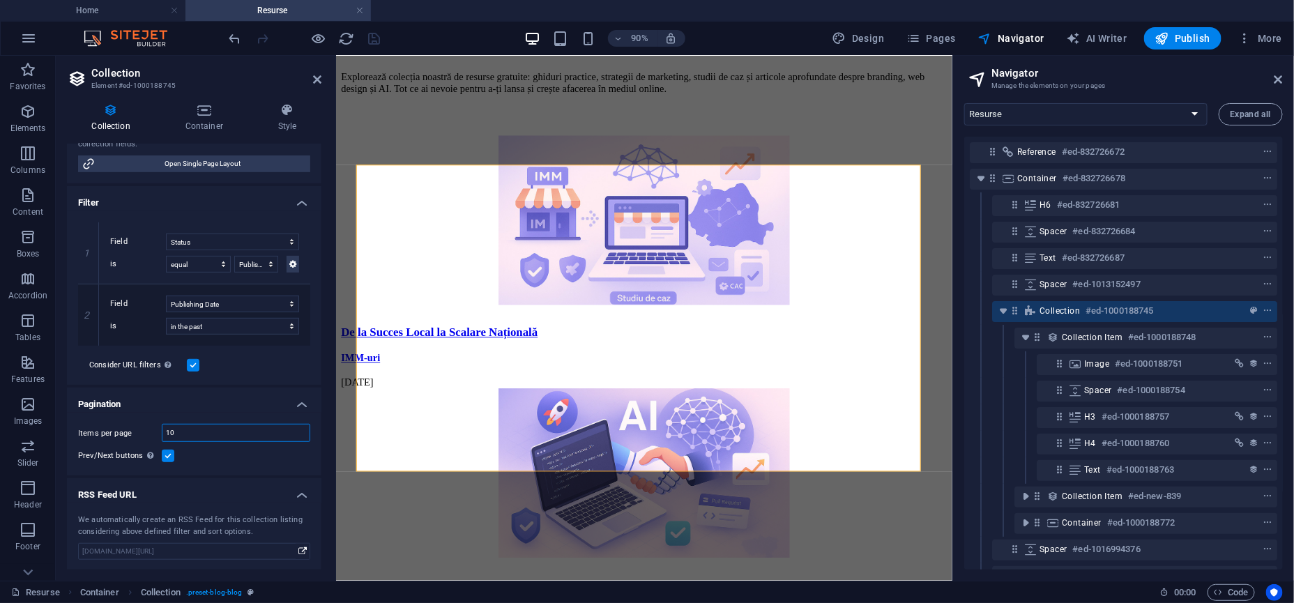
click at [203, 433] on input "10" at bounding box center [235, 433] width 147 height 17
type input "2"
select select "createdAt_DESC"
select select "columns.status"
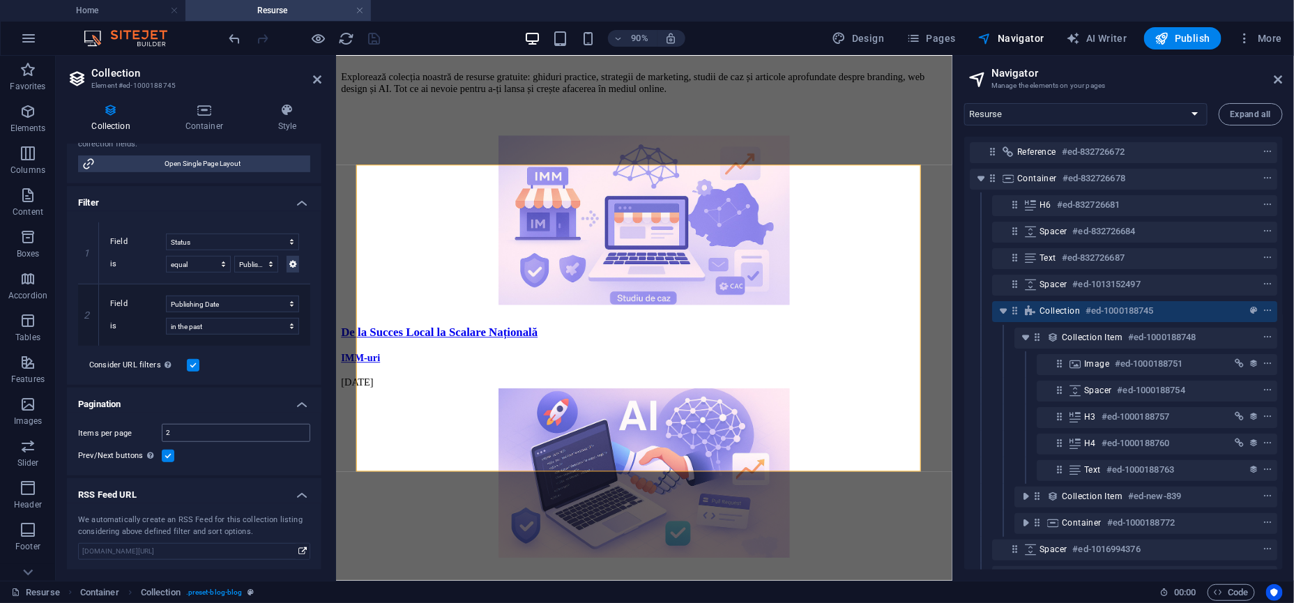
select select "columns.publishing_date"
select select "past"
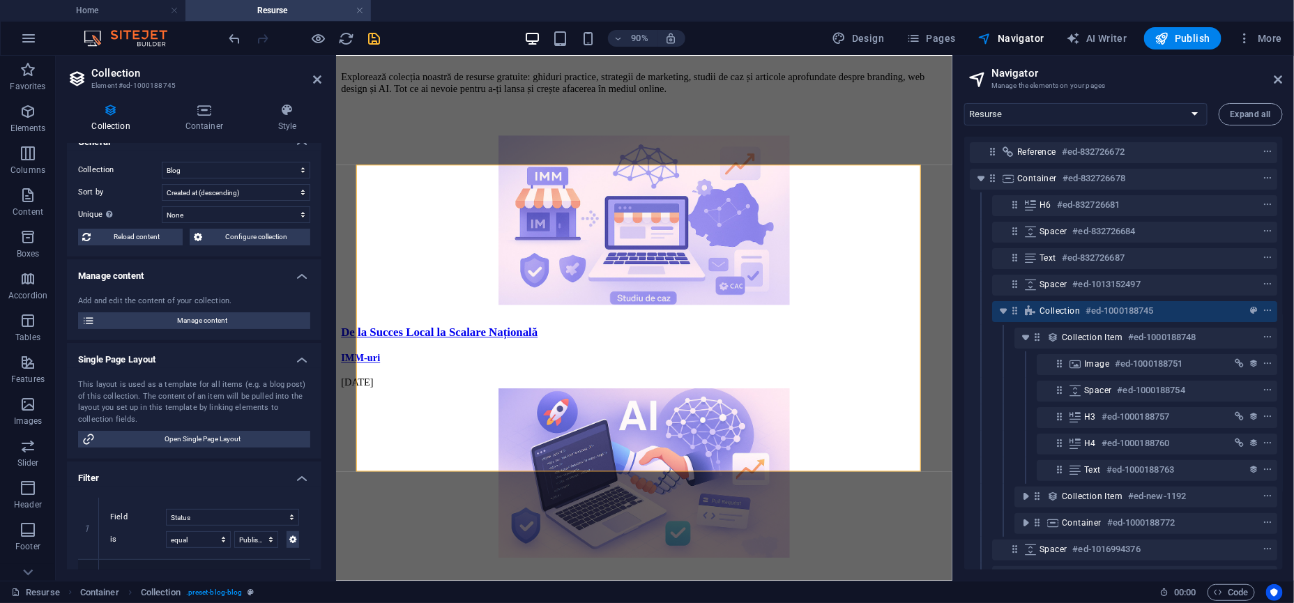
scroll to position [0, 0]
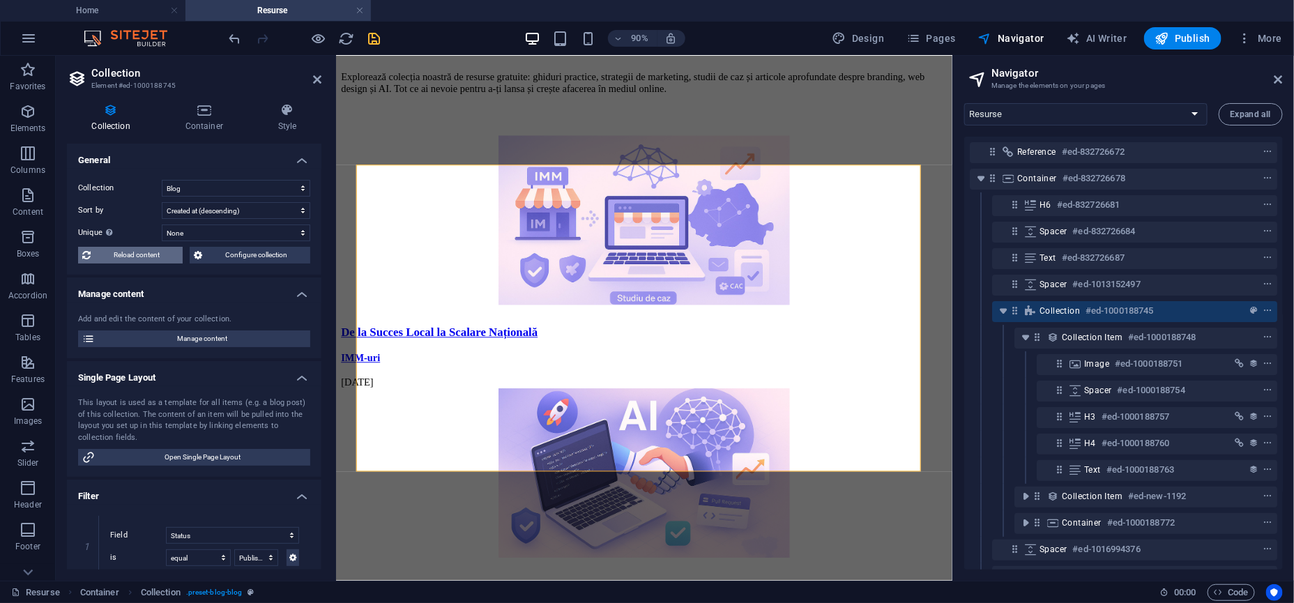
click at [148, 250] on span "Reload content" at bounding box center [137, 255] width 84 height 17
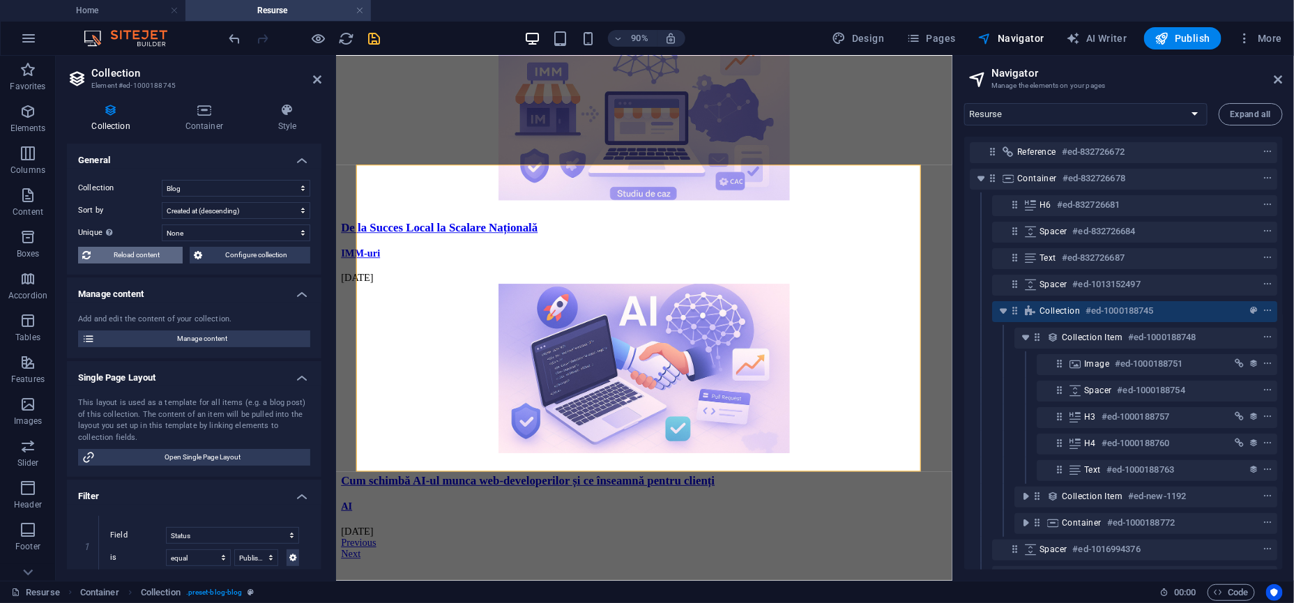
select select "createdAt_DESC"
select select "columns.status"
select select "columns.publishing_date"
select select "past"
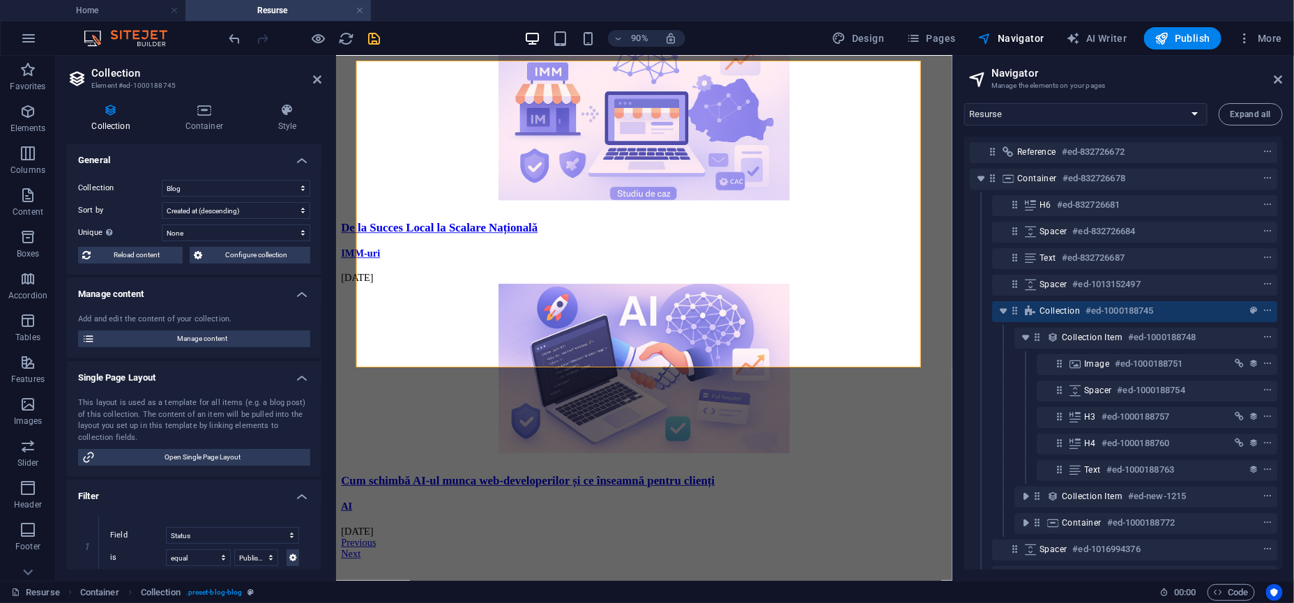
scroll to position [261, 0]
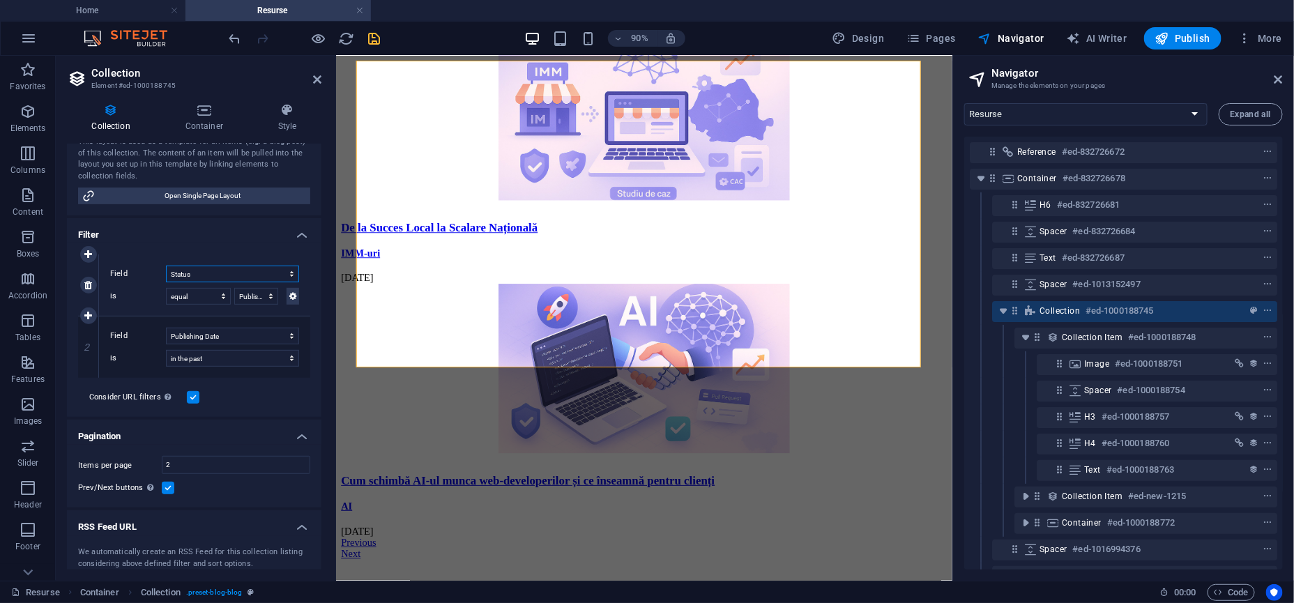
click at [229, 276] on select "Created at Updated at Name Slug Category Author Publishing Date Status" at bounding box center [232, 274] width 133 height 17
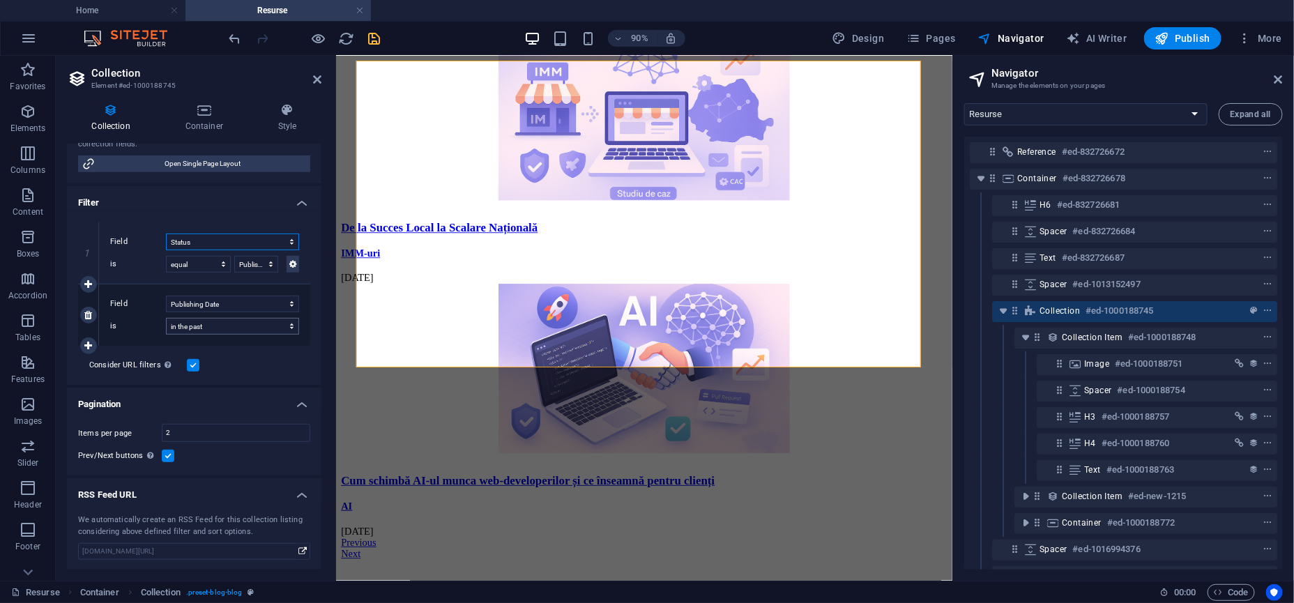
scroll to position [0, 0]
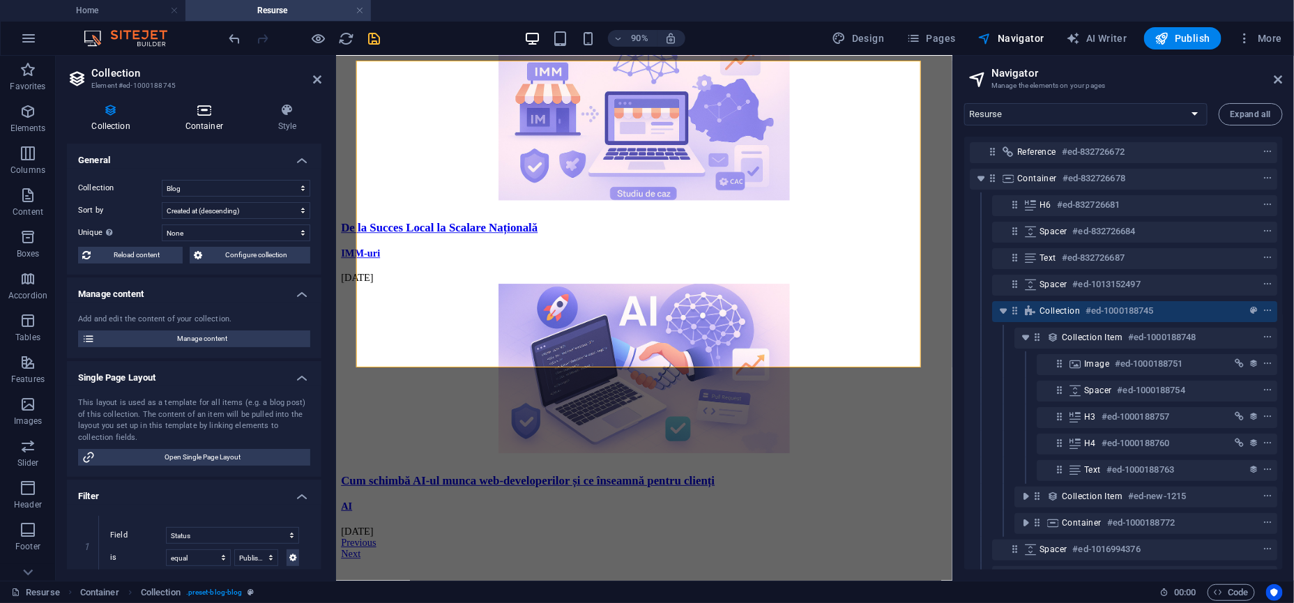
click at [208, 116] on icon at bounding box center [203, 110] width 87 height 14
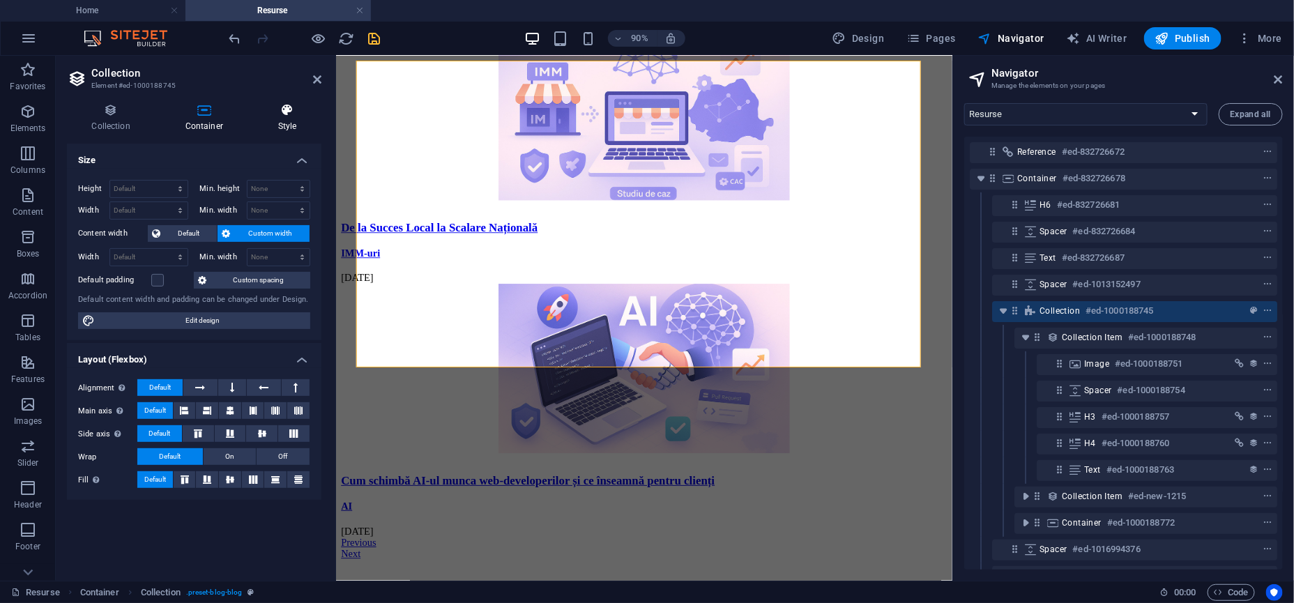
click at [310, 120] on h4 "Style" at bounding box center [287, 117] width 68 height 29
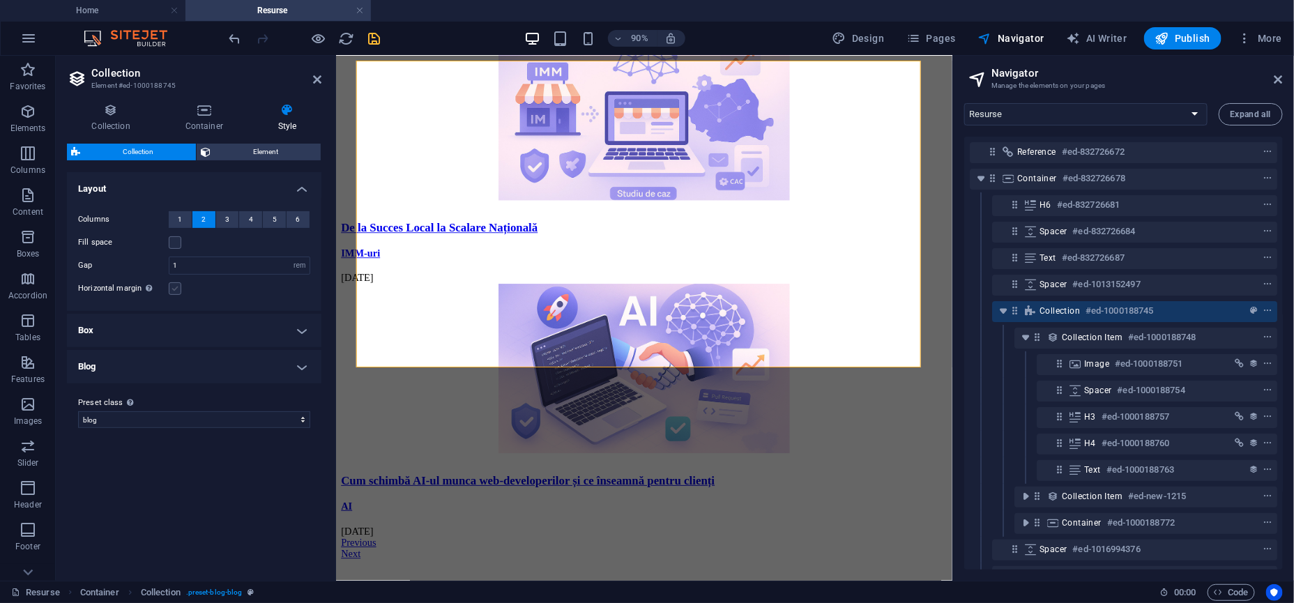
click at [179, 291] on label at bounding box center [175, 288] width 13 height 13
click at [0, 0] on input "Horizontal margin Only if the containers "Content width" is not set to "Default"" at bounding box center [0, 0] width 0 height 0
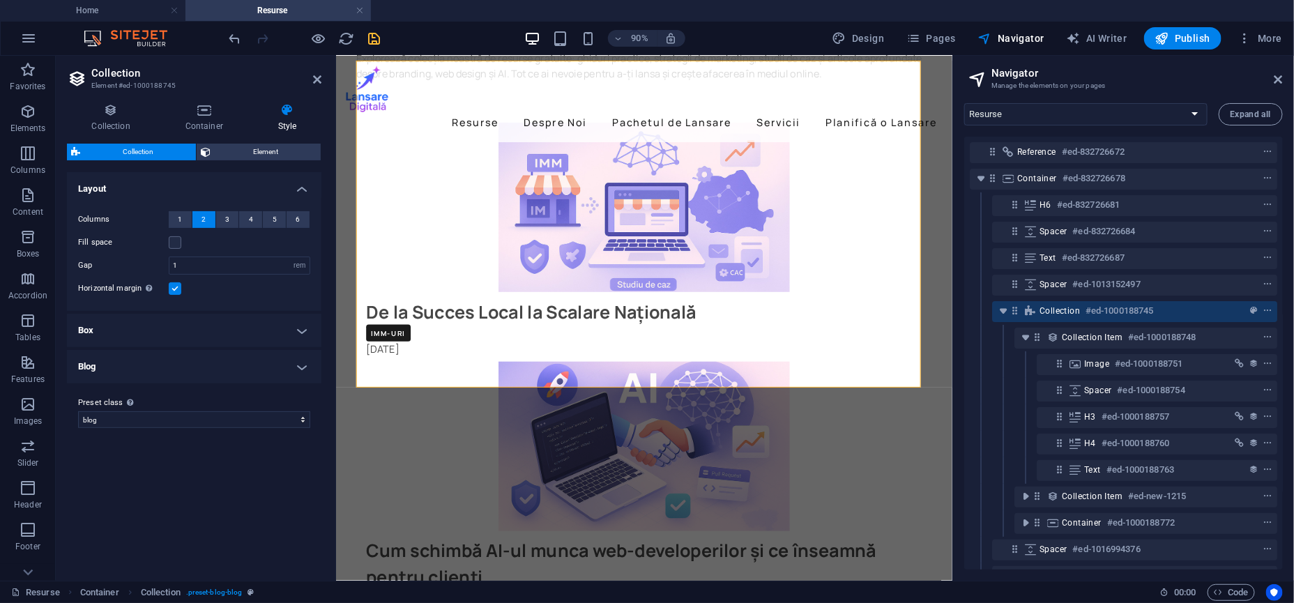
click at [179, 291] on label at bounding box center [175, 288] width 13 height 13
click at [0, 0] on input "Horizontal margin Only if the containers "Content width" is not set to "Default"" at bounding box center [0, 0] width 0 height 0
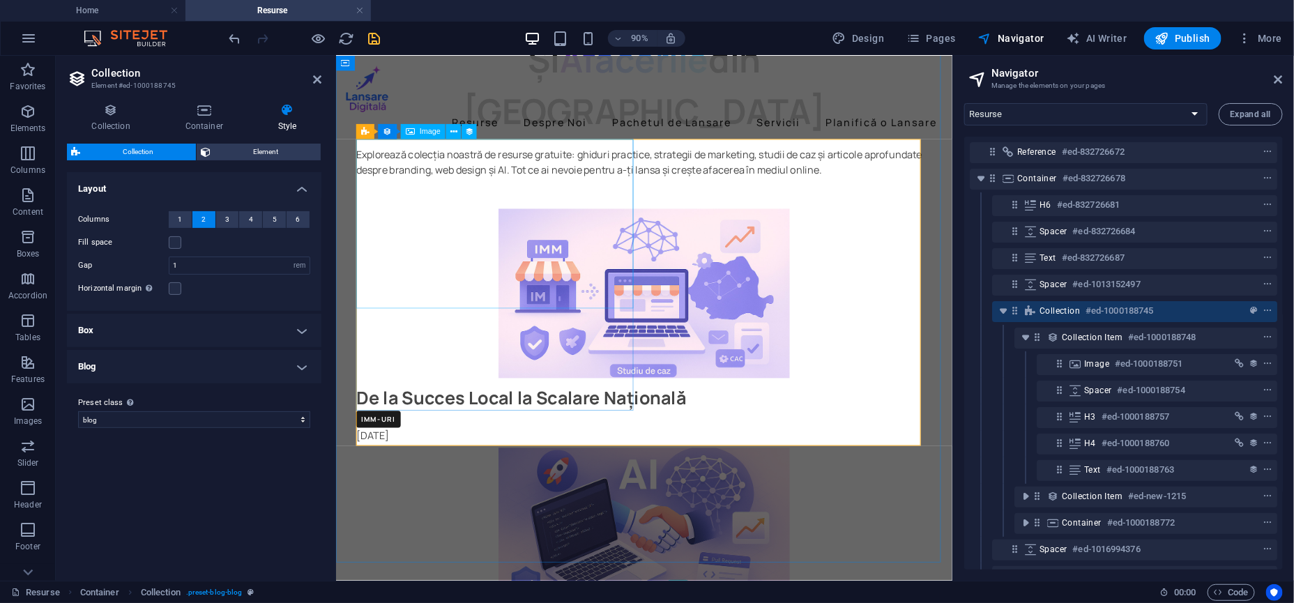
scroll to position [242, 0]
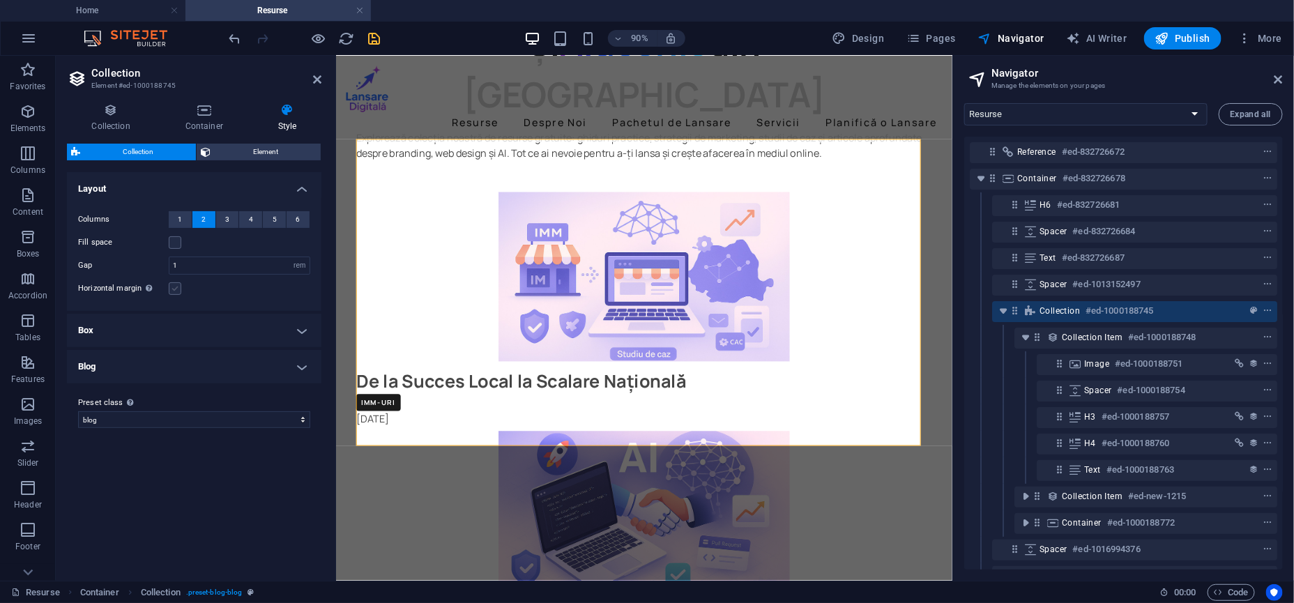
click at [174, 292] on label at bounding box center [175, 288] width 13 height 13
click at [0, 0] on input "Horizontal margin Only if the containers "Content width" is not set to "Default"" at bounding box center [0, 0] width 0 height 0
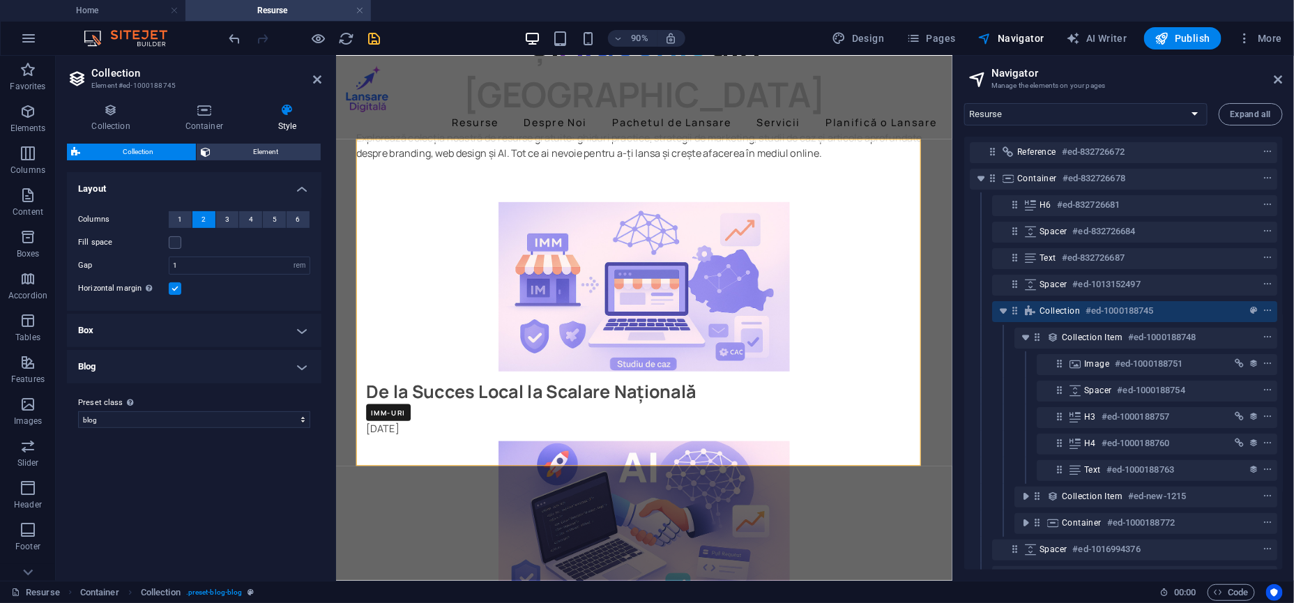
click at [174, 292] on label at bounding box center [175, 288] width 13 height 13
click at [0, 0] on input "Horizontal margin Only if the containers "Content width" is not set to "Default"" at bounding box center [0, 0] width 0 height 0
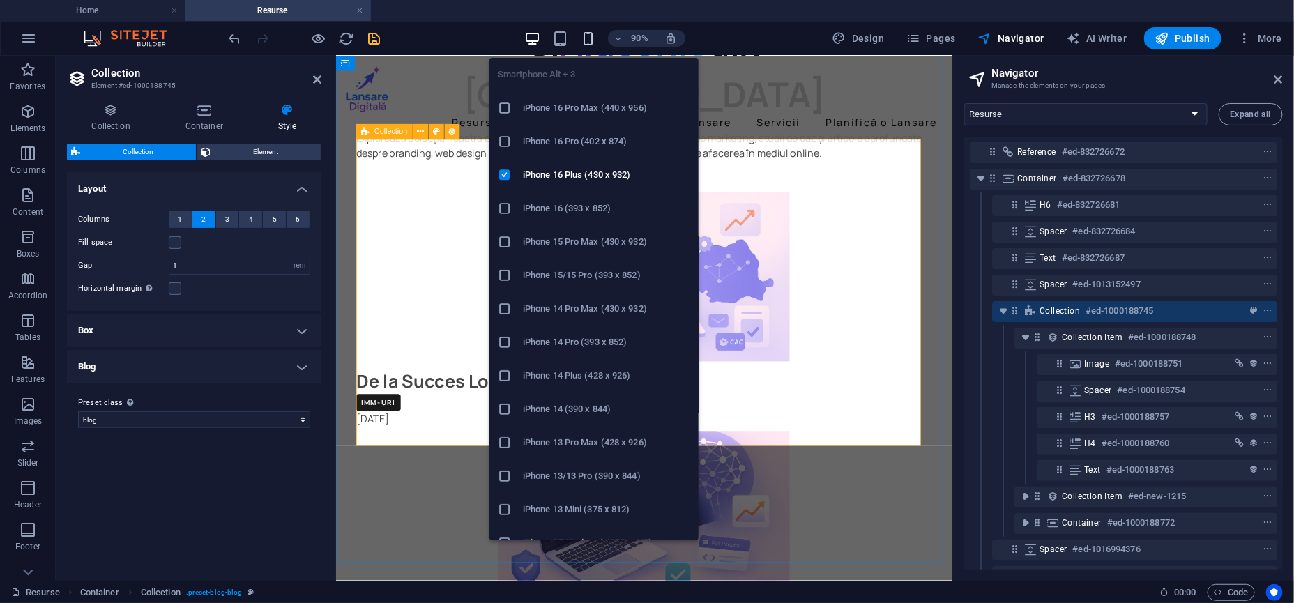
click at [596, 36] on icon "button" at bounding box center [588, 39] width 16 height 16
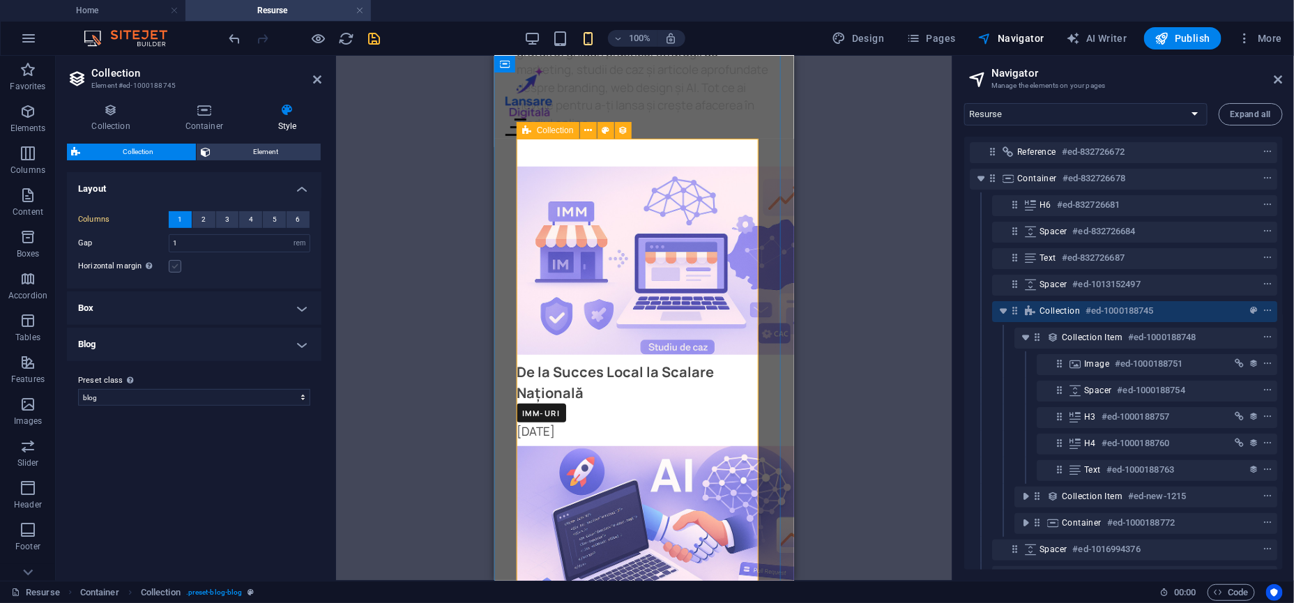
click at [178, 271] on label at bounding box center [175, 266] width 13 height 13
click at [0, 0] on input "Horizontal margin Only if the containers "Content width" is not set to "Default"" at bounding box center [0, 0] width 0 height 0
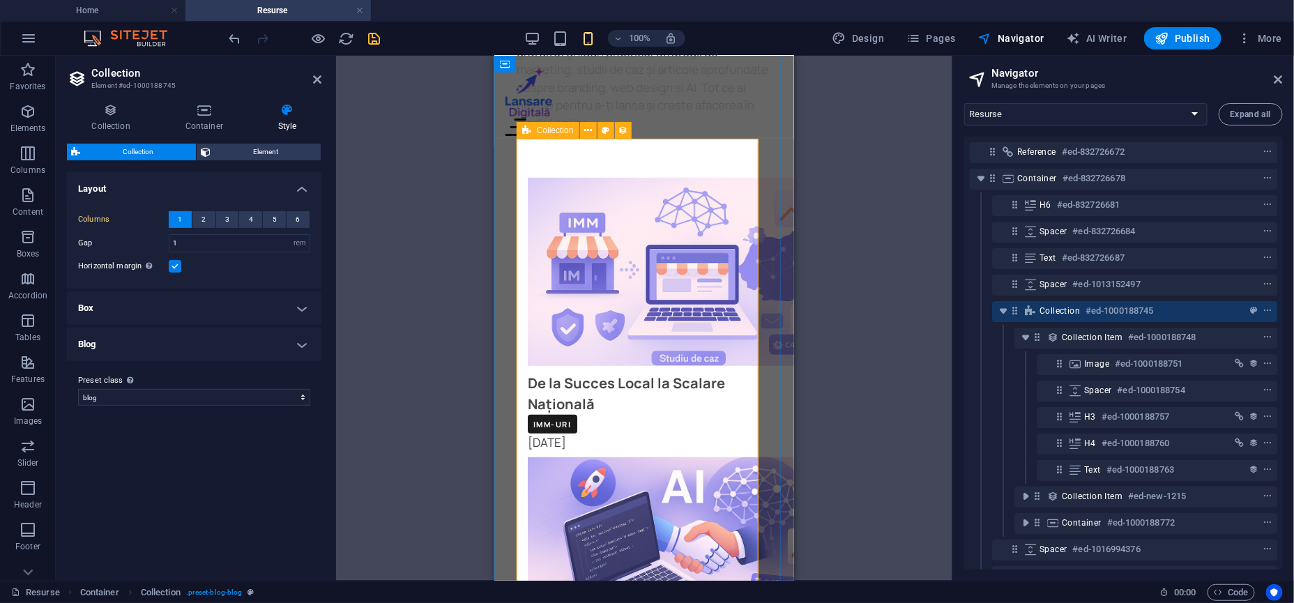
click at [178, 271] on label at bounding box center [175, 266] width 13 height 13
click at [0, 0] on input "Horizontal margin Only if the containers "Content width" is not set to "Default"" at bounding box center [0, 0] width 0 height 0
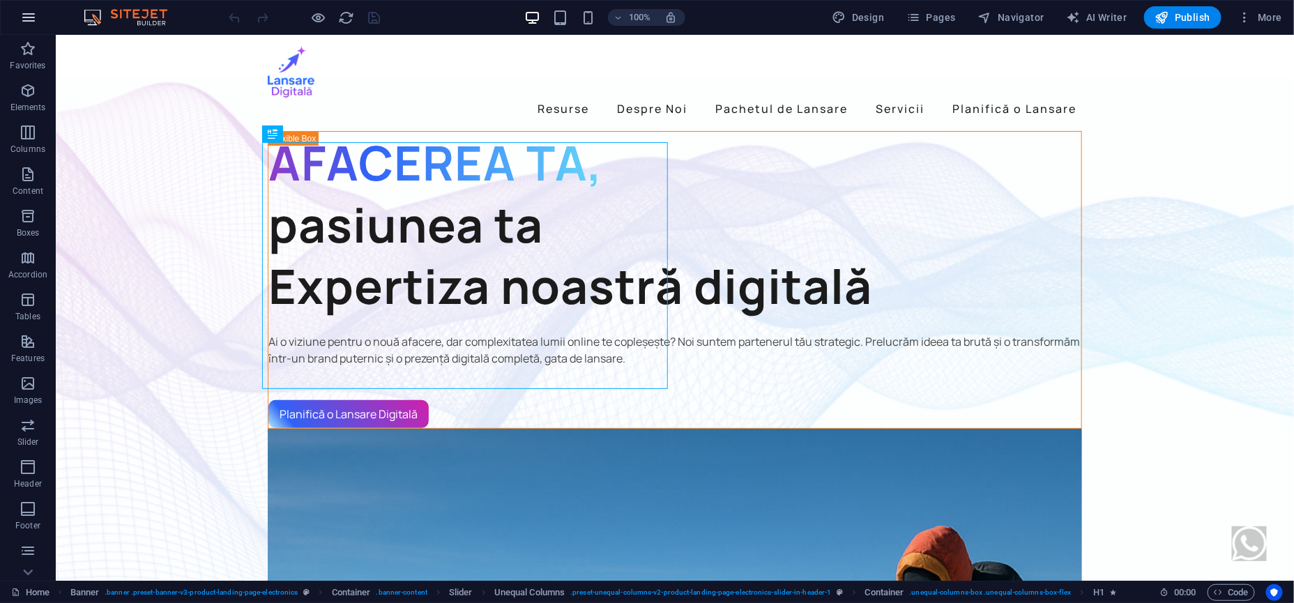
click at [16, 23] on button "button" at bounding box center [28, 17] width 33 height 33
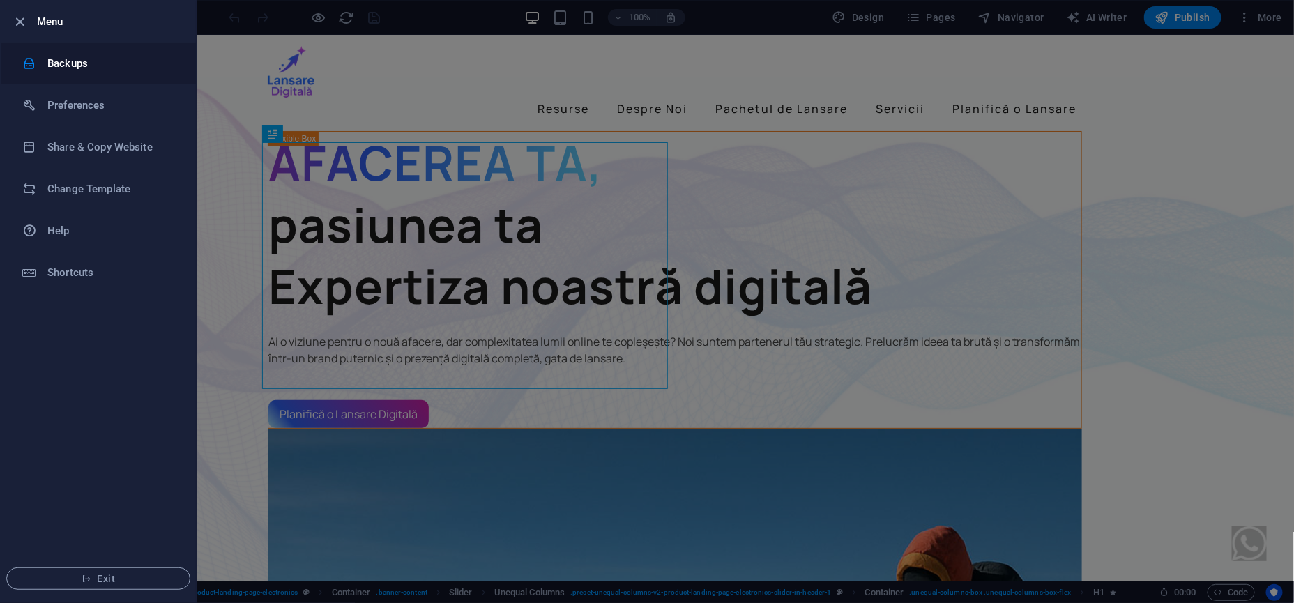
click at [92, 68] on h6 "Backups" at bounding box center [111, 63] width 129 height 17
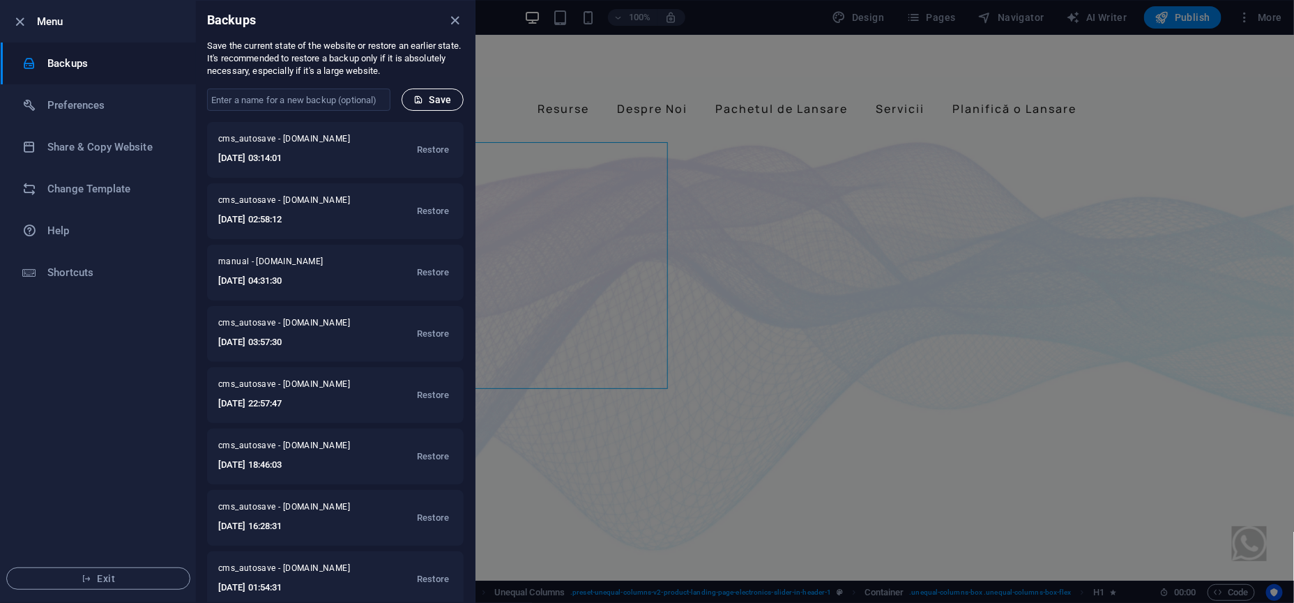
click at [442, 105] on span "Save" at bounding box center [432, 99] width 38 height 11
click at [449, 16] on icon "close" at bounding box center [456, 21] width 16 height 16
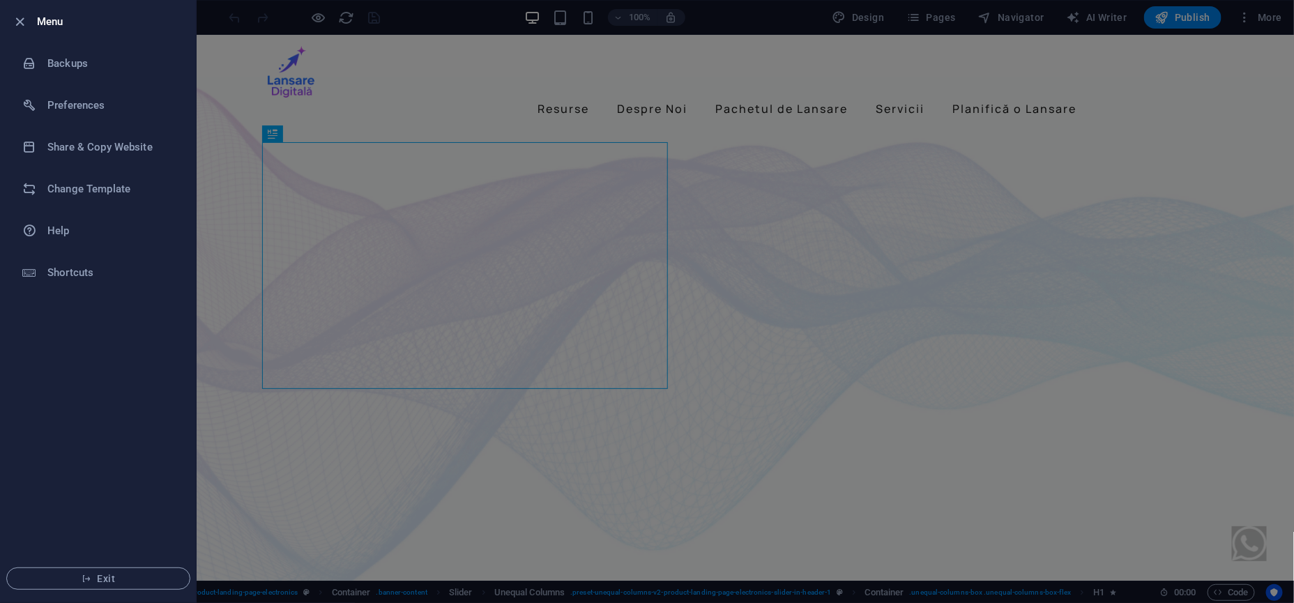
click at [461, 95] on div at bounding box center [647, 301] width 1294 height 603
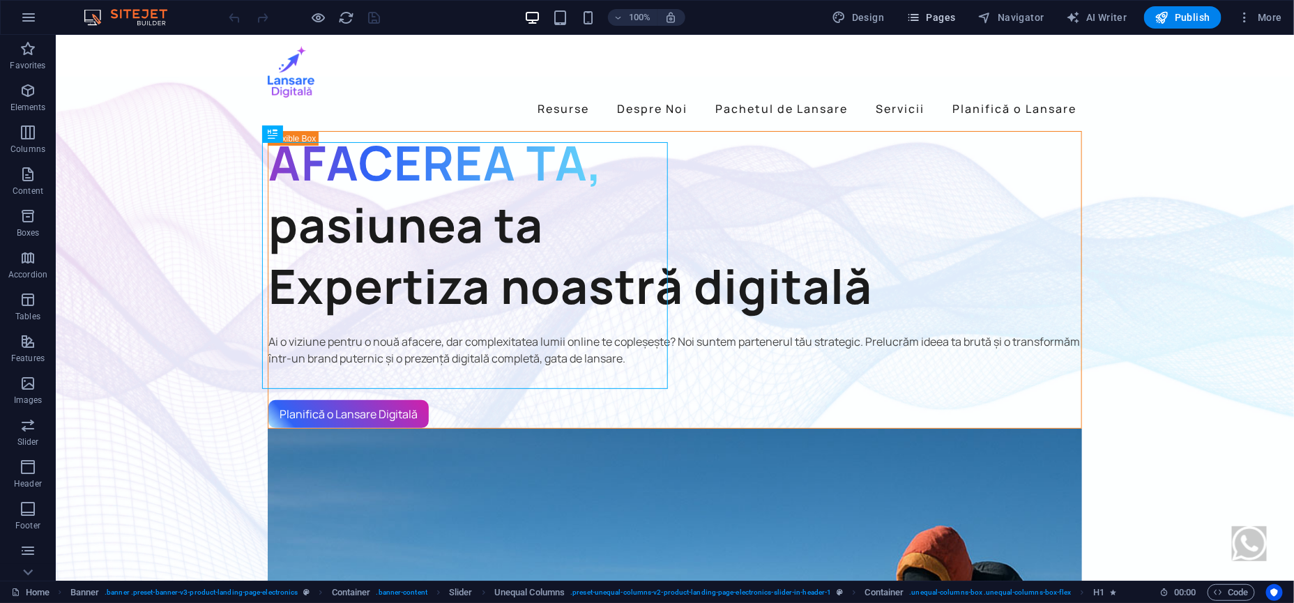
click at [950, 17] on span "Pages" at bounding box center [930, 17] width 49 height 14
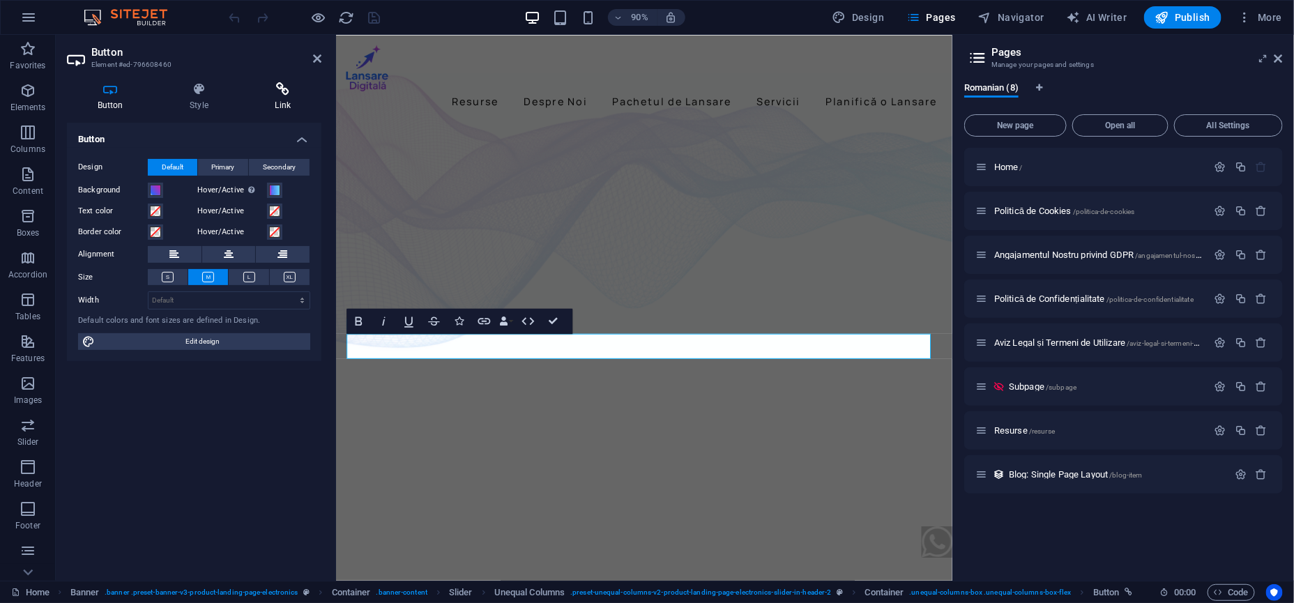
click at [282, 97] on h4 "Link" at bounding box center [283, 96] width 77 height 29
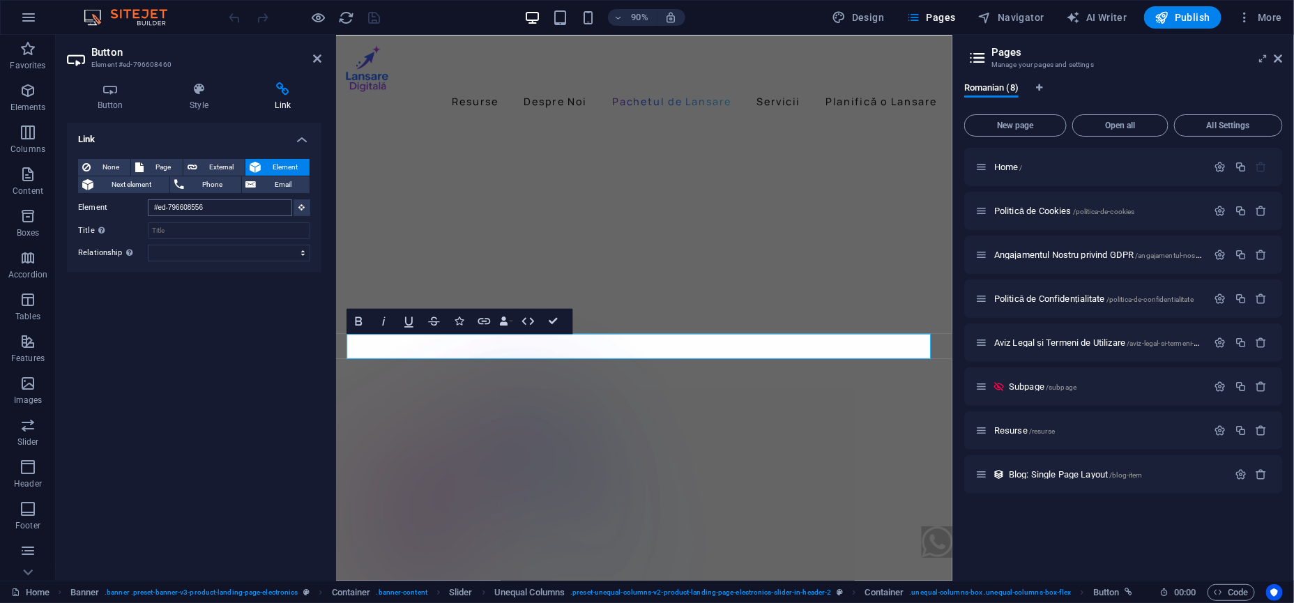
scroll to position [4287, 0]
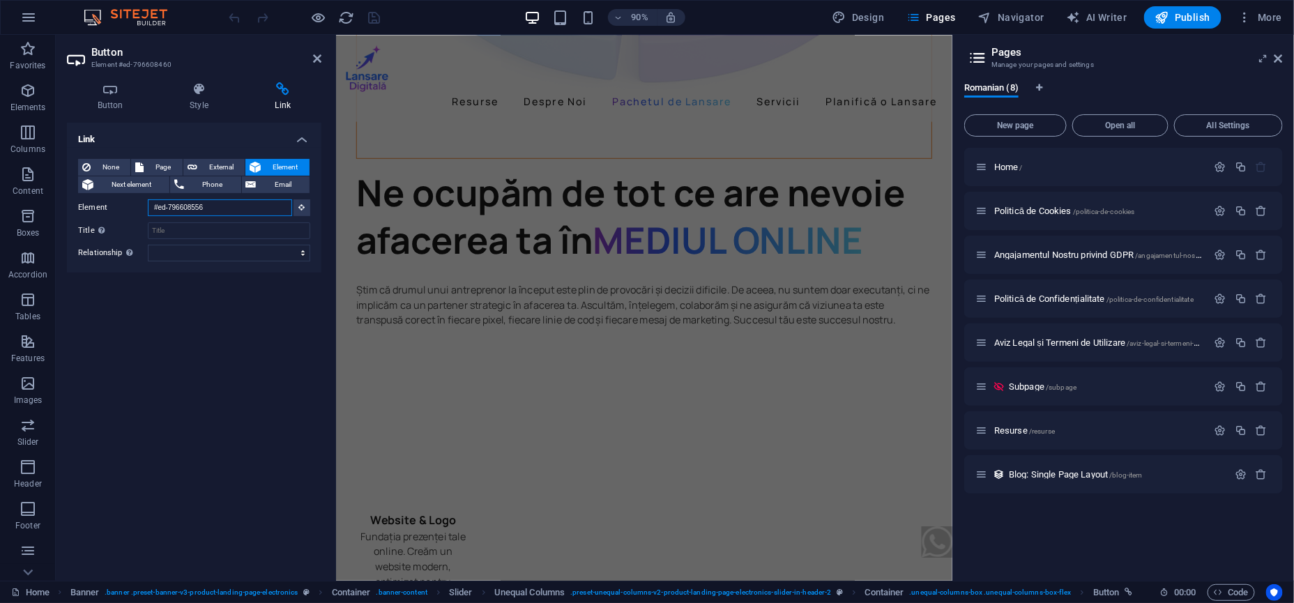
click at [217, 203] on input "#ed-796608556" at bounding box center [220, 207] width 144 height 17
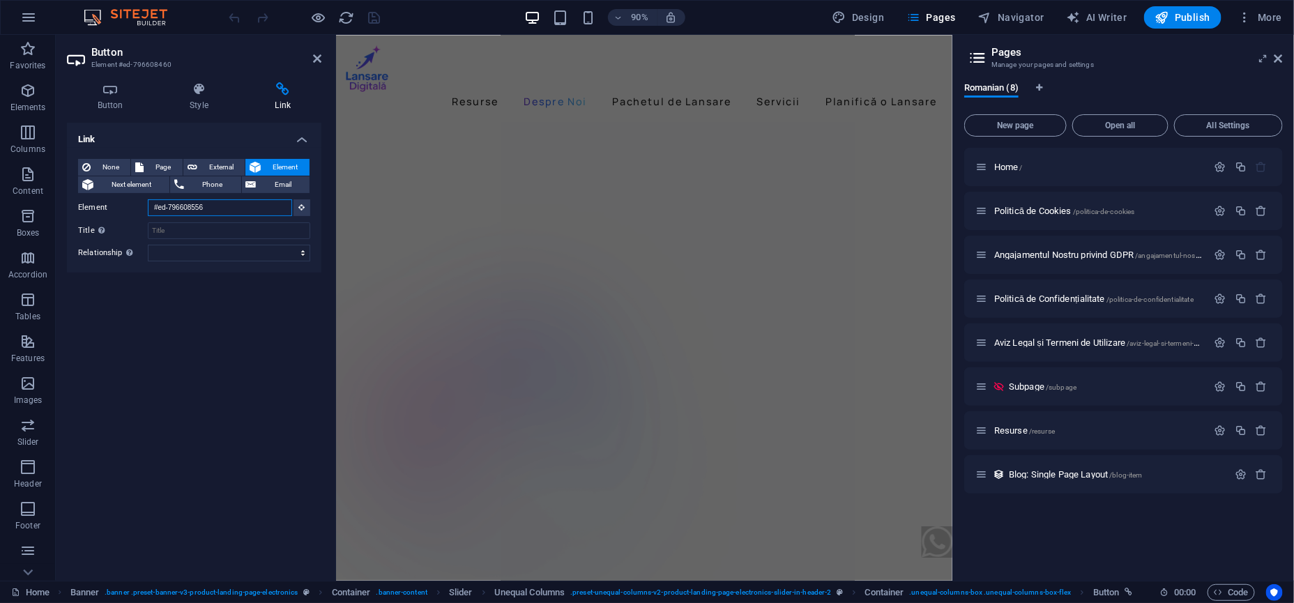
scroll to position [0, 0]
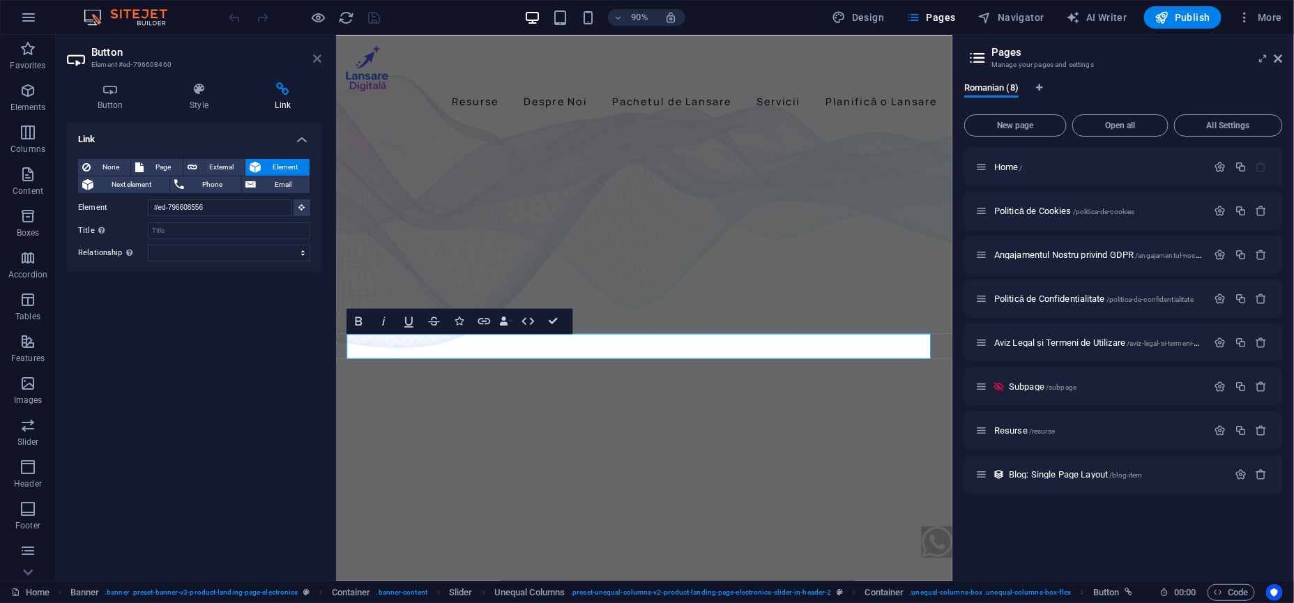
click at [317, 61] on icon at bounding box center [317, 58] width 8 height 11
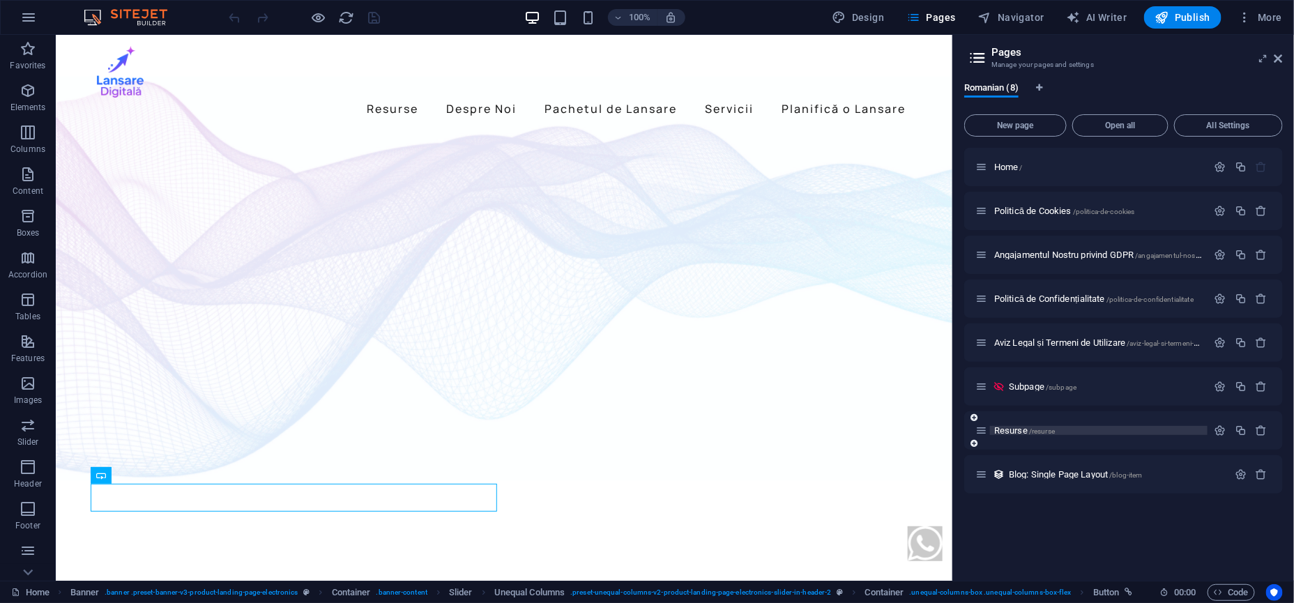
click at [1018, 432] on span "Resurse /resurse" at bounding box center [1024, 430] width 61 height 10
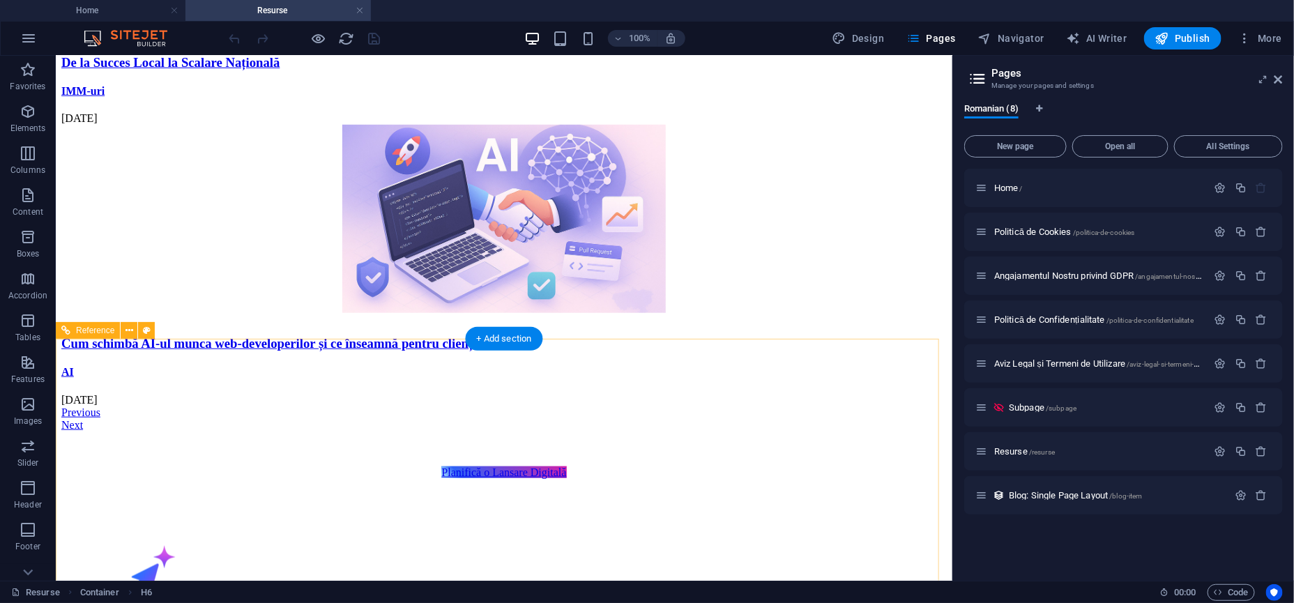
scroll to position [523, 0]
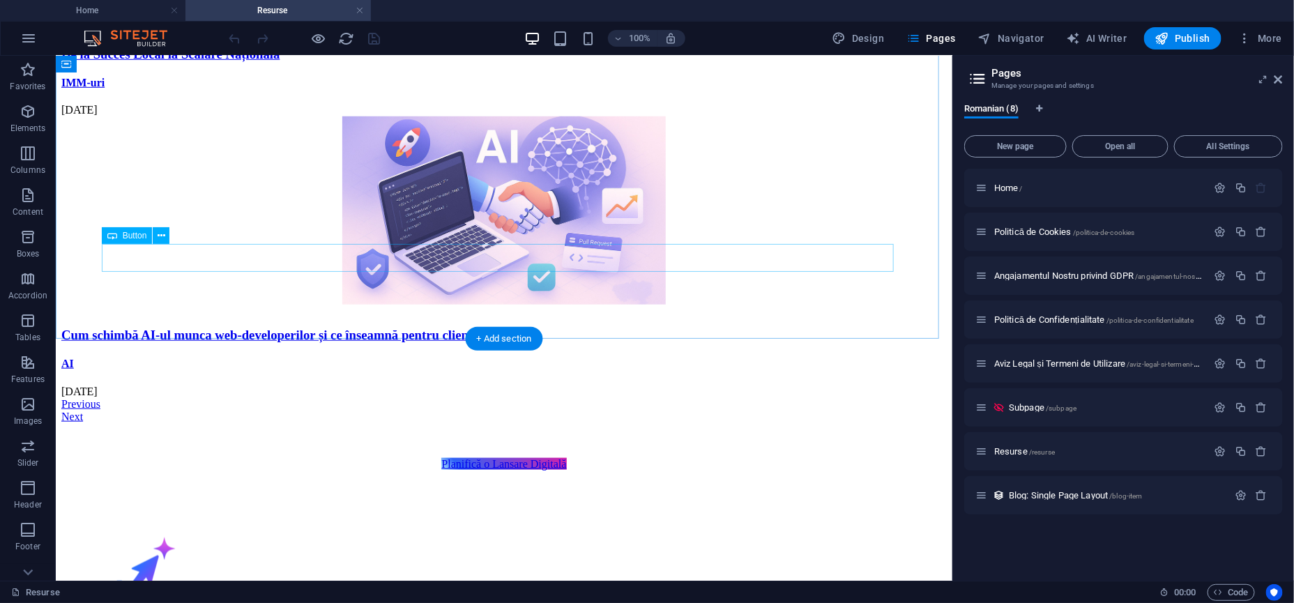
click at [532, 457] on div "Planifică o Lansare Digitală" at bounding box center [503, 463] width 885 height 13
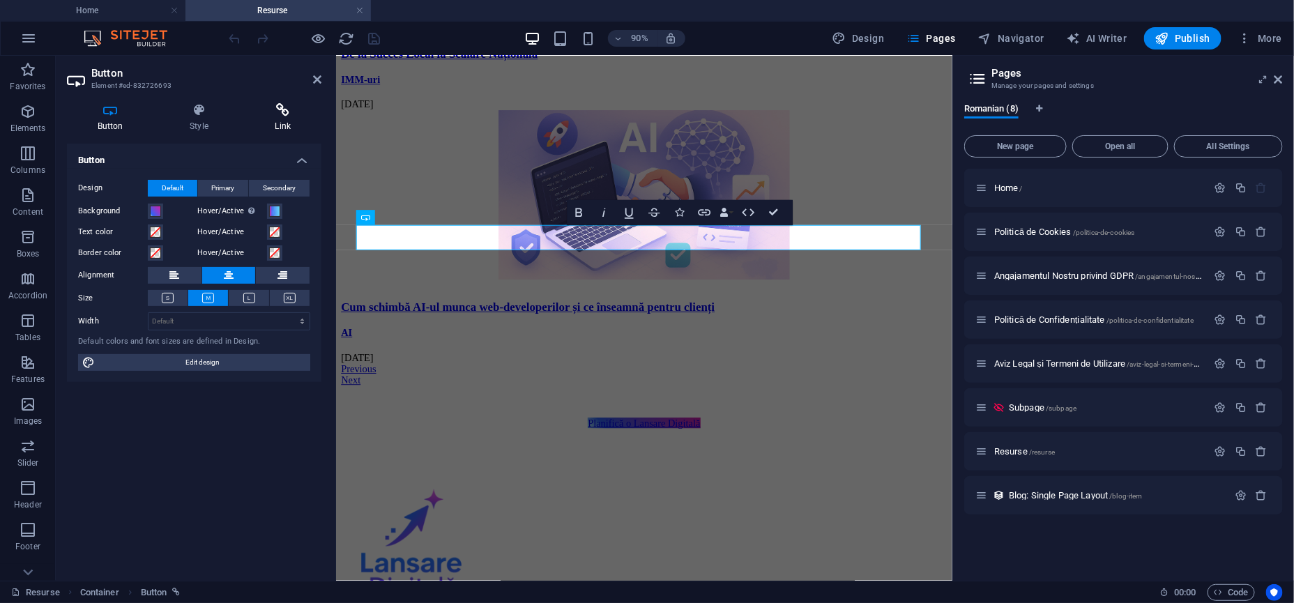
click at [280, 125] on h4 "Link" at bounding box center [283, 117] width 77 height 29
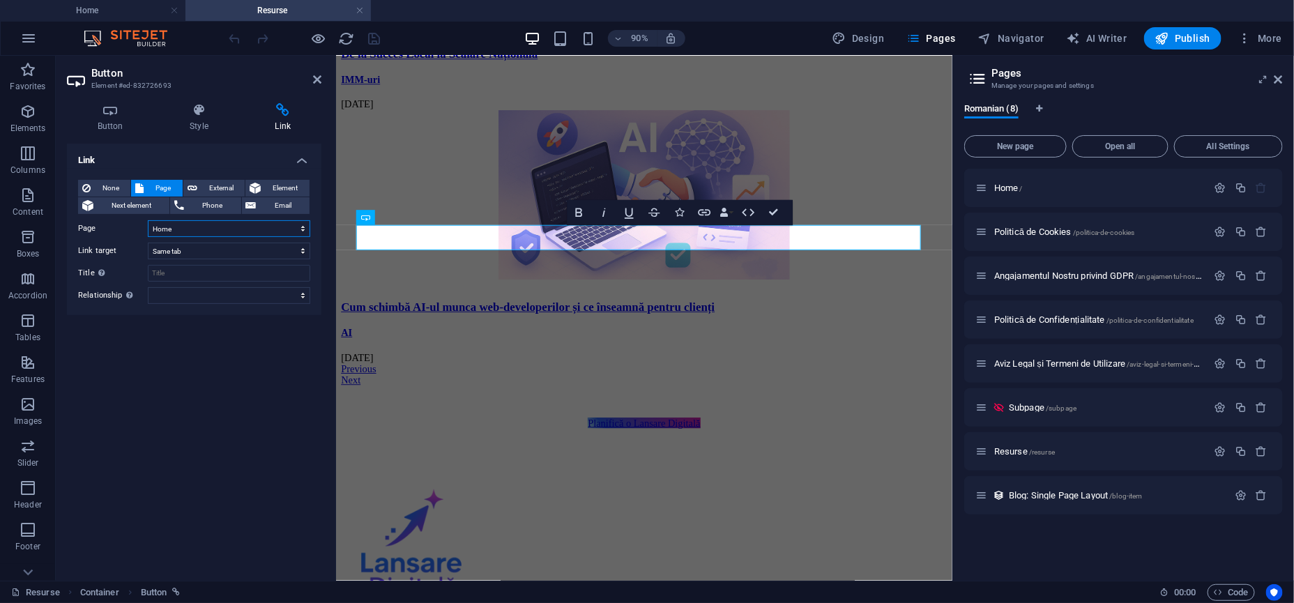
click at [258, 232] on select "Home Politică de Cookies Angajamentul Nostru privind GDPR Politică de Confidenț…" at bounding box center [229, 228] width 162 height 17
click at [256, 243] on select "New tab Same tab Overlay" at bounding box center [229, 251] width 162 height 17
click at [283, 187] on span "Element" at bounding box center [285, 188] width 40 height 17
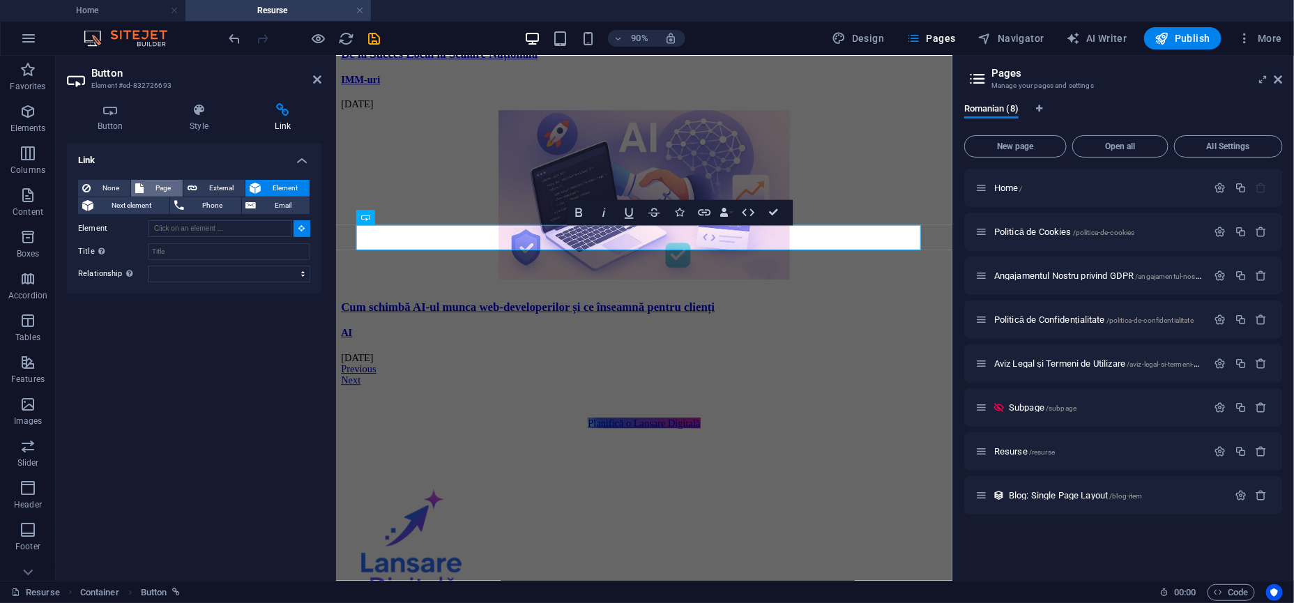
click at [155, 188] on span "Page" at bounding box center [163, 188] width 30 height 17
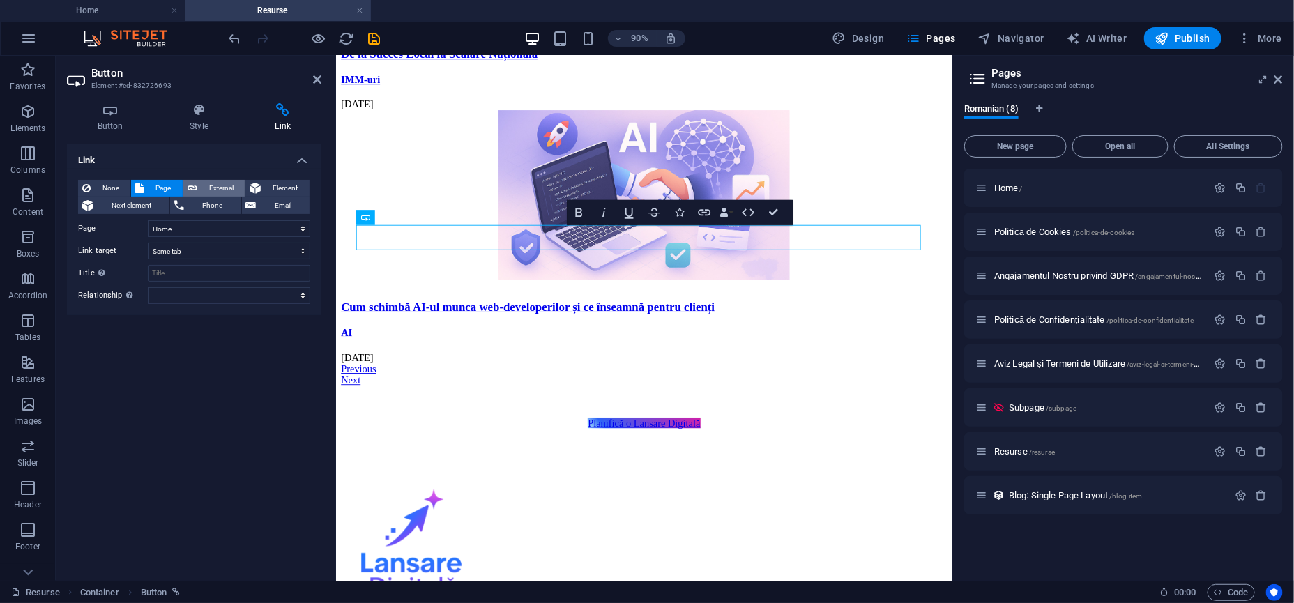
click at [201, 188] on span "External" at bounding box center [220, 188] width 39 height 17
select select "blank"
paste input "#ed-79660855"
click at [284, 233] on input "#ed-796608556" at bounding box center [229, 228] width 162 height 17
paste input "https://lansaredigitala.ro/"
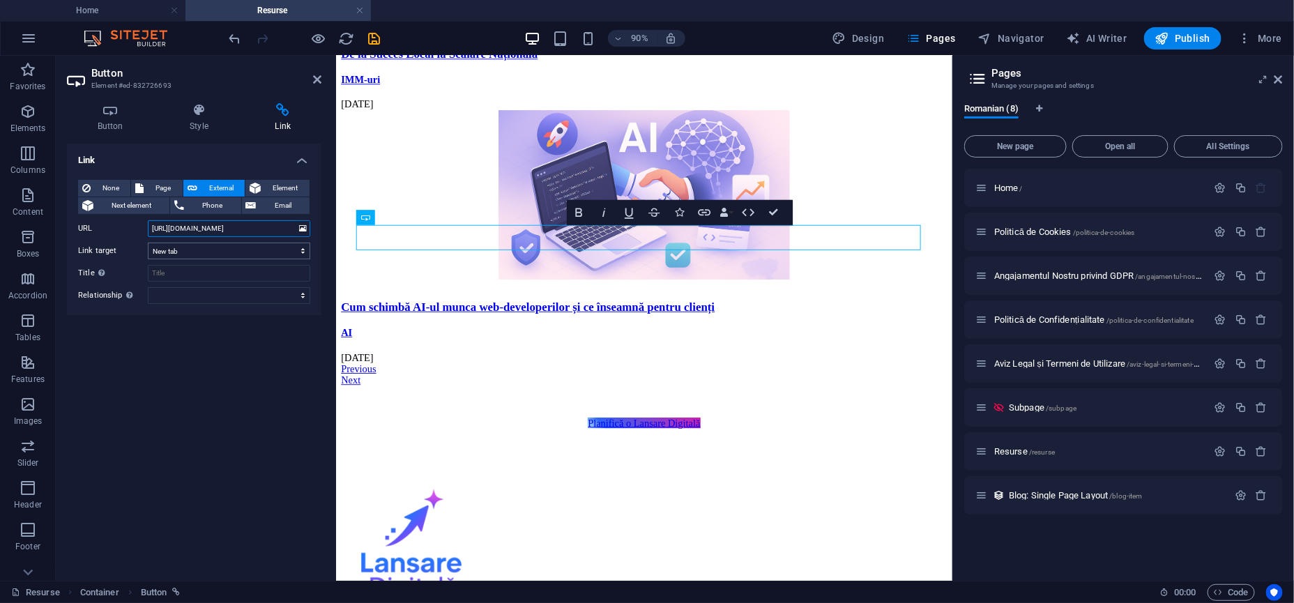
type input "https://lansaredigitala.ro/#ed-796608556"
click at [273, 254] on select "New tab Same tab Overlay" at bounding box center [229, 251] width 162 height 17
select select
click at [148, 243] on select "New tab Same tab Overlay" at bounding box center [229, 251] width 162 height 17
click at [245, 357] on div "Link None Page External Element Next element Phone Email Page Home Politică de …" at bounding box center [194, 357] width 254 height 426
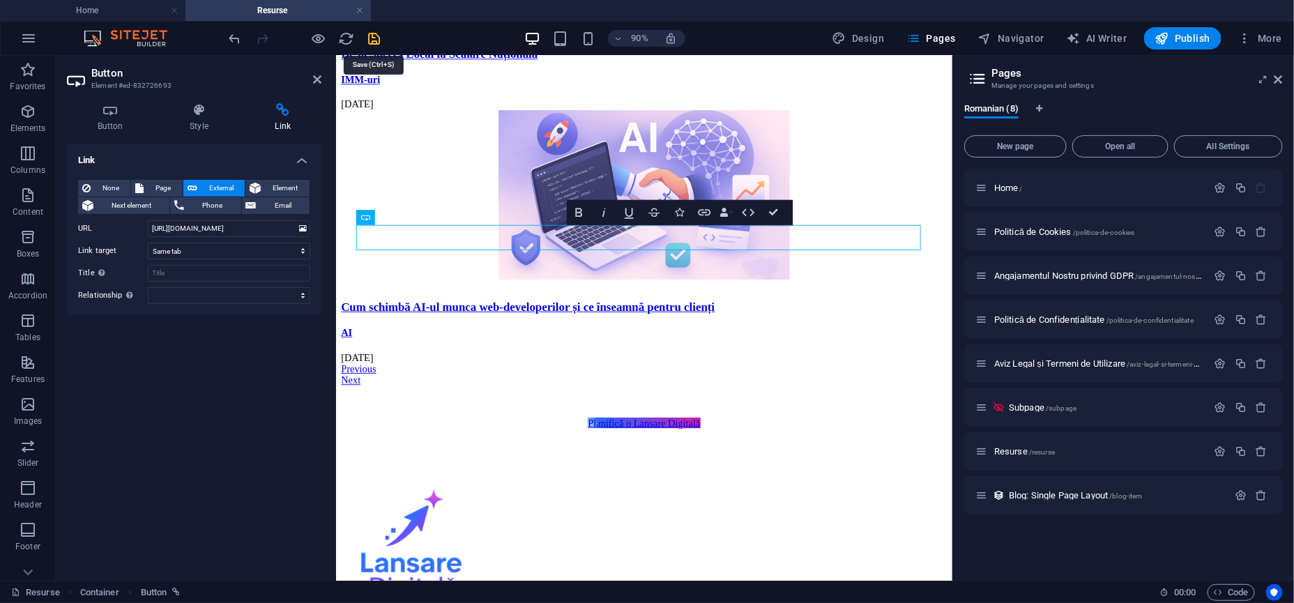
click at [367, 38] on icon "save" at bounding box center [375, 39] width 16 height 16
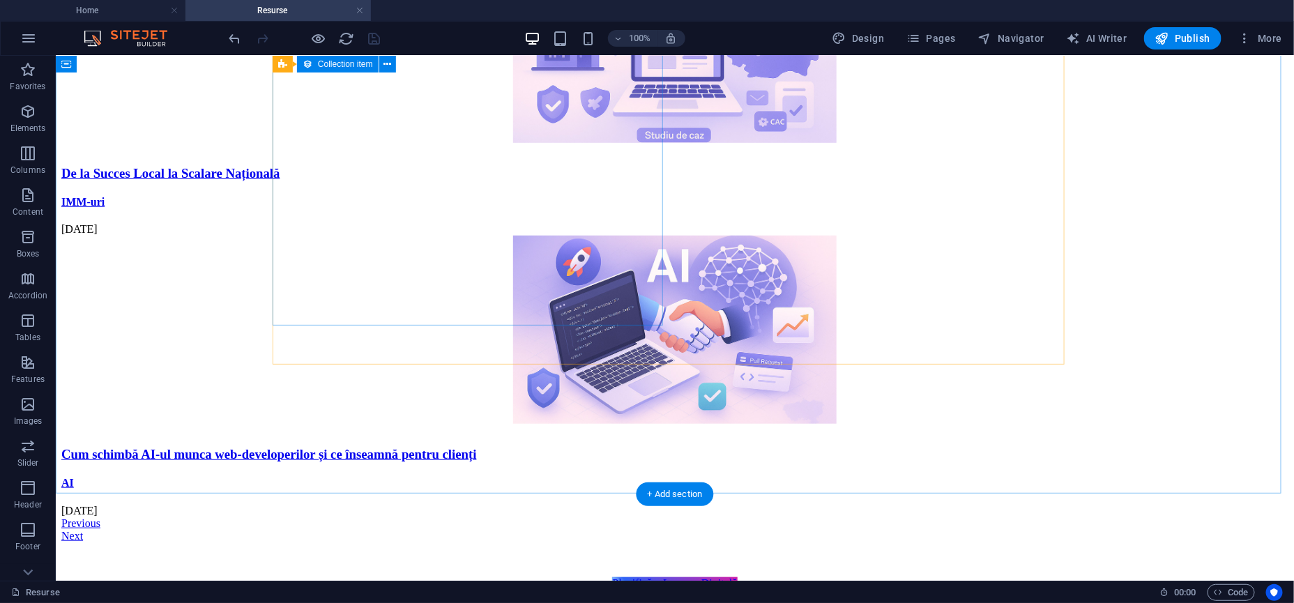
scroll to position [349, 0]
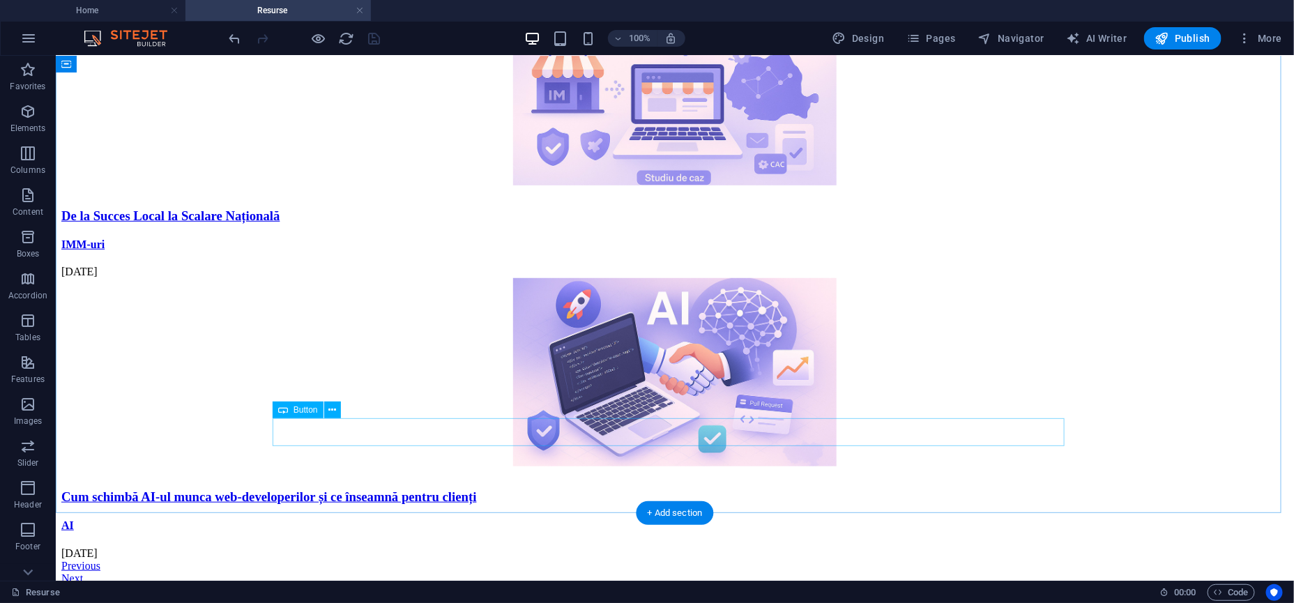
select select
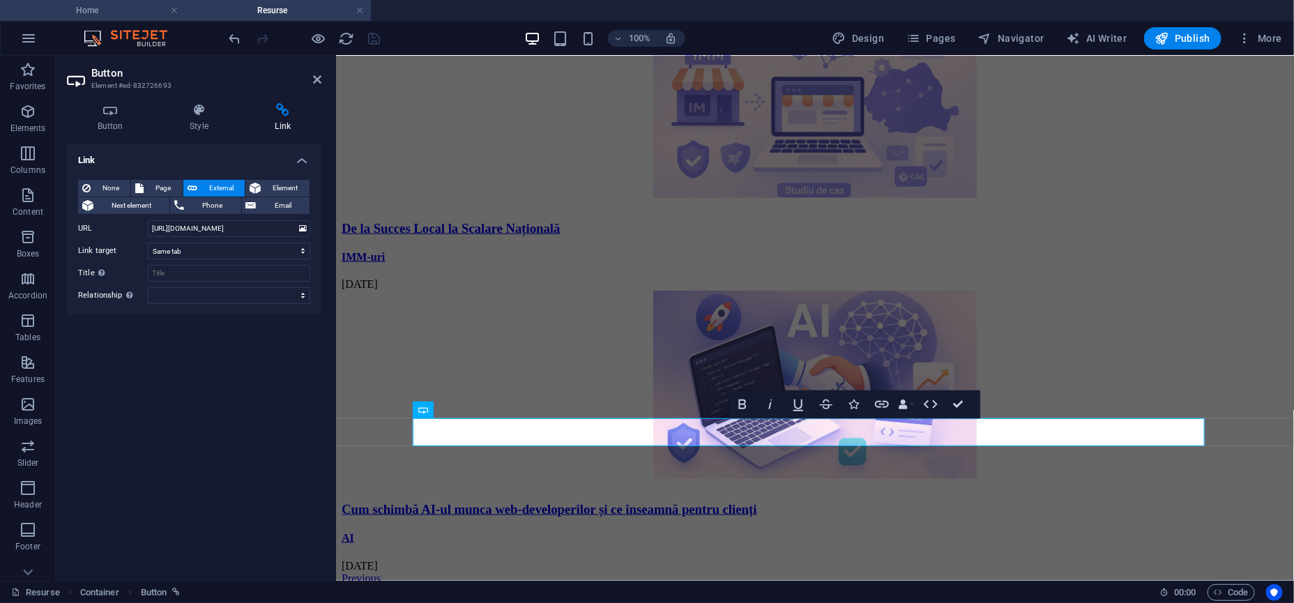
click at [126, 15] on h4 "Home" at bounding box center [92, 10] width 185 height 15
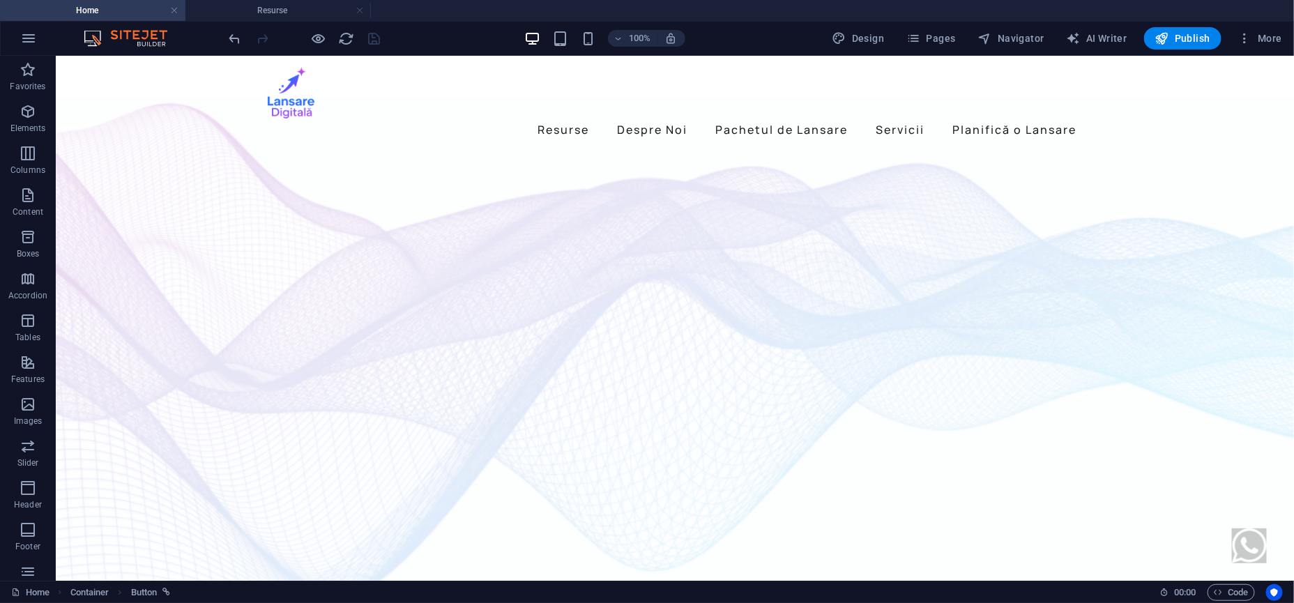
scroll to position [0, 0]
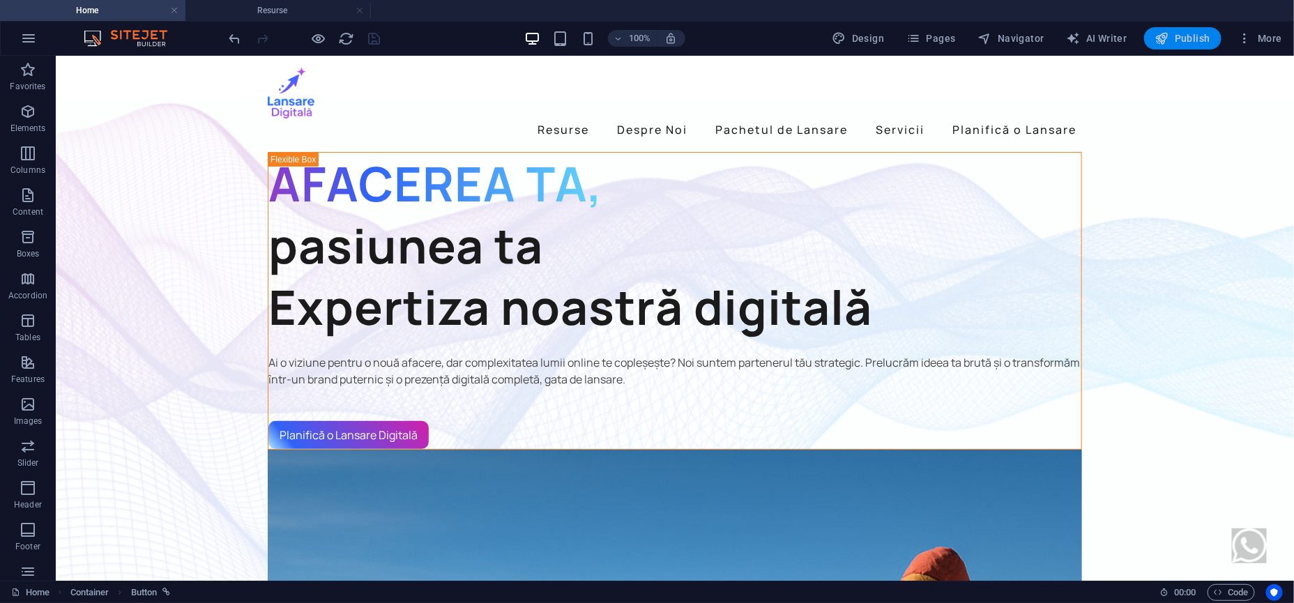
click at [1177, 45] on span "Publish" at bounding box center [1182, 38] width 55 height 14
